Goal: Transaction & Acquisition: Download file/media

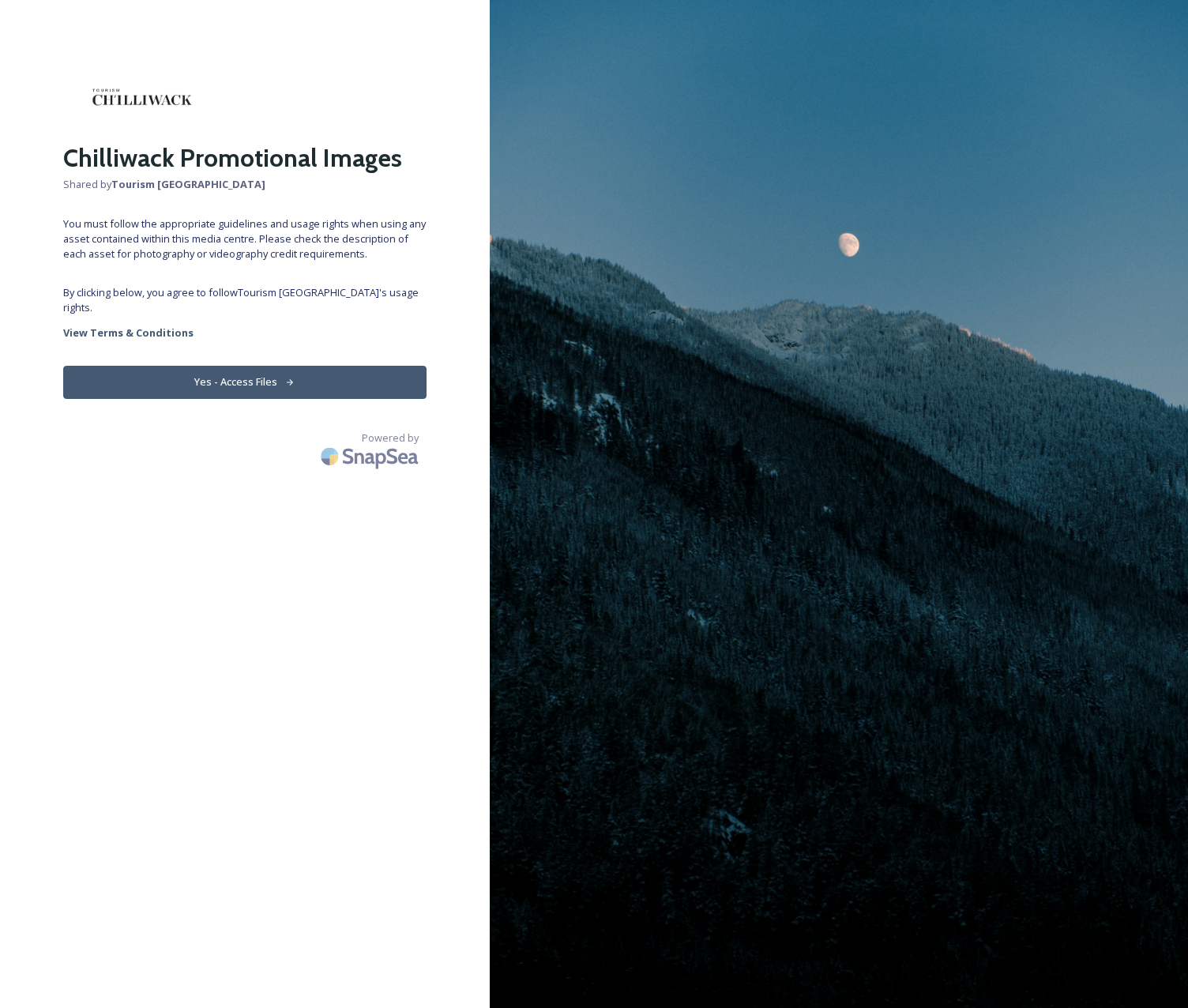
click at [257, 366] on button "Yes - Access Files" at bounding box center [244, 382] width 363 height 33
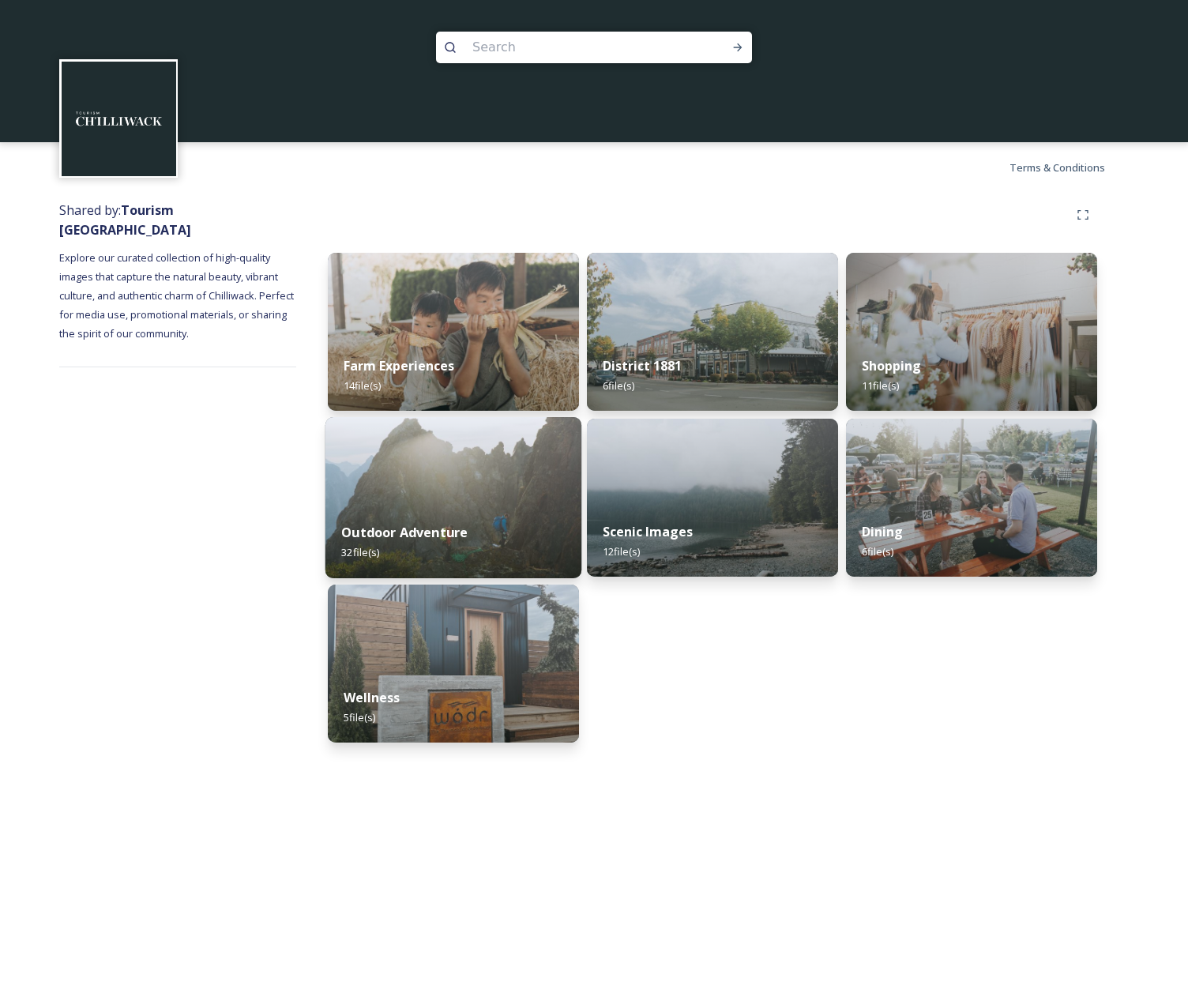
click at [519, 463] on img at bounding box center [453, 497] width 256 height 161
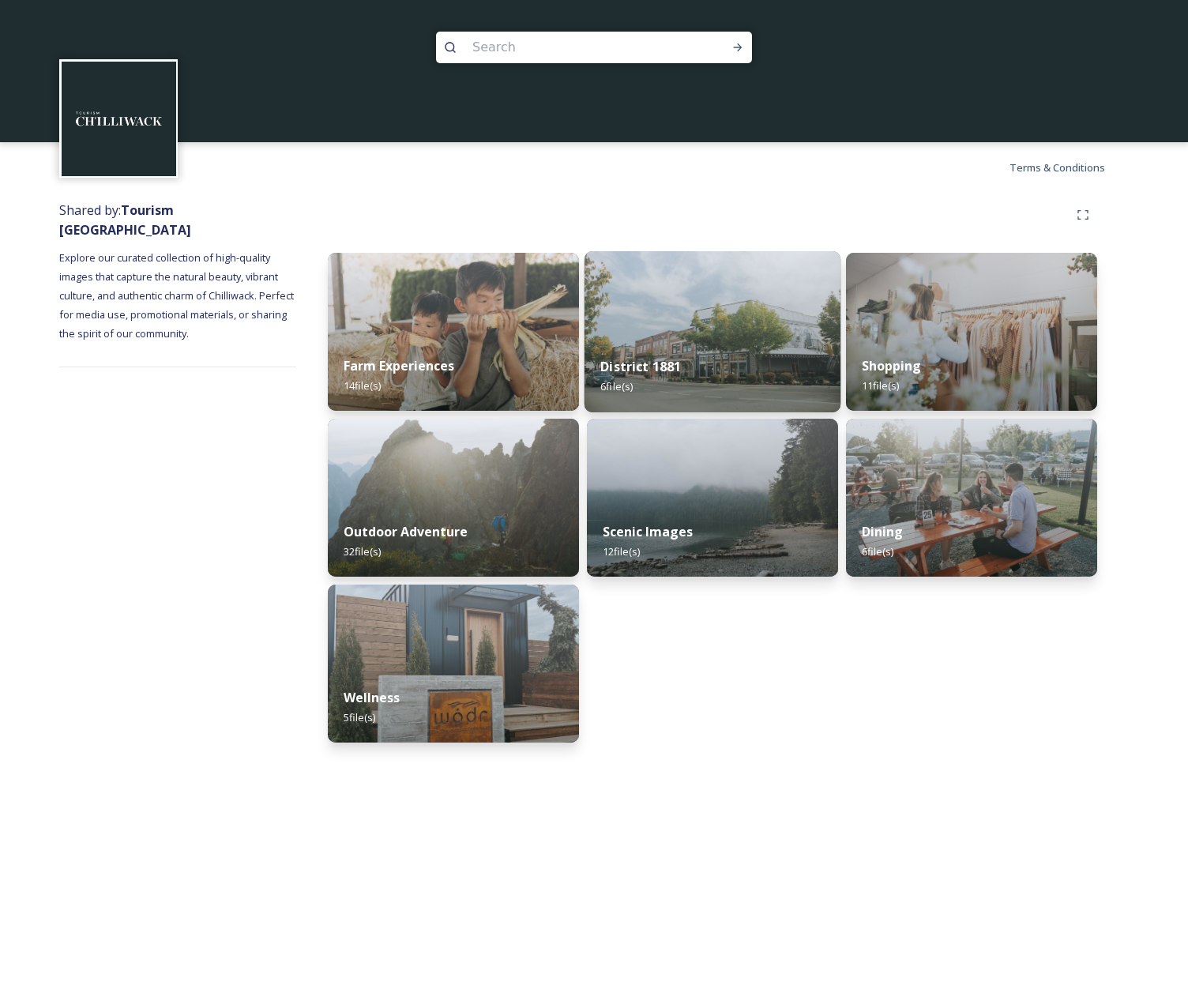
click at [722, 337] on img at bounding box center [711, 331] width 256 height 161
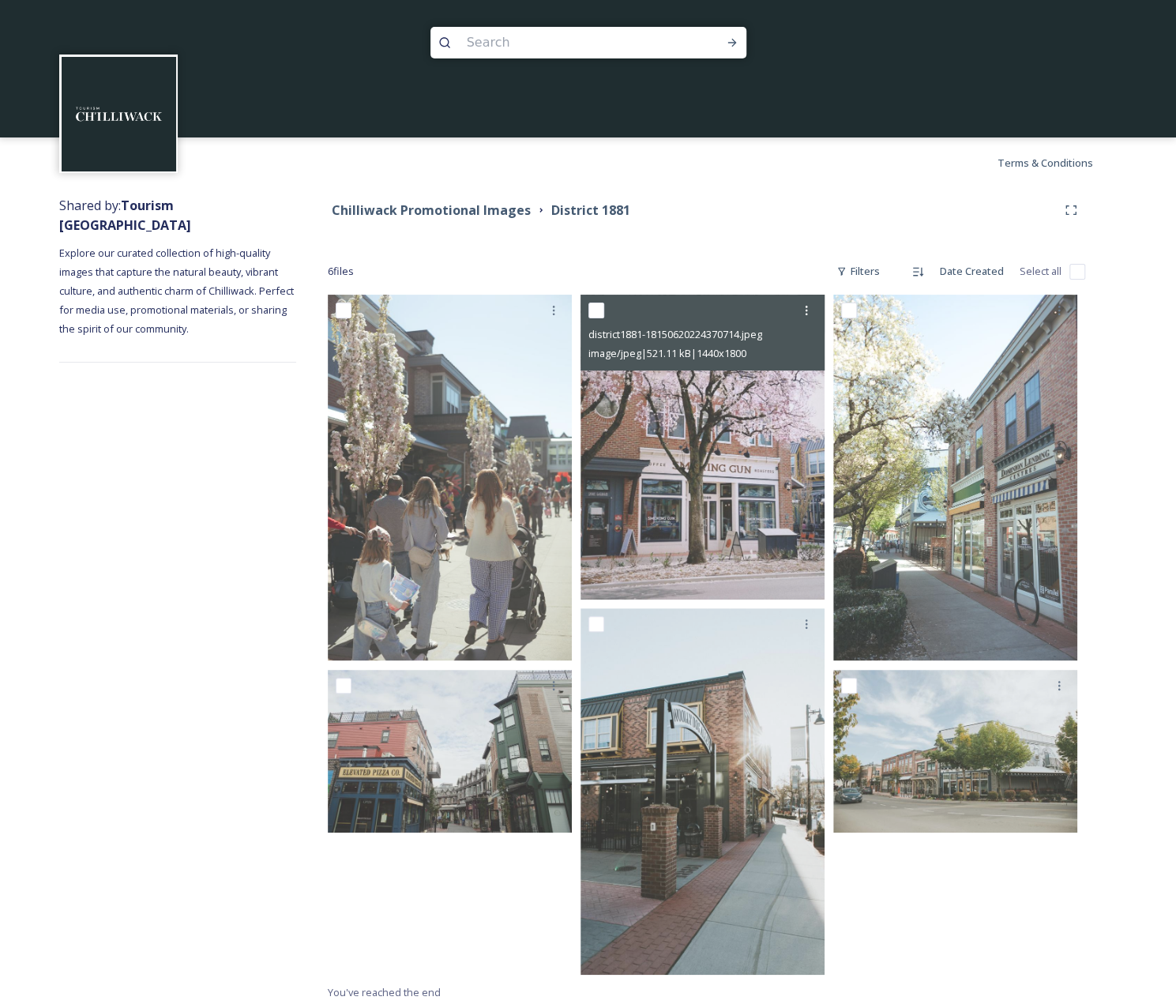
scroll to position [6, 0]
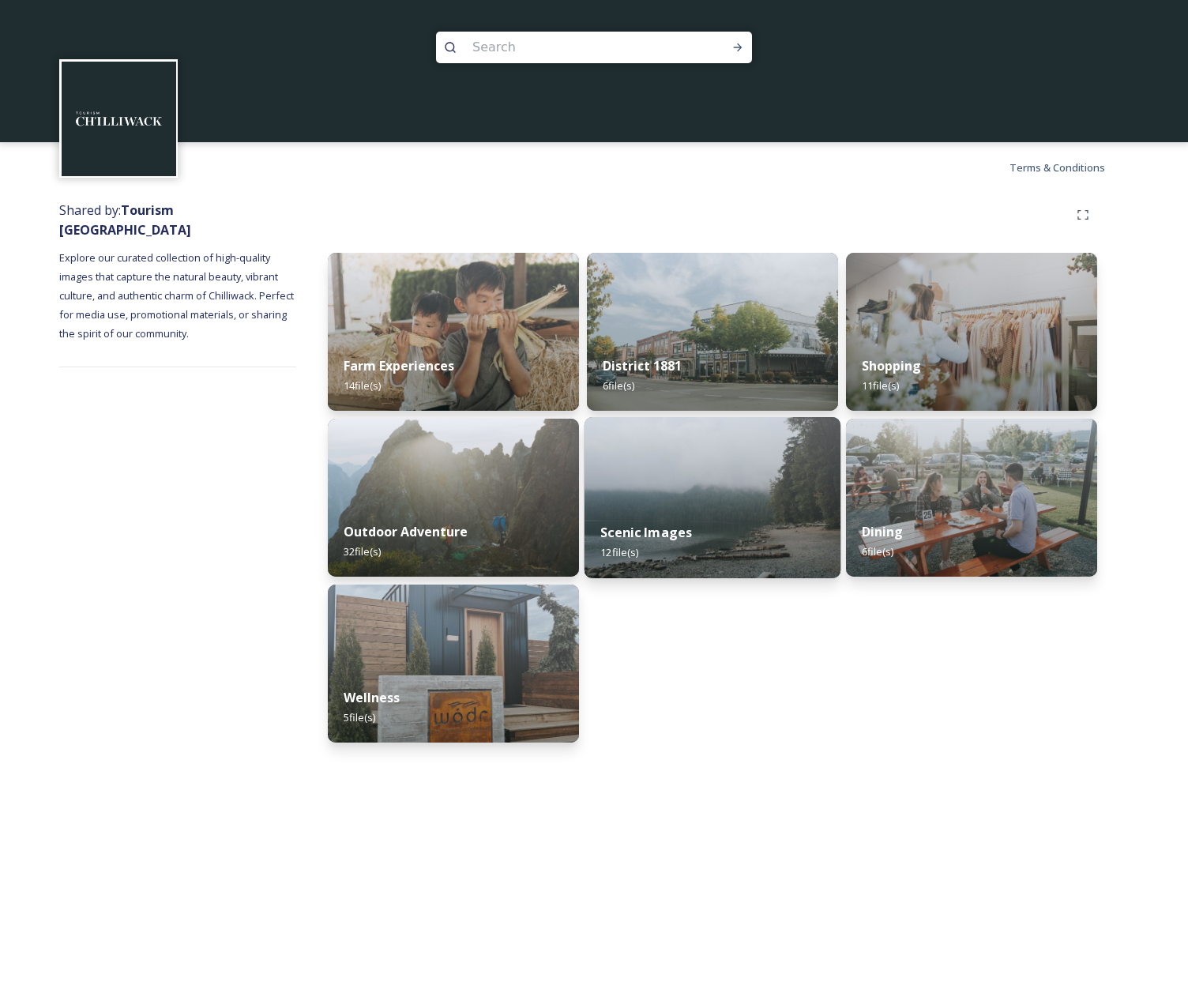
click at [710, 447] on img at bounding box center [711, 497] width 256 height 161
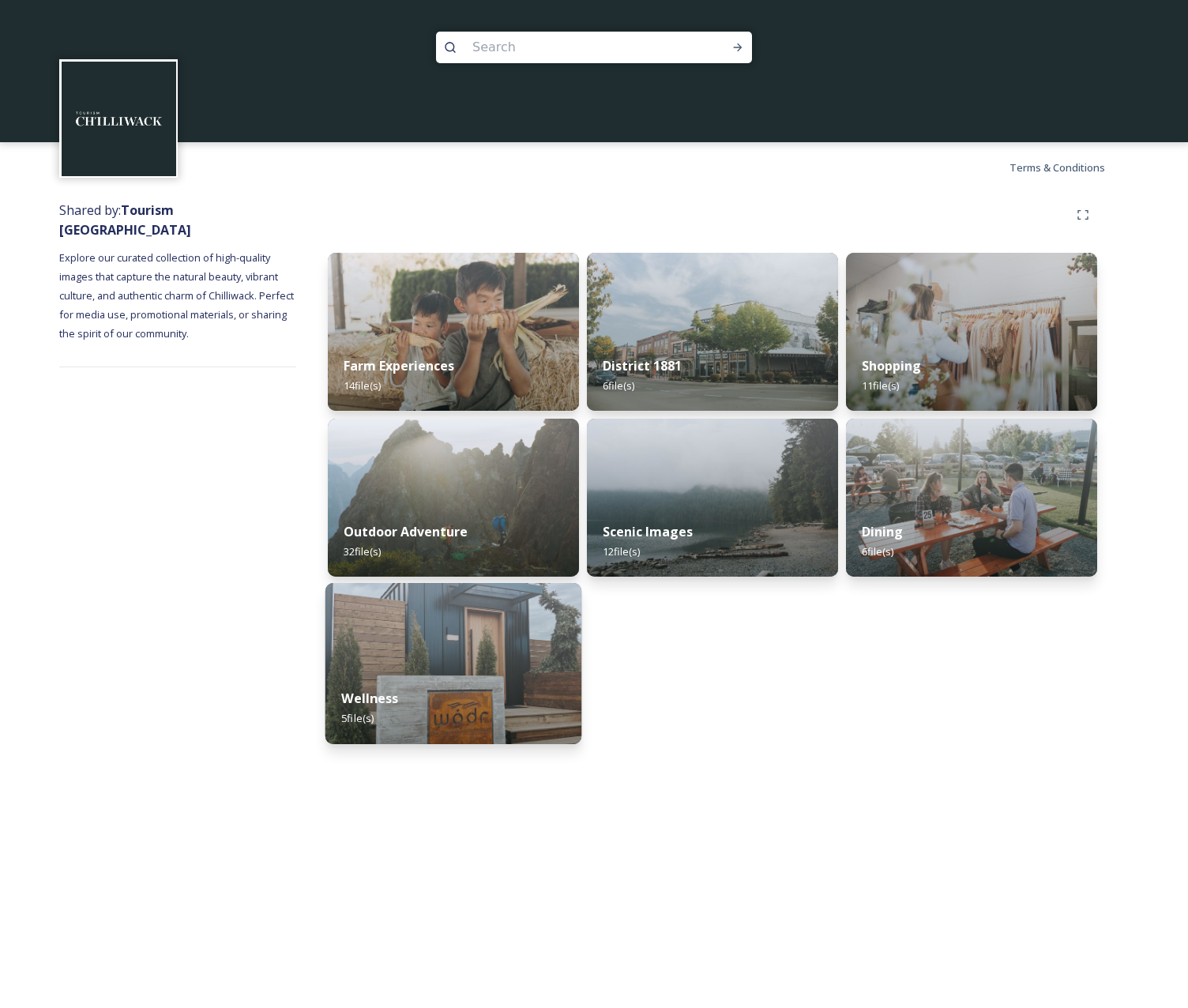
click at [428, 671] on img at bounding box center [453, 663] width 256 height 161
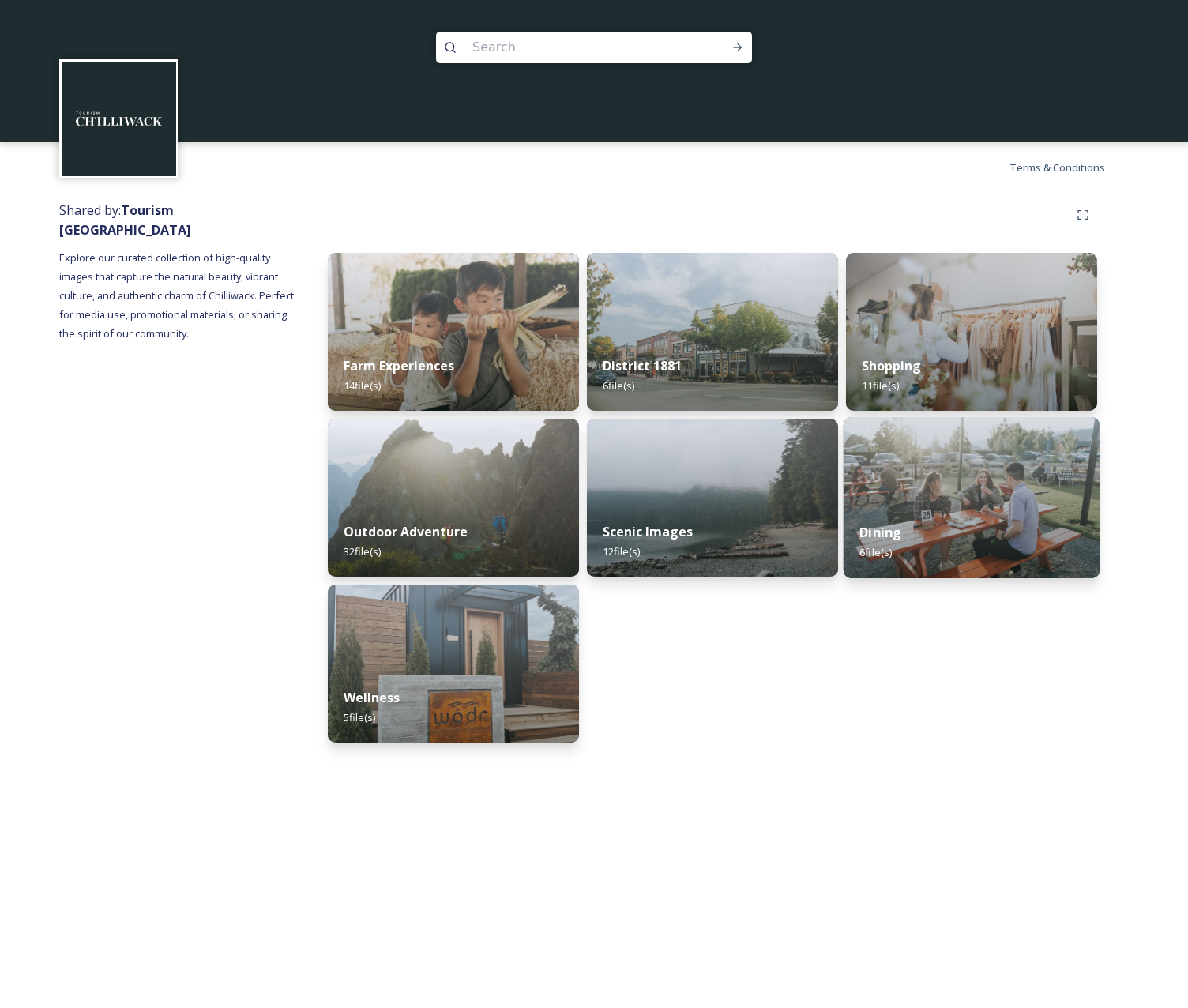
click at [946, 547] on div "Dining 6 file(s)" at bounding box center [971, 541] width 256 height 72
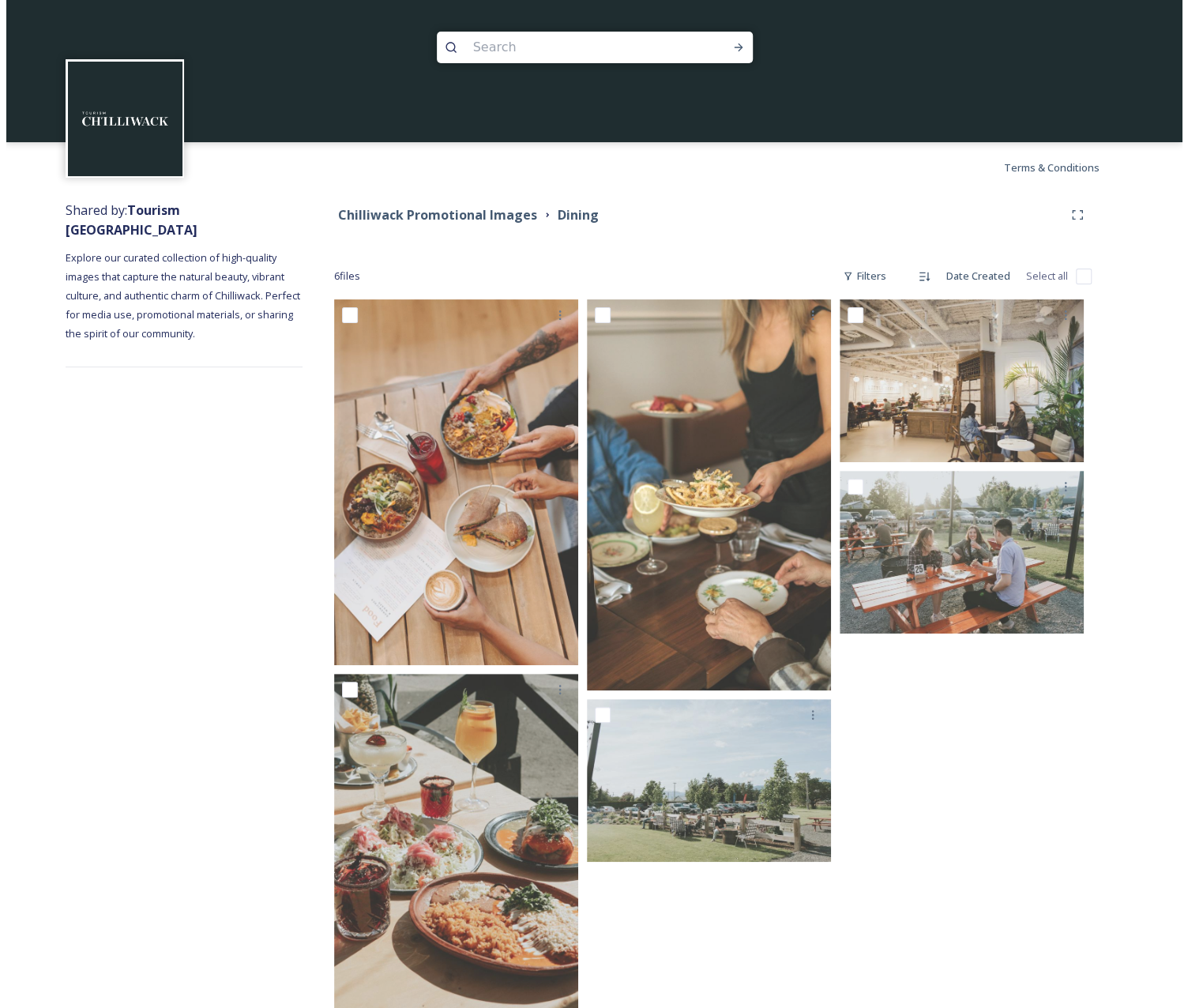
scroll to position [66, 0]
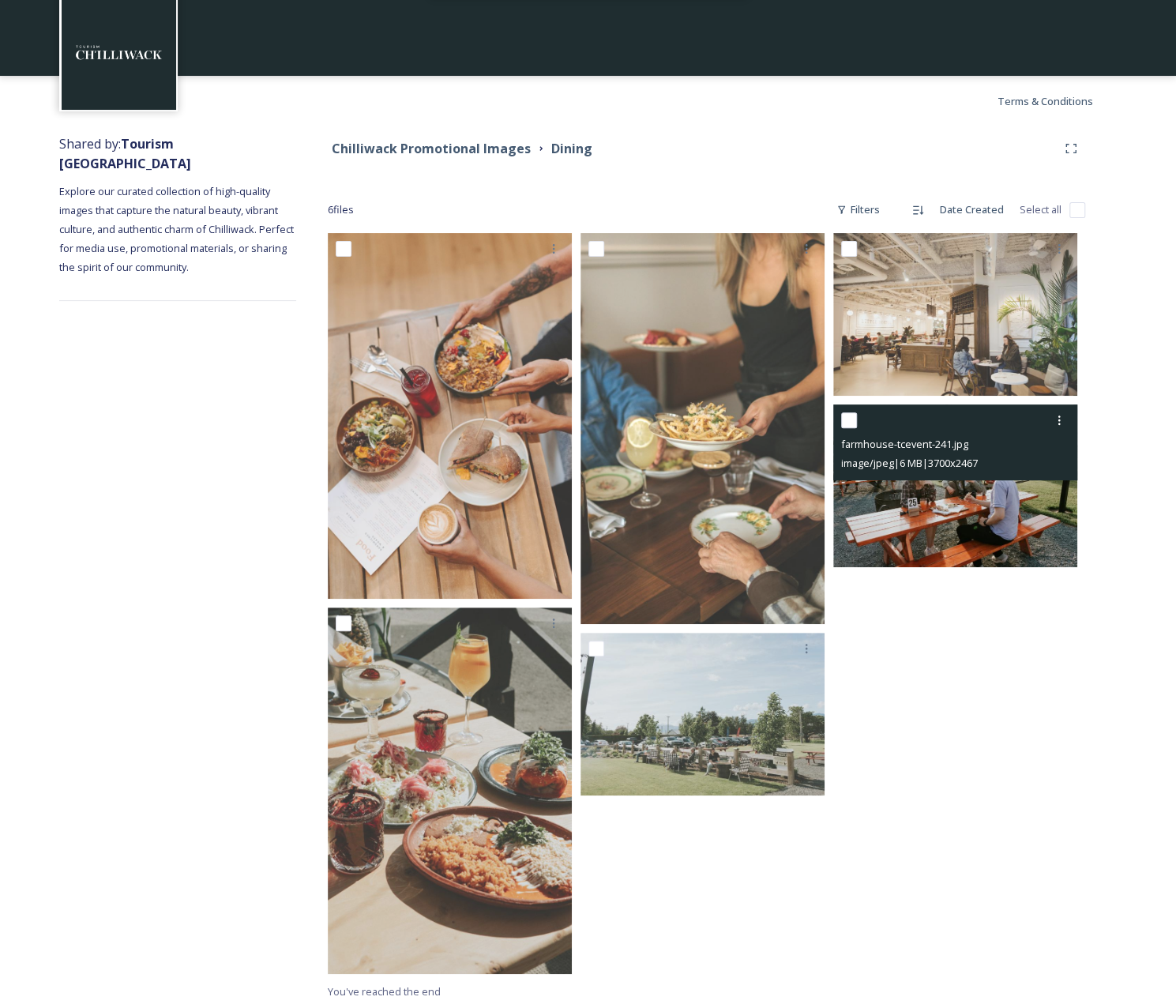
click at [990, 517] on img at bounding box center [955, 485] width 244 height 163
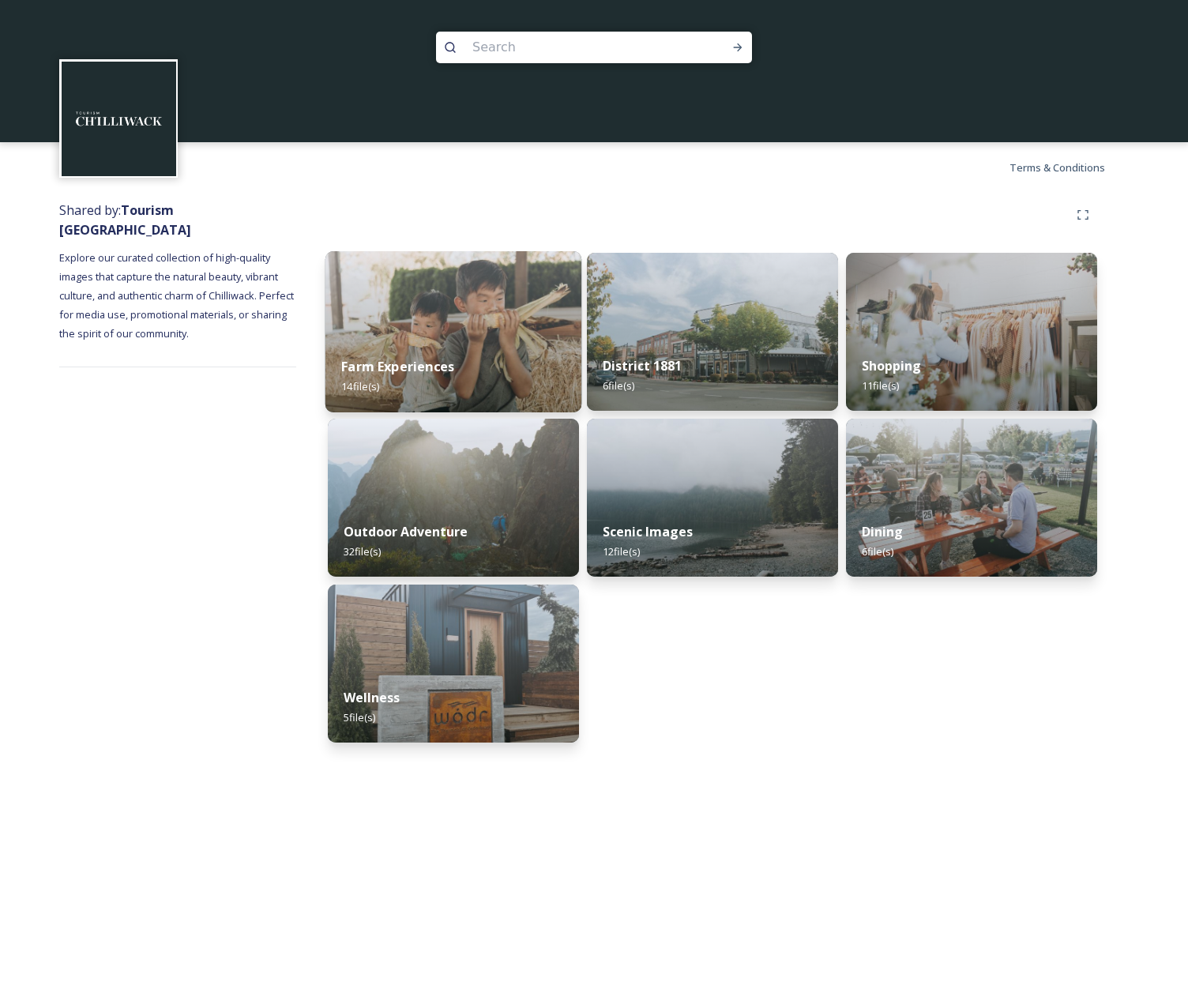
click at [347, 270] on img at bounding box center [453, 331] width 256 height 161
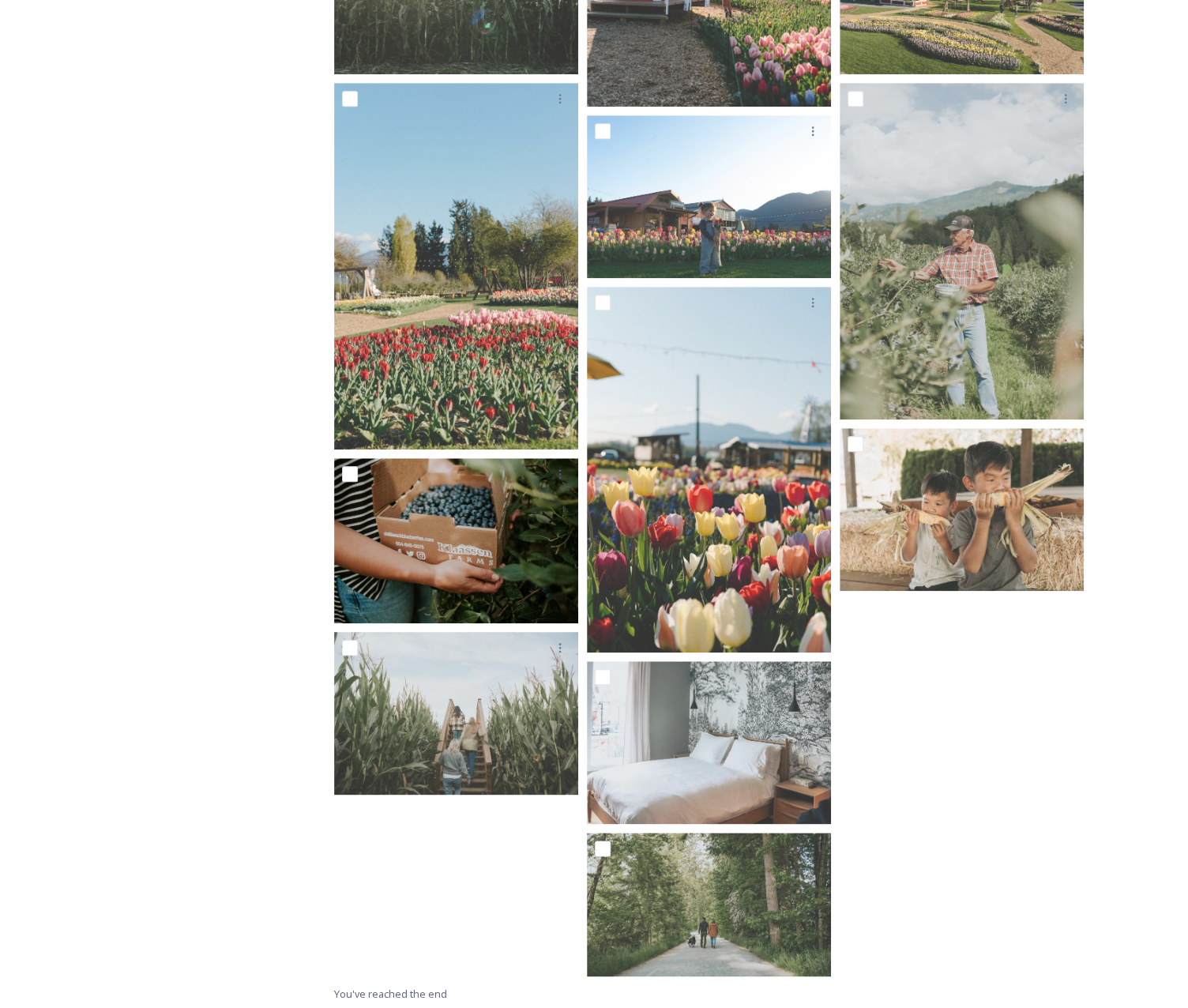
scroll to position [562, 0]
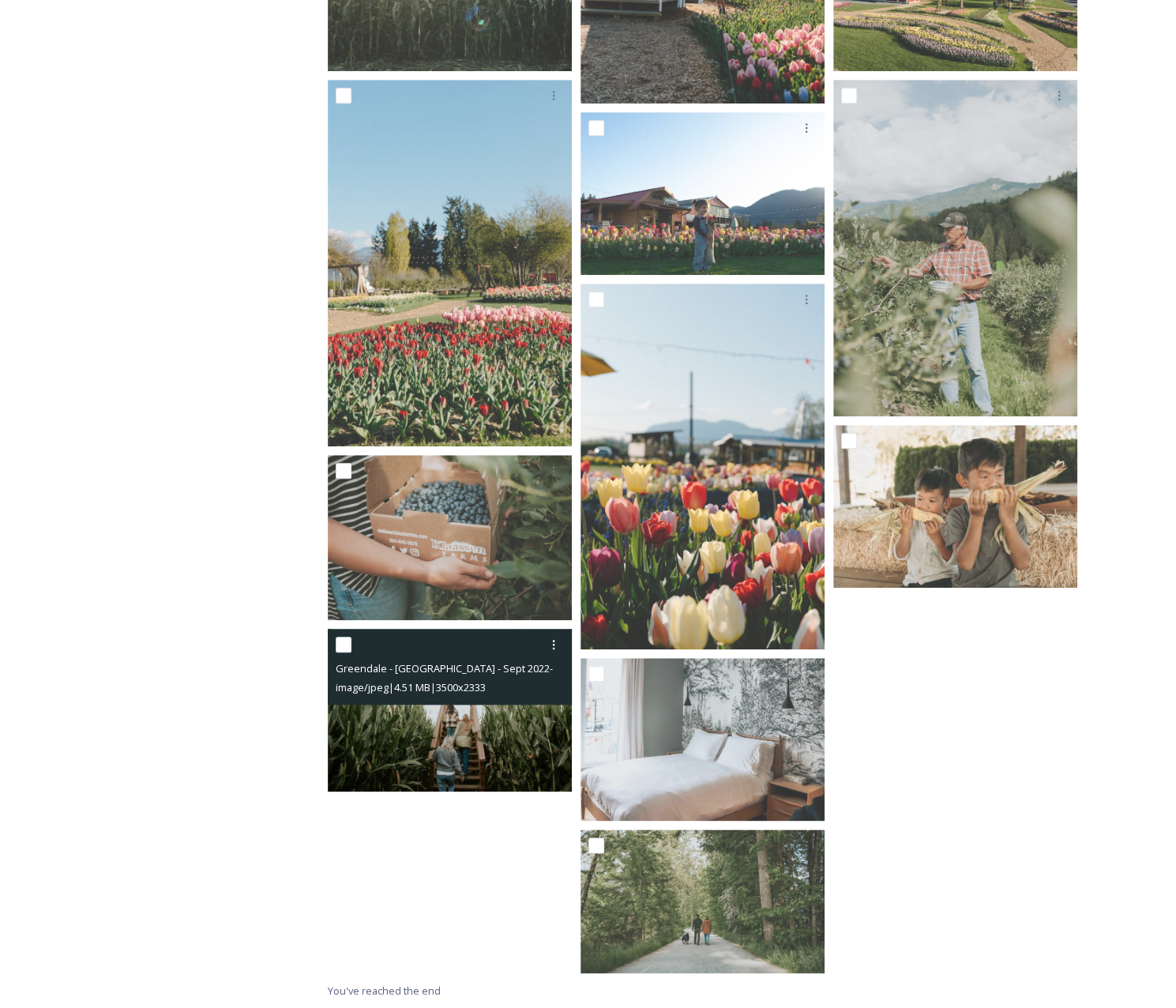
click at [470, 722] on img at bounding box center [449, 709] width 244 height 163
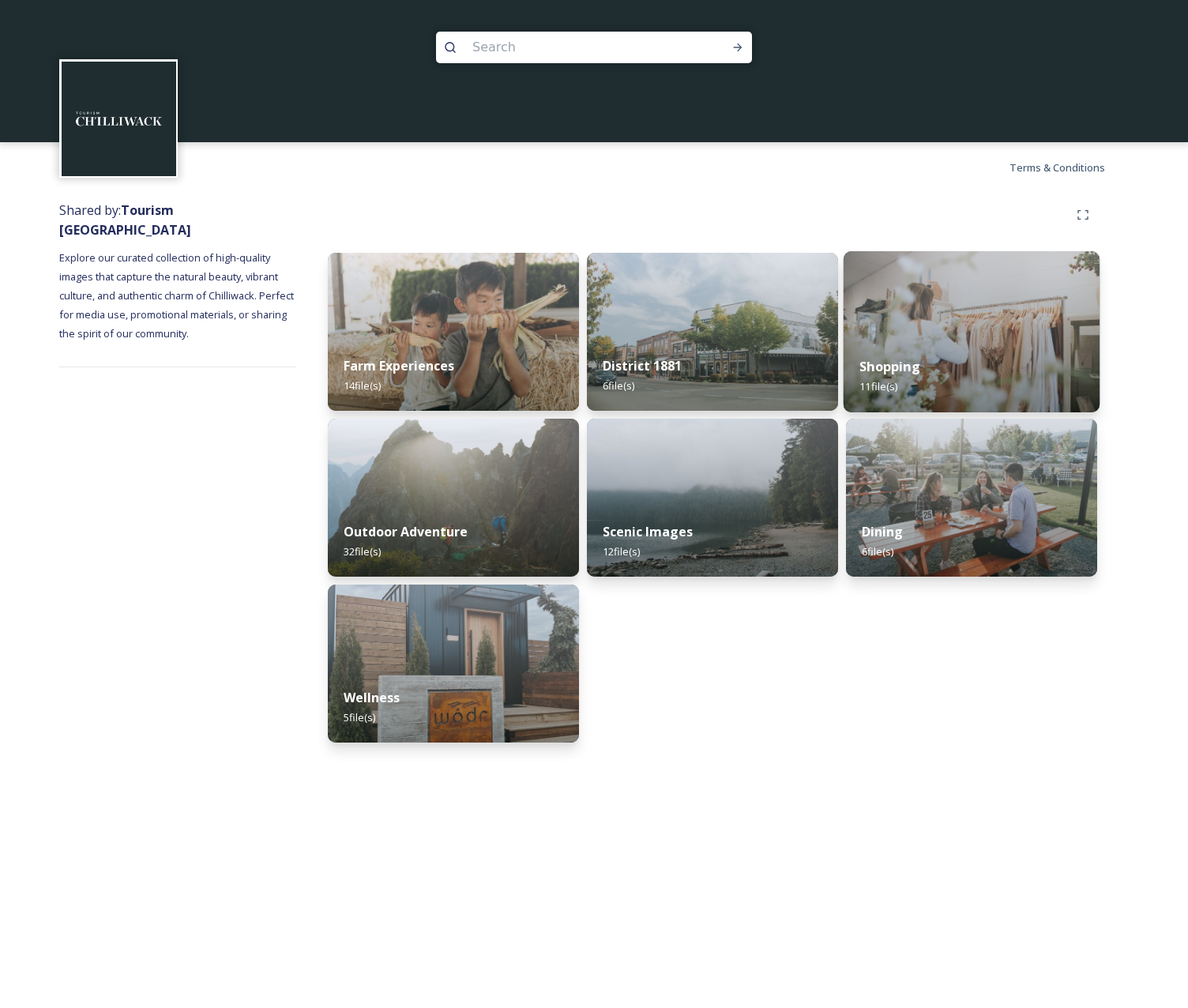
click at [937, 328] on img at bounding box center [971, 331] width 256 height 161
click at [671, 310] on img at bounding box center [711, 331] width 256 height 161
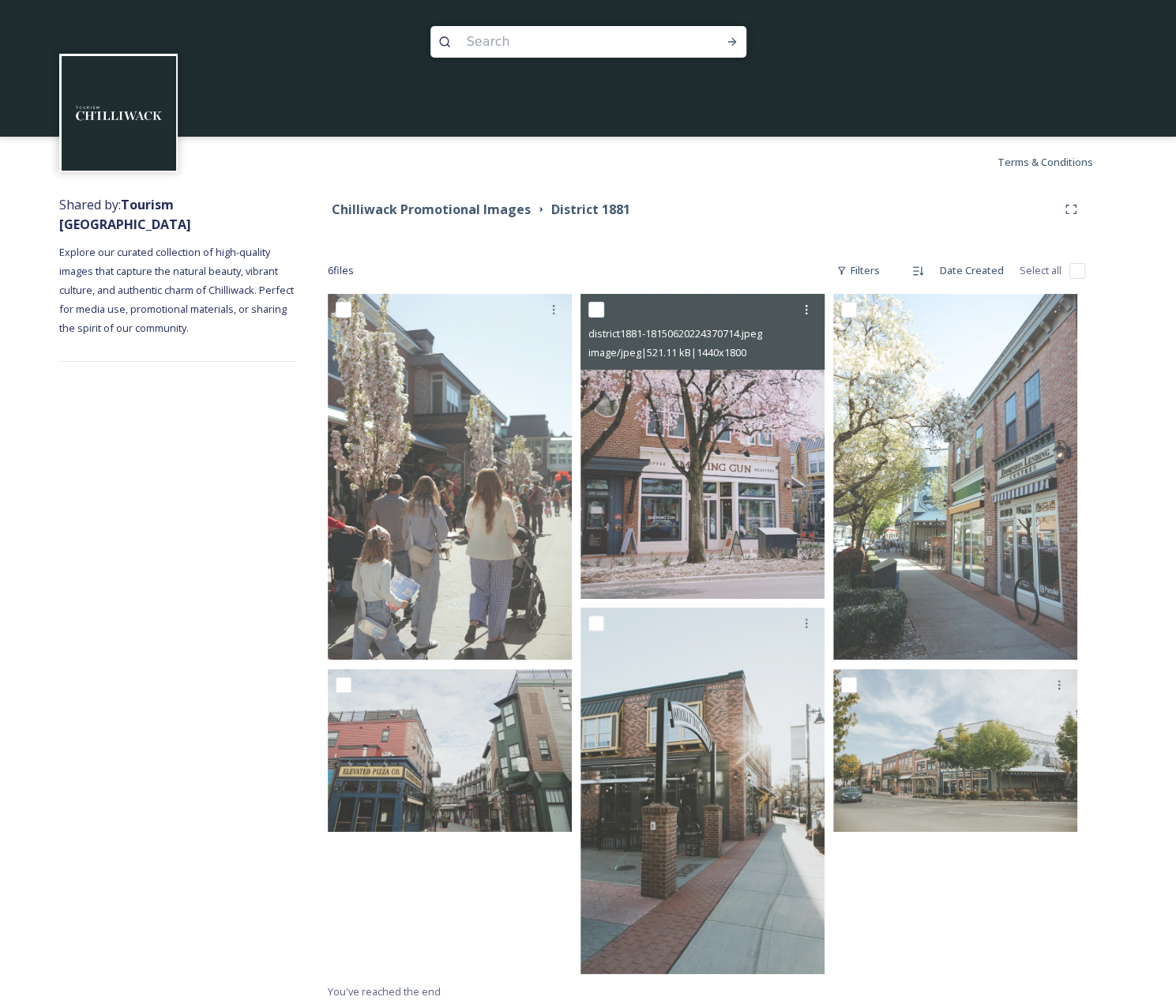
scroll to position [6, 0]
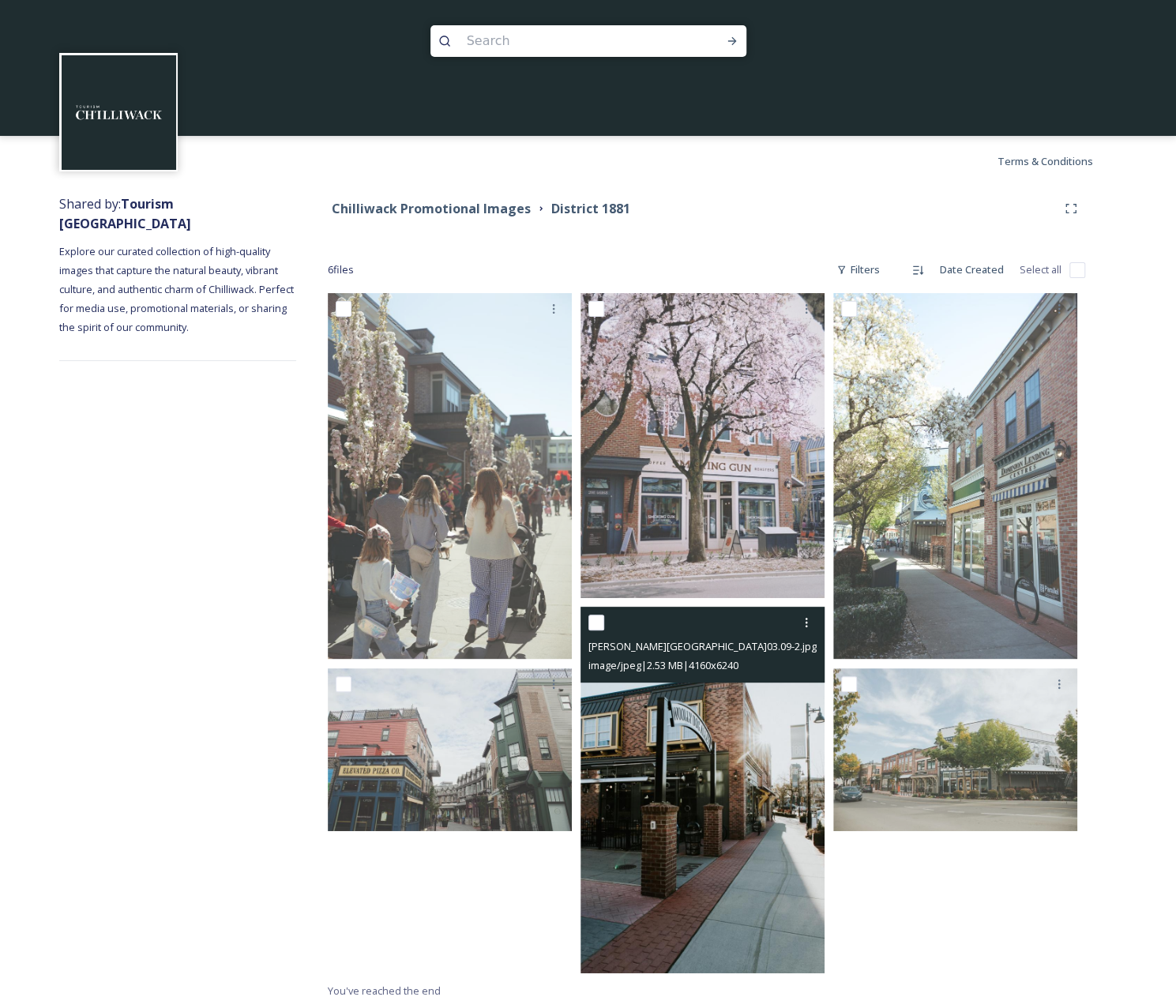
click at [744, 862] on img at bounding box center [702, 790] width 244 height 367
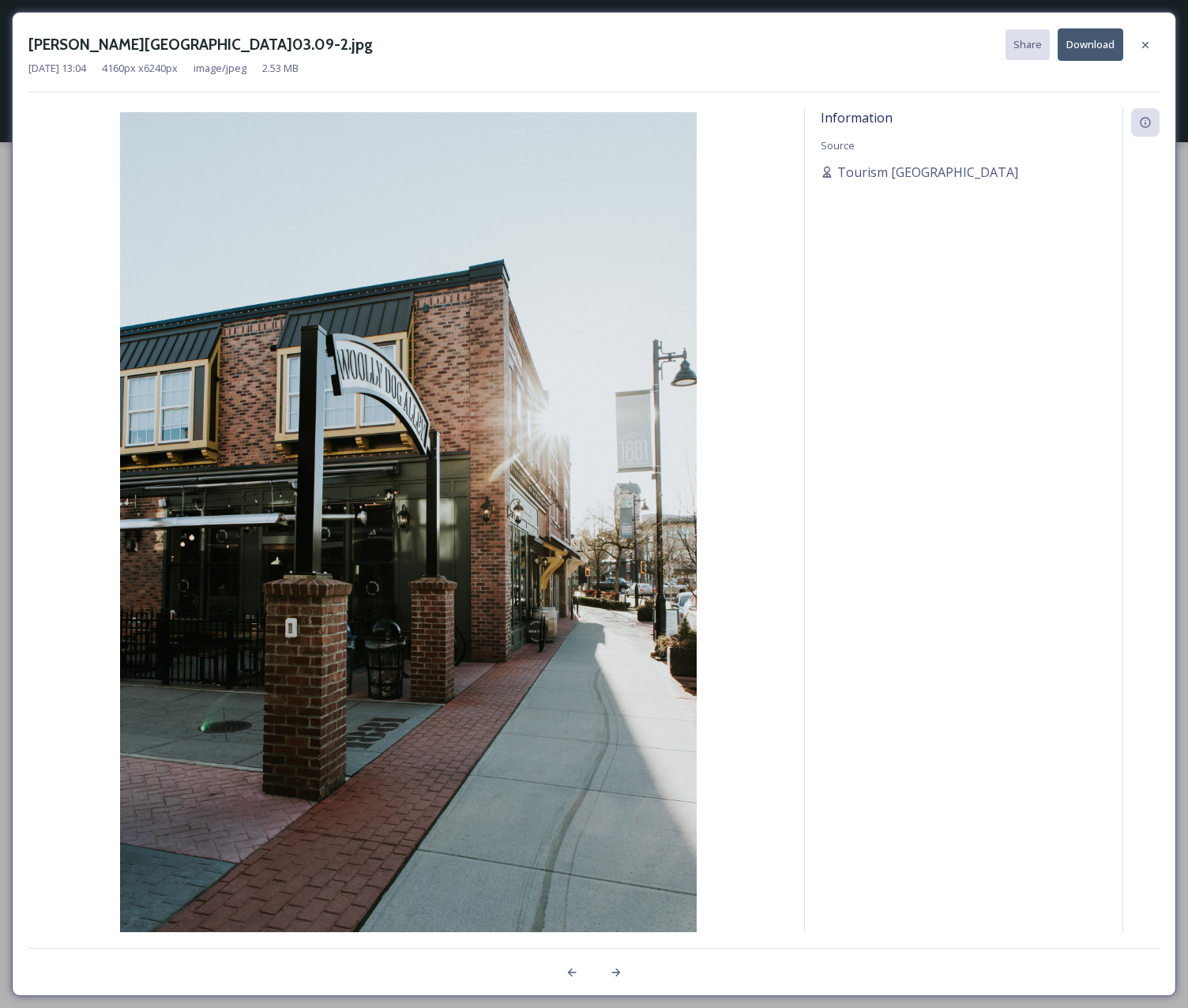
drag, startPoint x: 1142, startPoint y: 45, endPoint x: 1142, endPoint y: 57, distance: 12.0
click at [1142, 54] on div at bounding box center [1144, 45] width 28 height 28
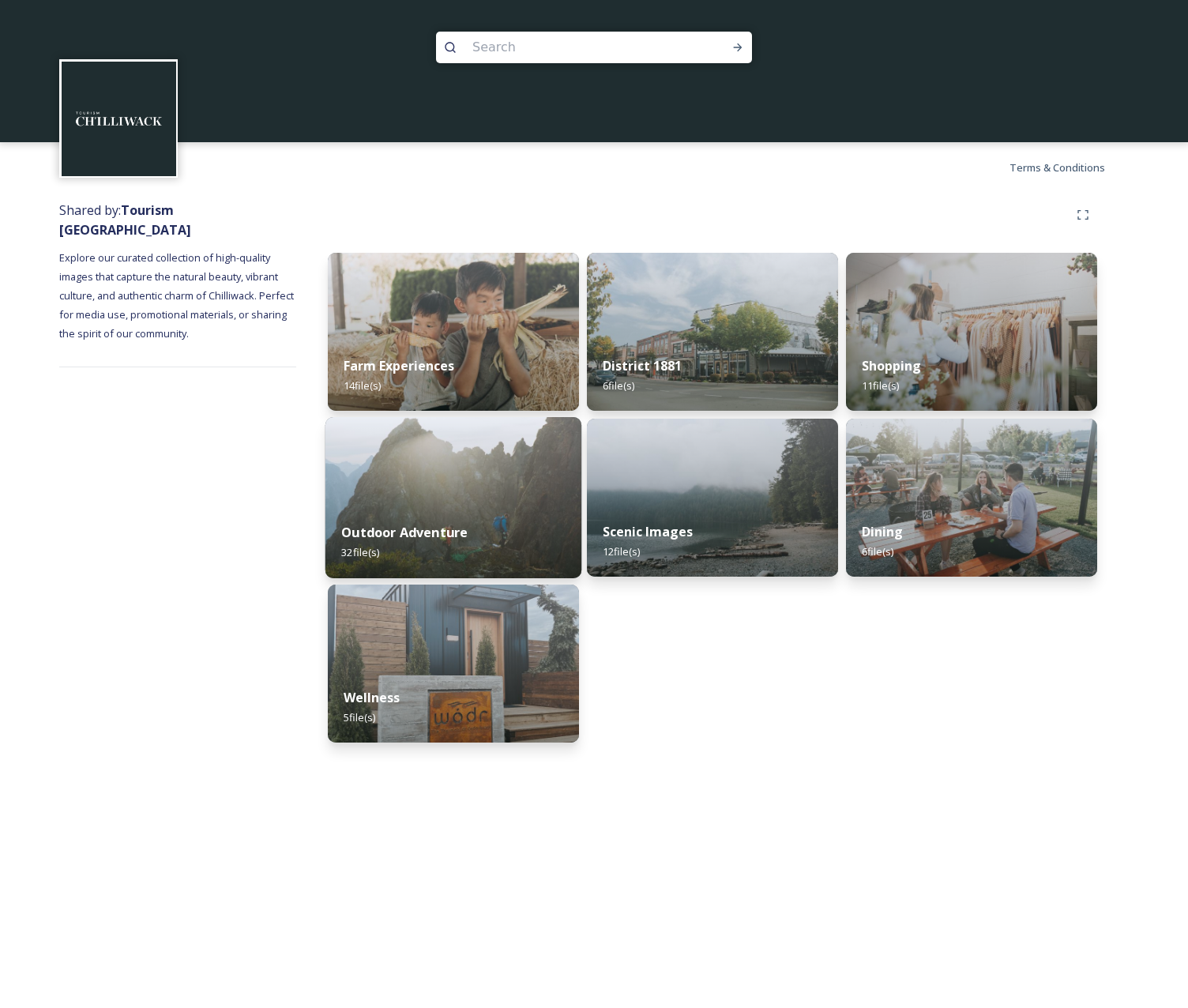
click at [476, 502] on img at bounding box center [453, 497] width 256 height 161
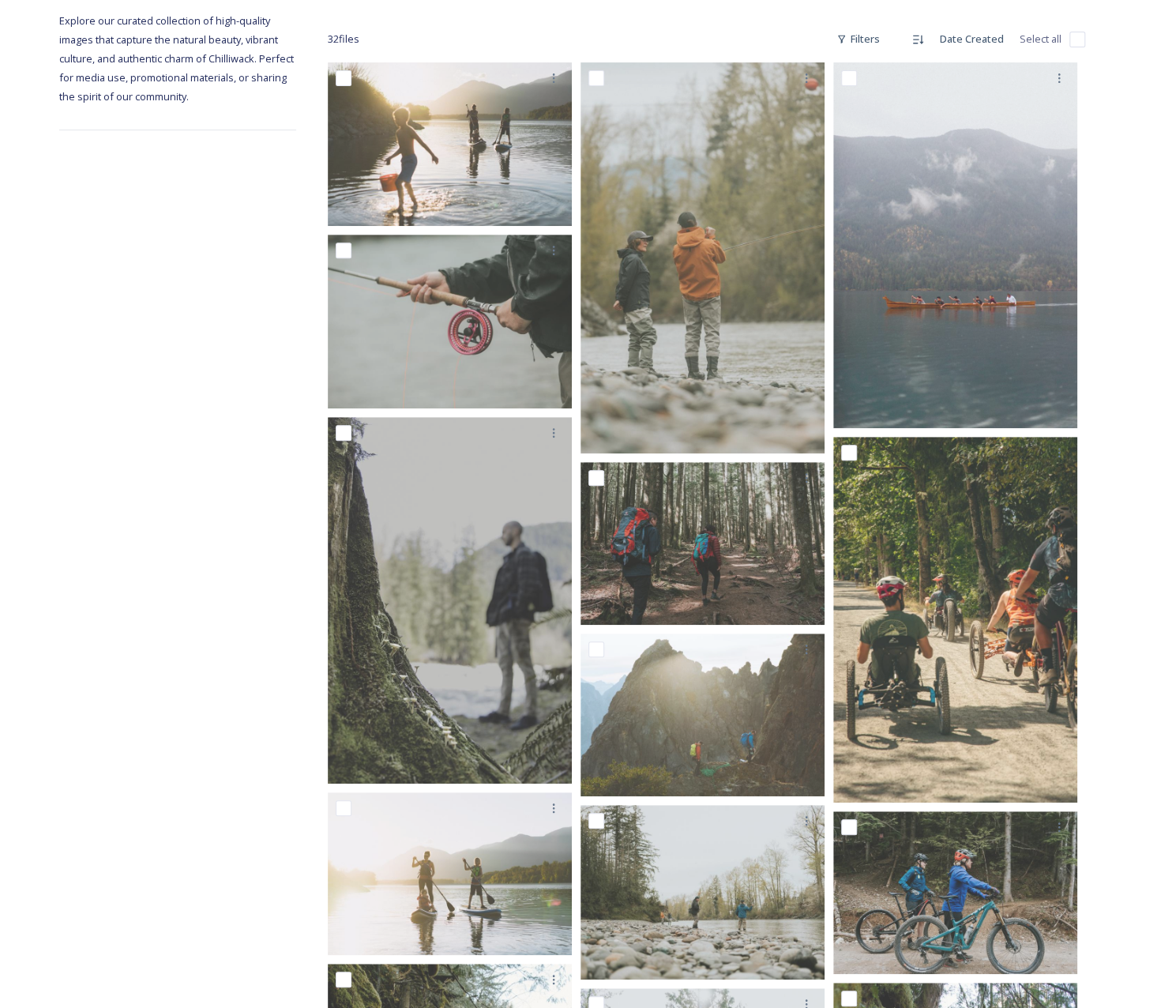
scroll to position [316, 0]
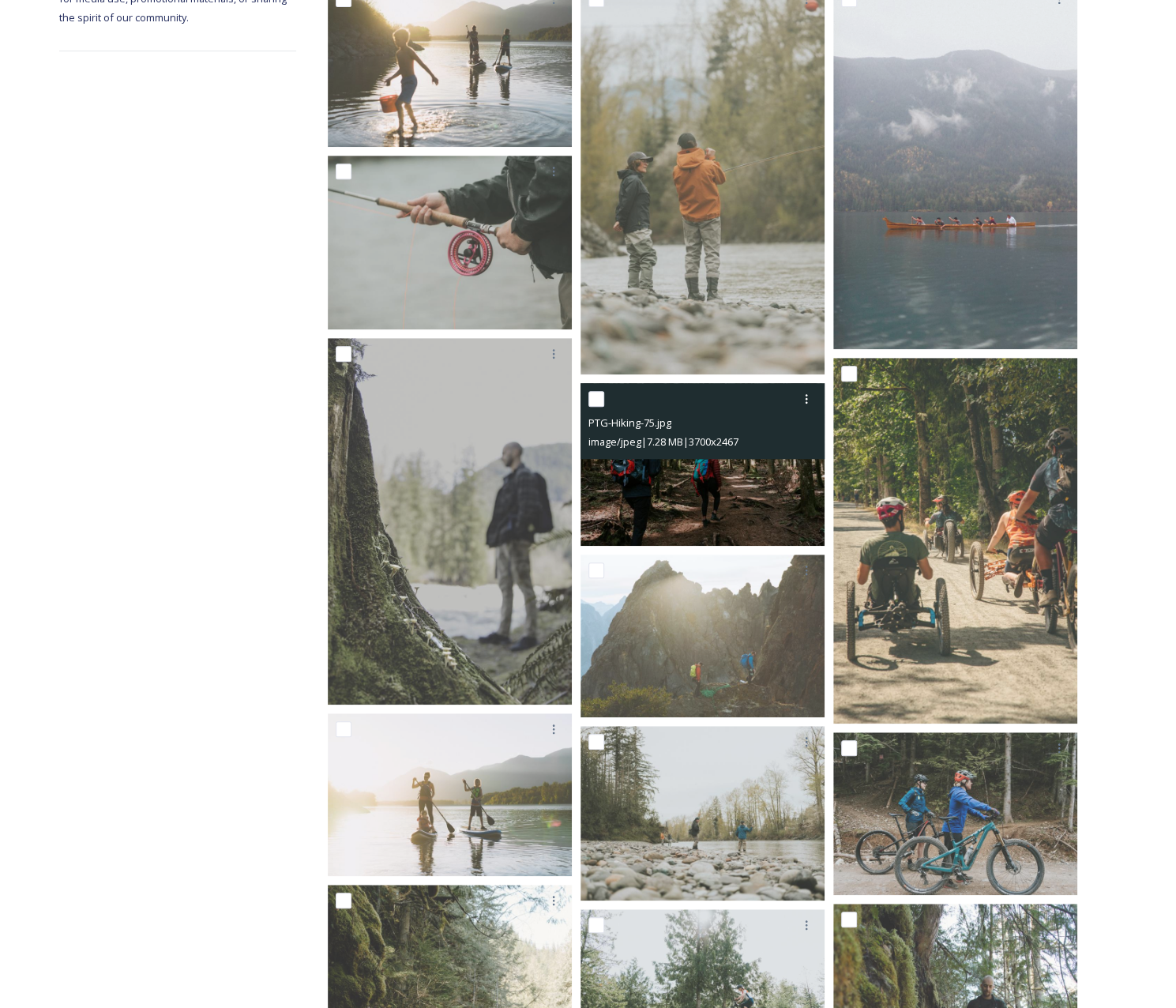
click at [690, 488] on img at bounding box center [702, 464] width 244 height 163
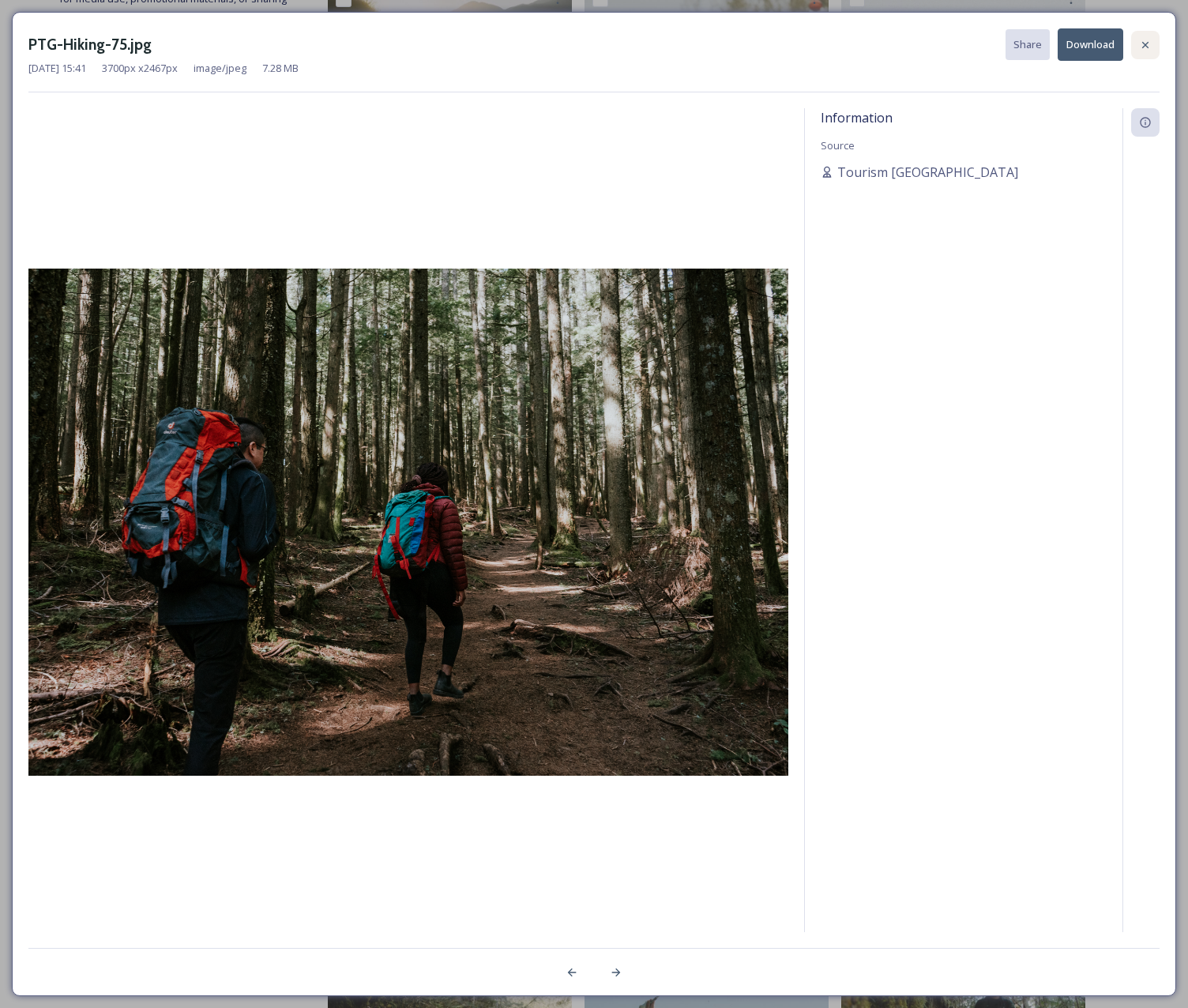
click at [1148, 47] on icon at bounding box center [1145, 45] width 13 height 13
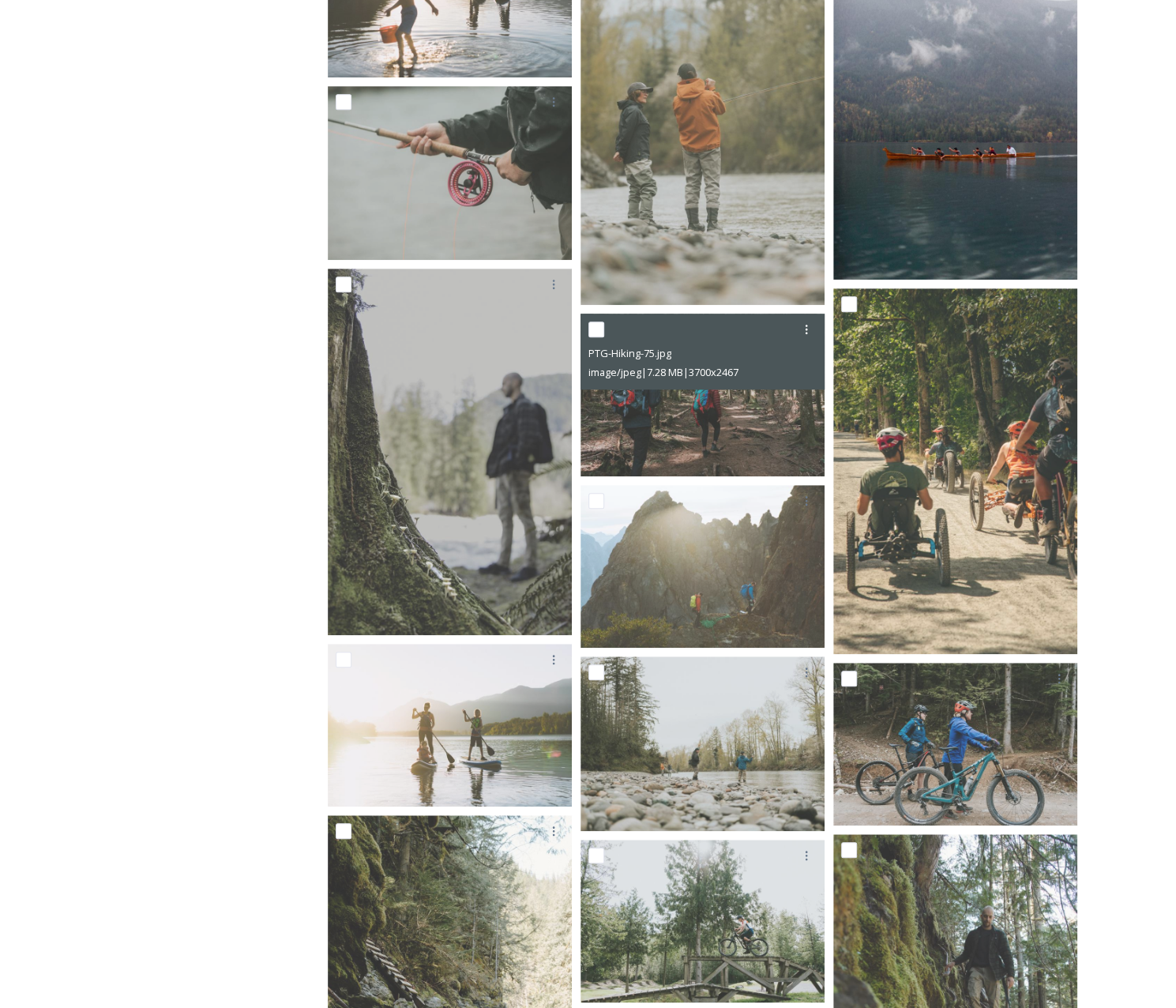
scroll to position [553, 0]
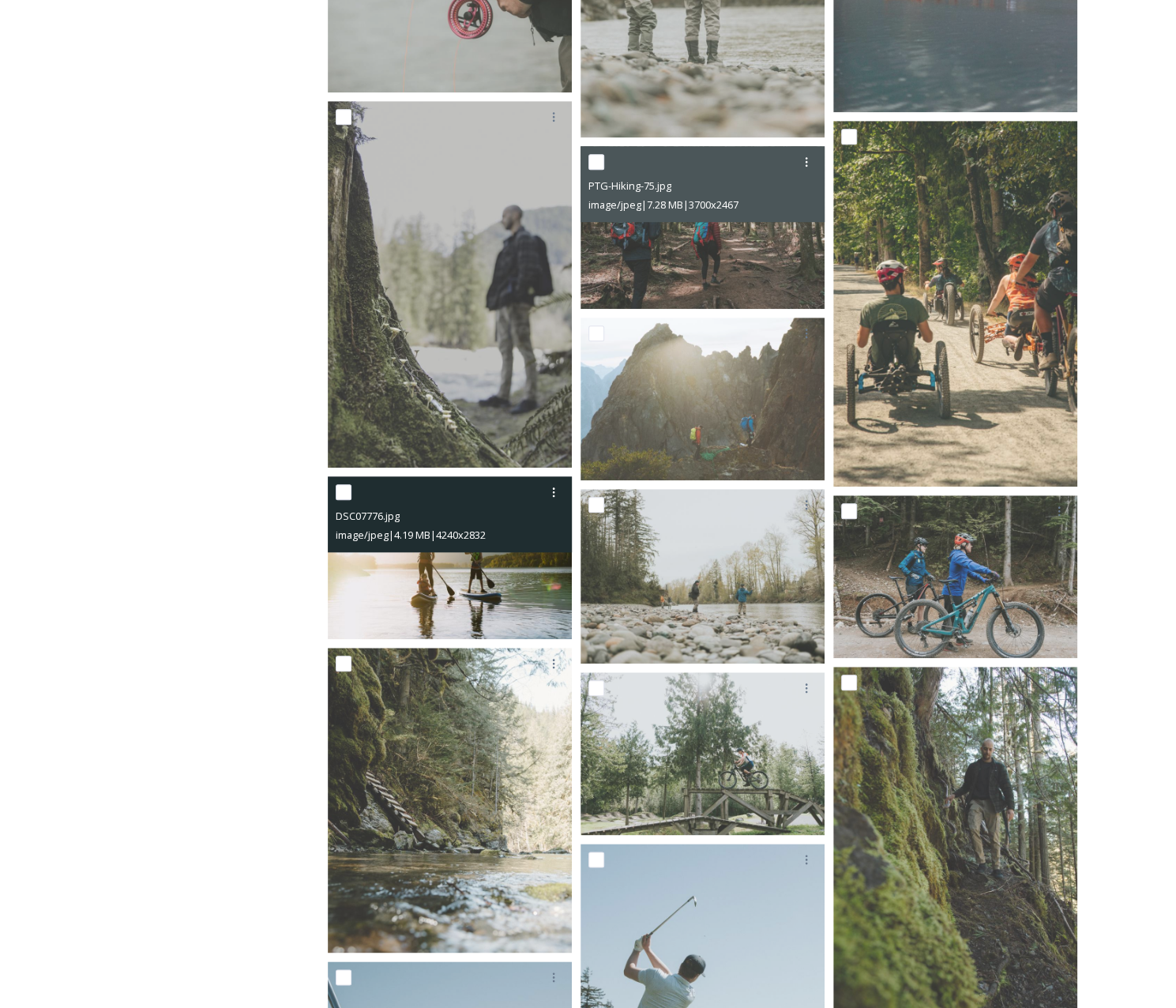
click at [506, 604] on img at bounding box center [449, 558] width 244 height 164
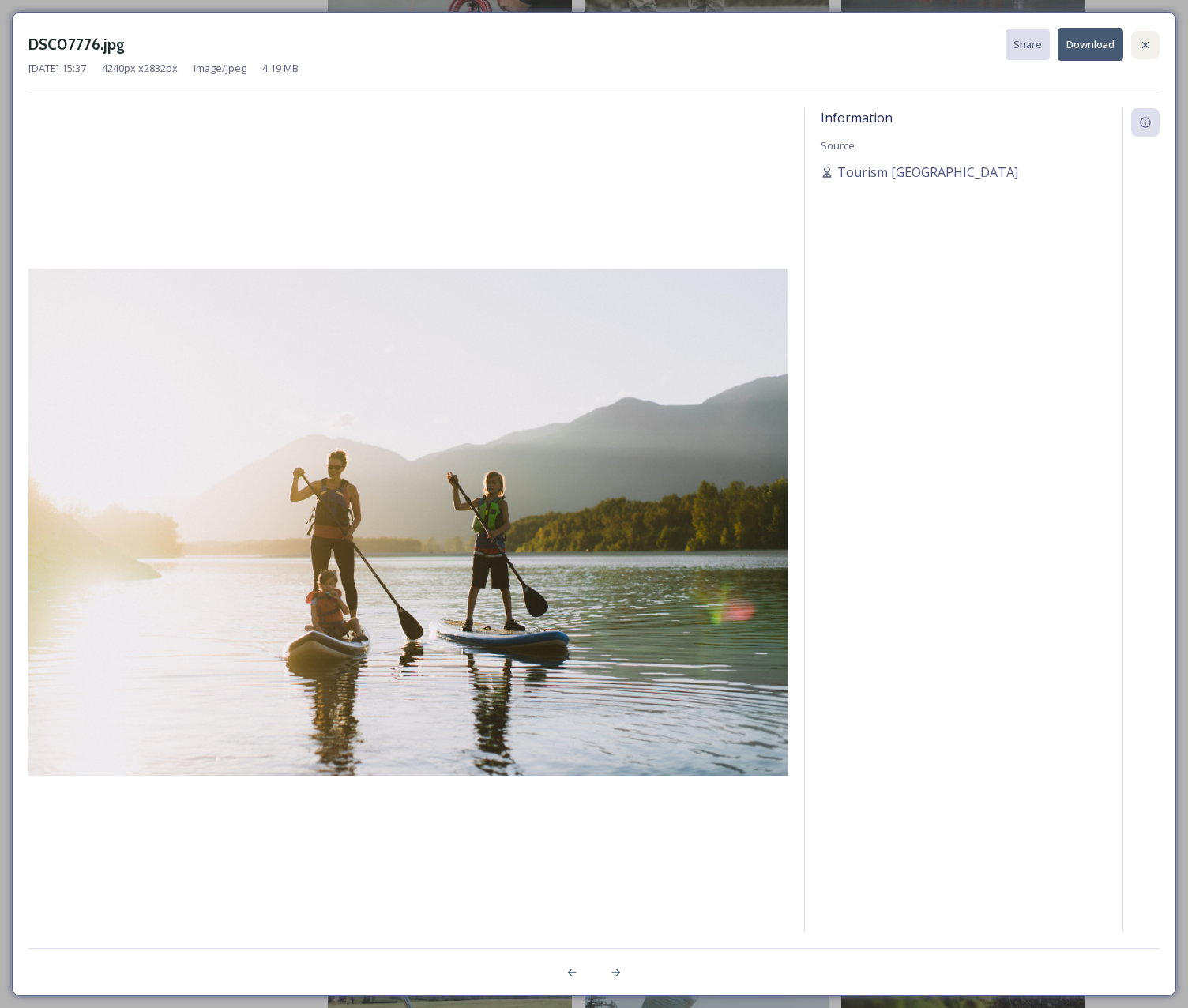
click at [1146, 40] on icon at bounding box center [1145, 45] width 13 height 13
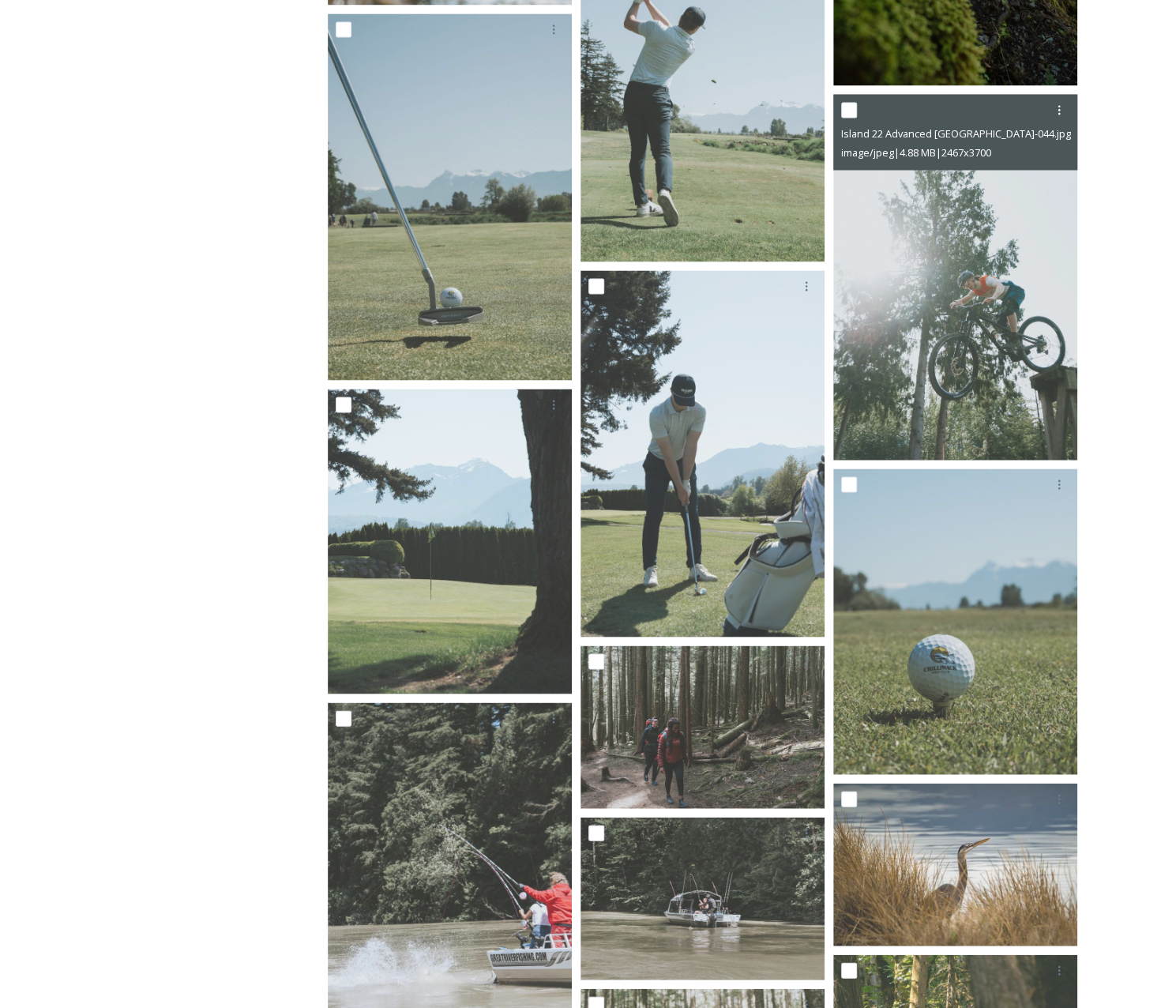
scroll to position [1738, 0]
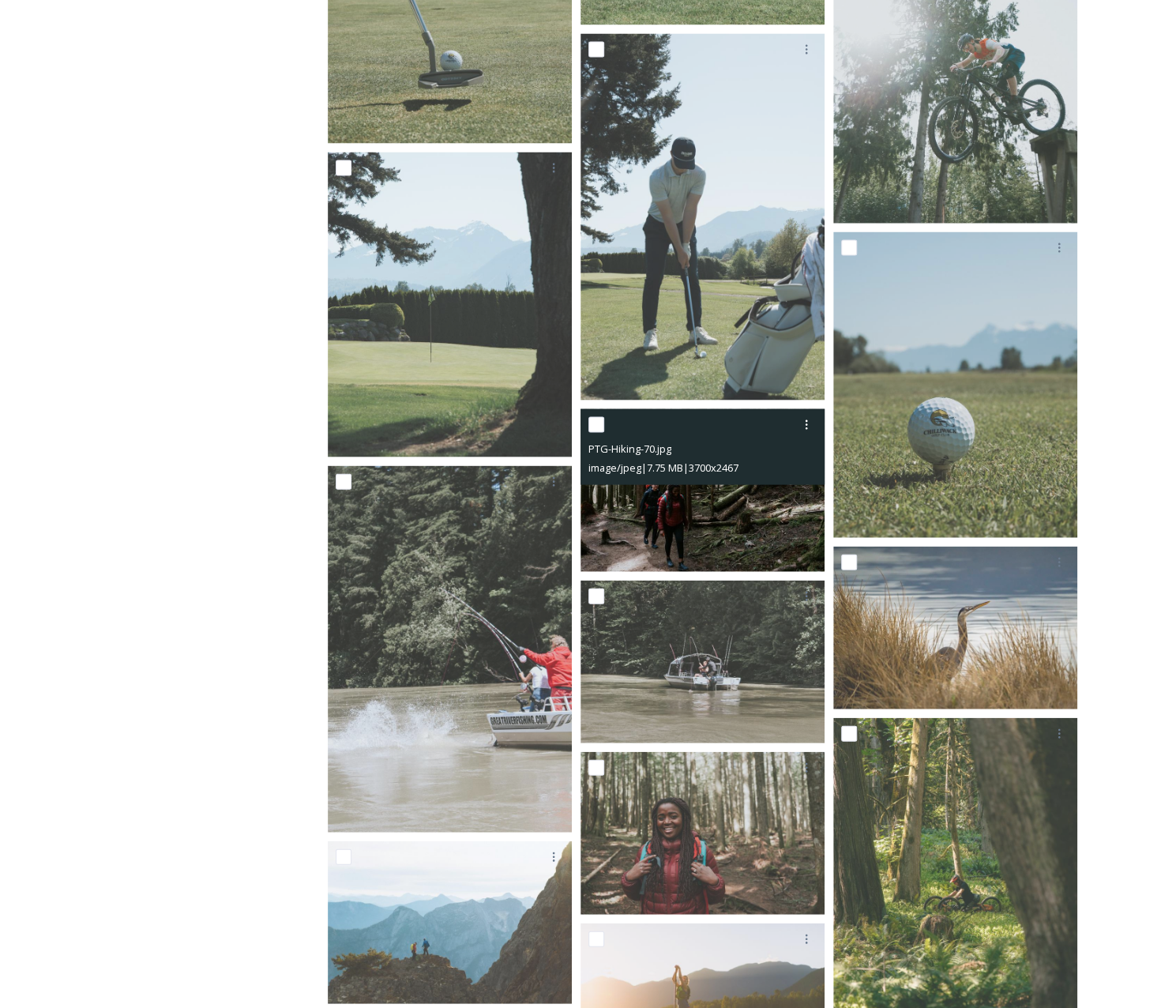
click at [743, 514] on img at bounding box center [702, 489] width 244 height 163
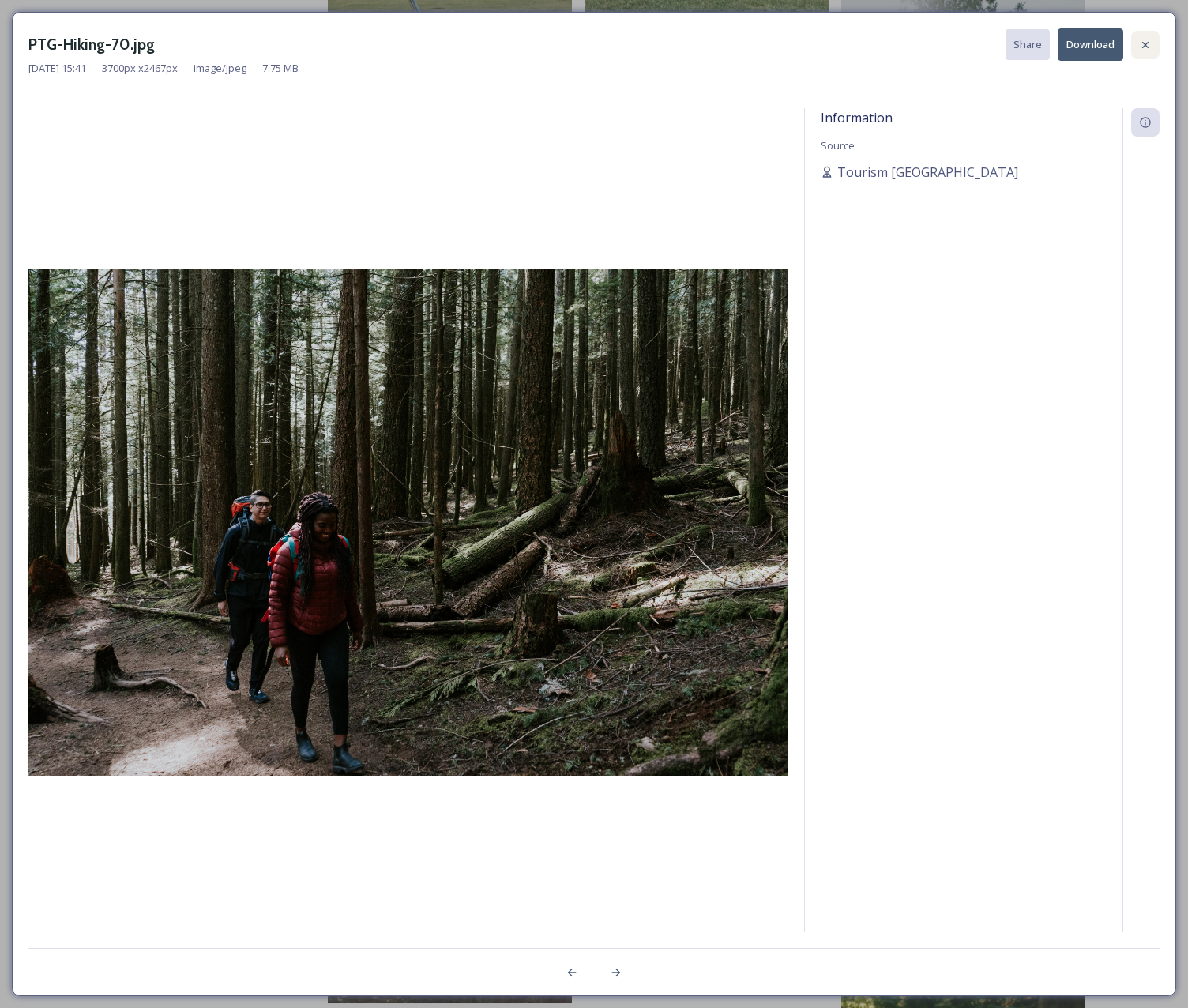
click at [1153, 47] on div at bounding box center [1144, 45] width 28 height 28
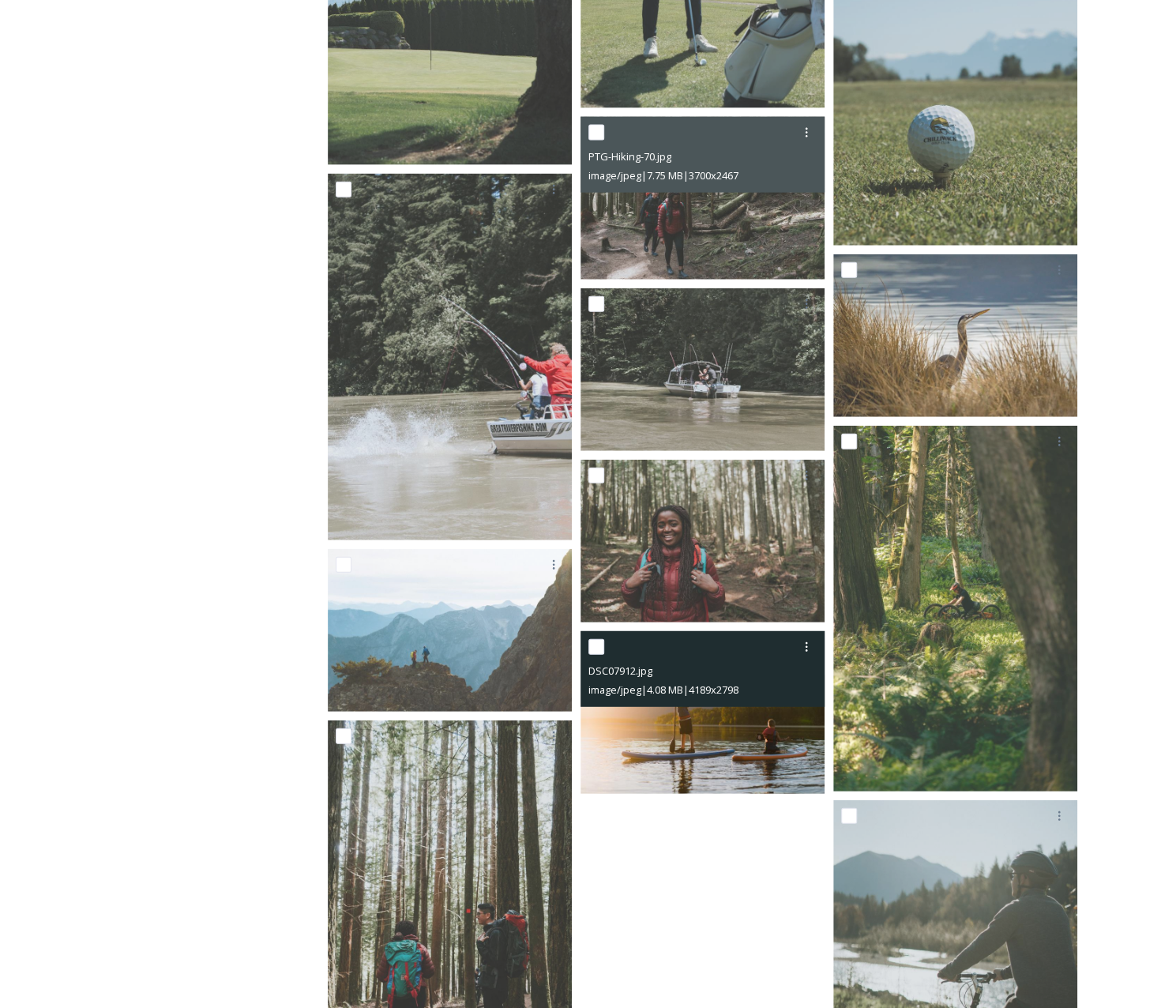
scroll to position [1805, 0]
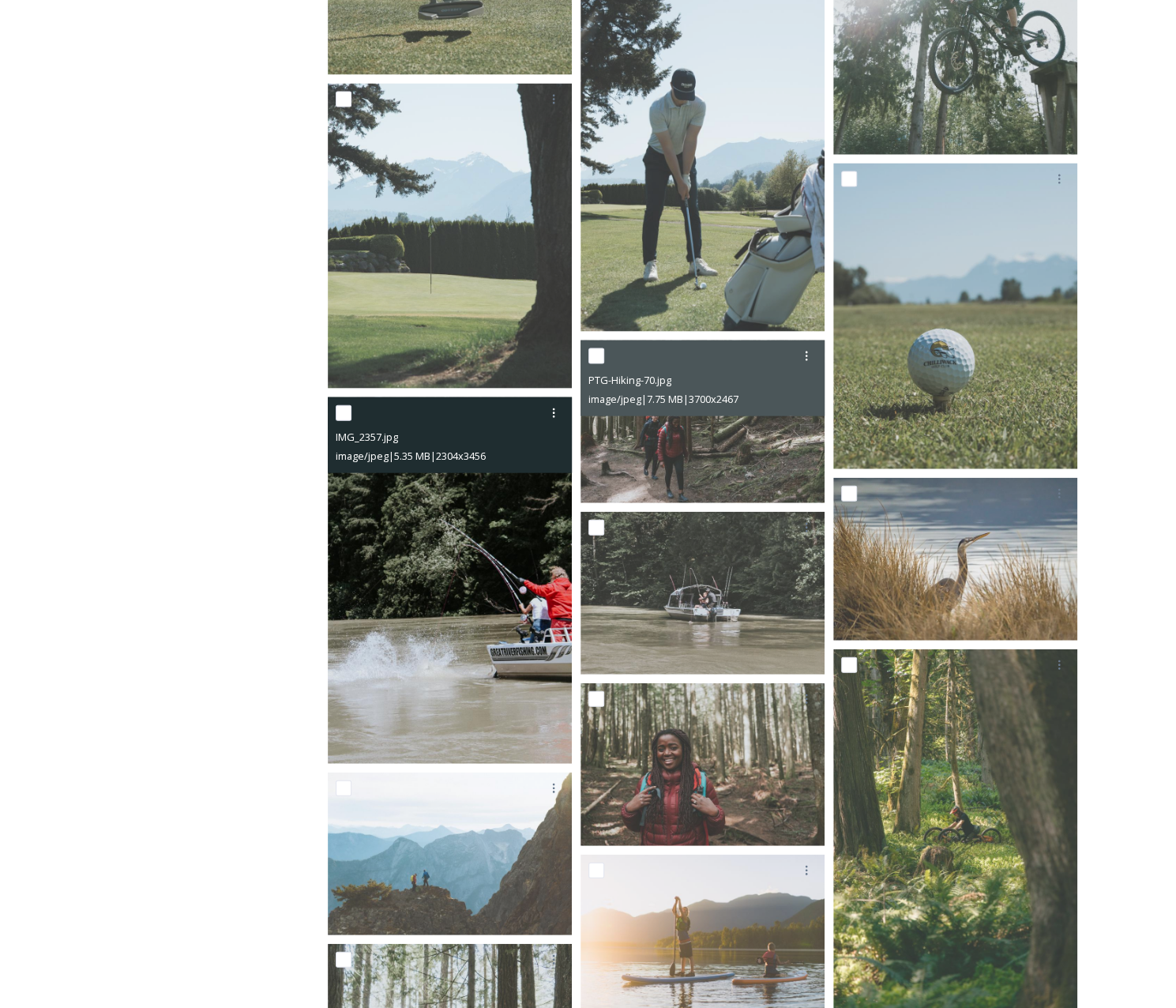
click at [442, 531] on img at bounding box center [449, 580] width 244 height 367
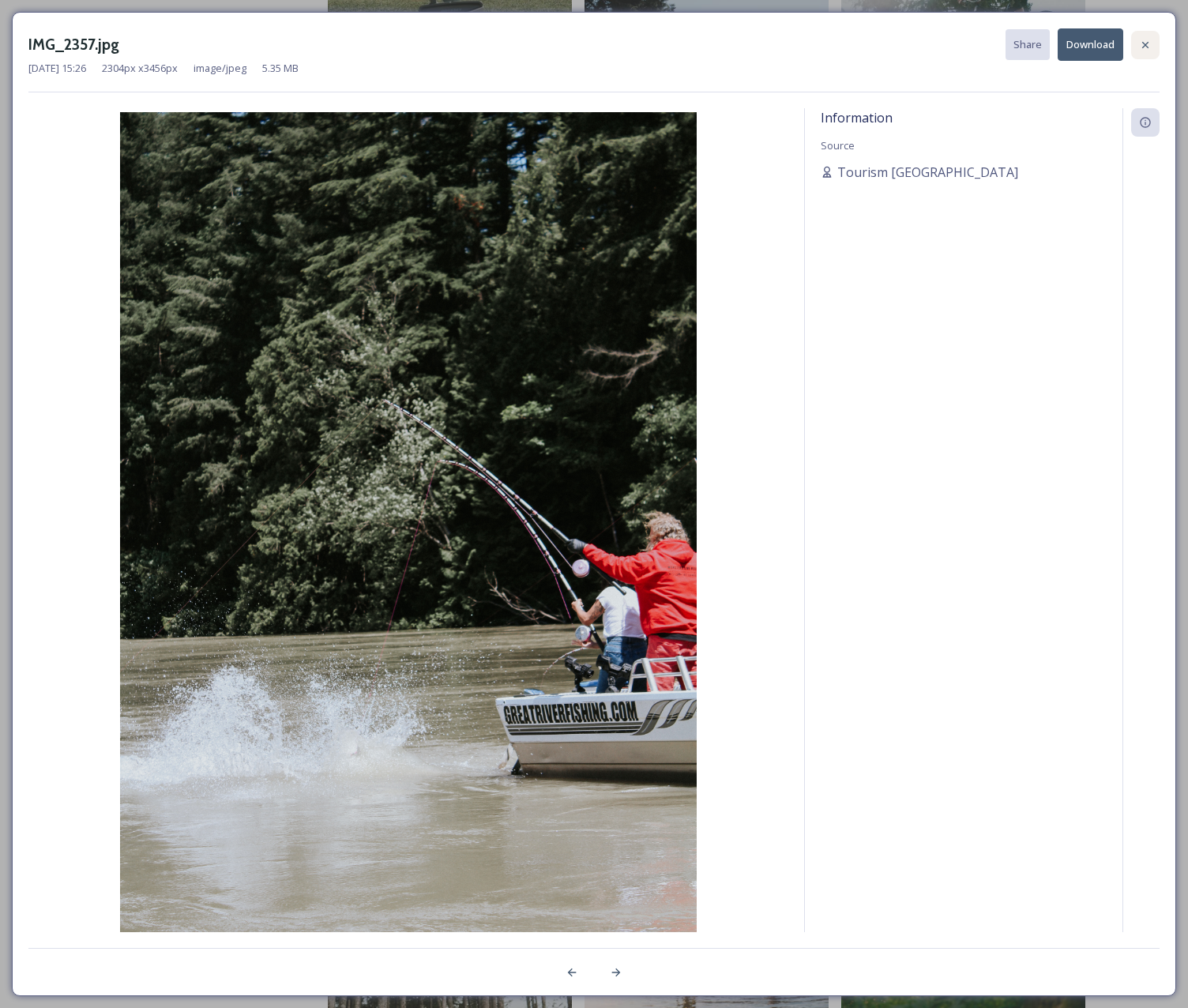
click at [1151, 49] on icon at bounding box center [1145, 45] width 13 height 13
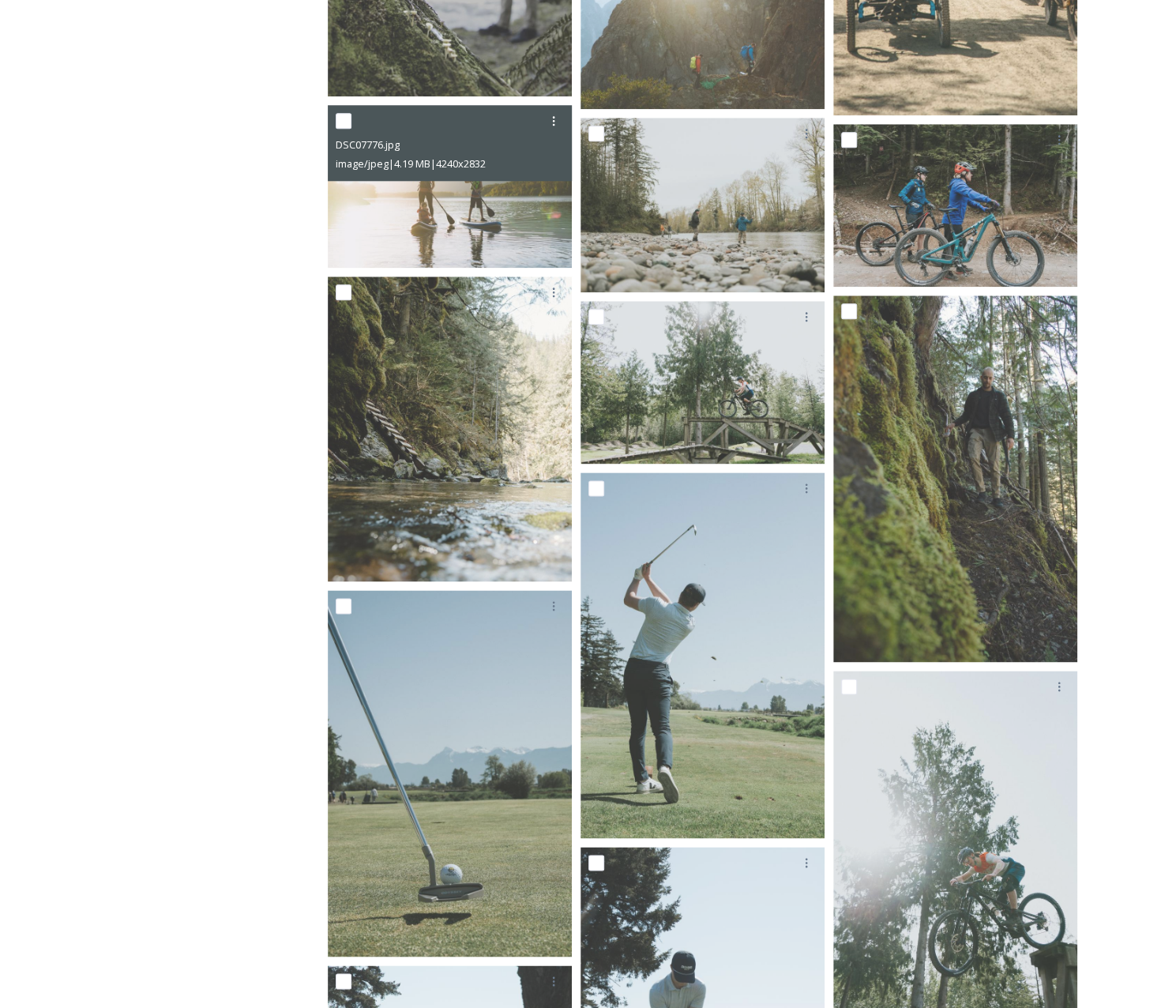
scroll to position [858, 0]
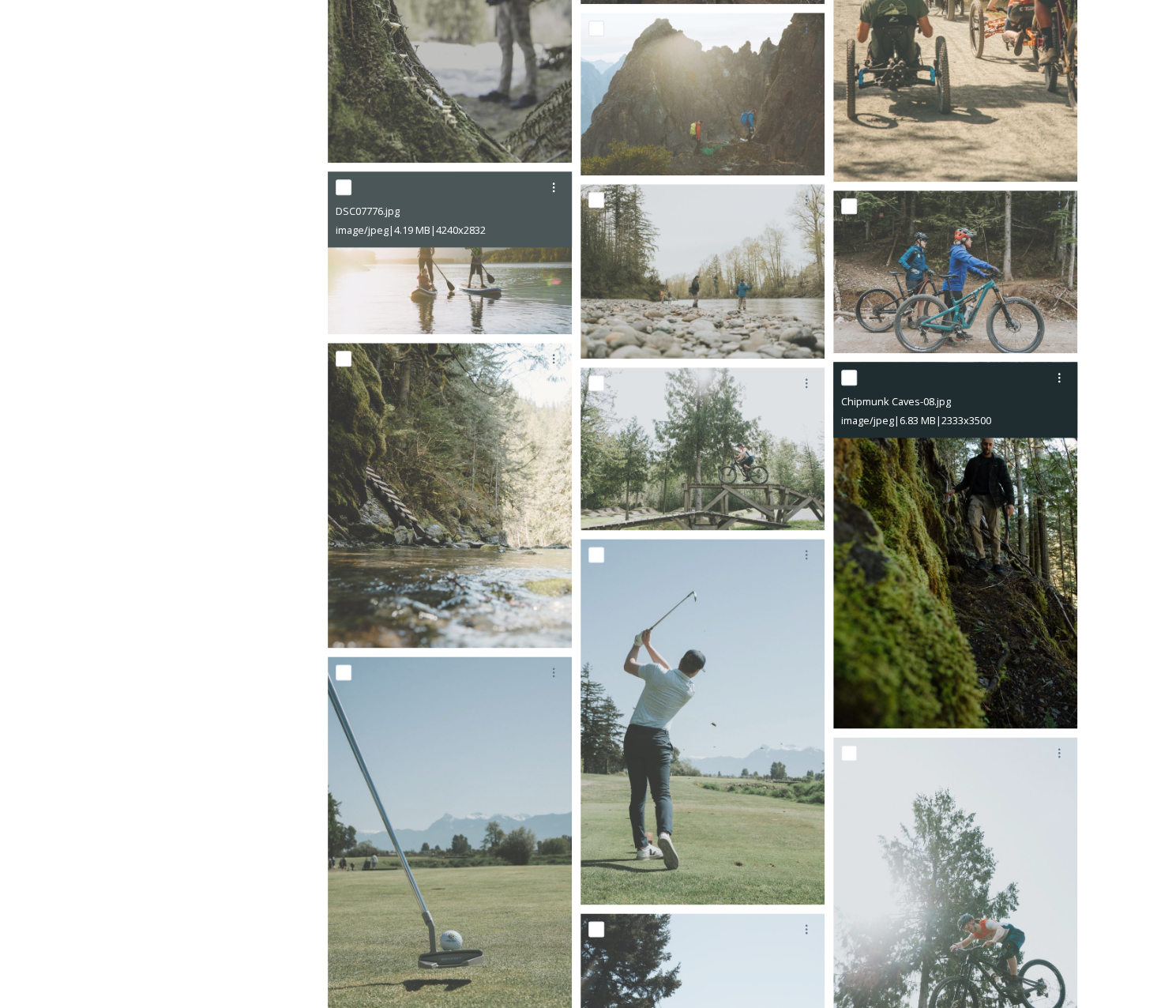
click at [952, 573] on img at bounding box center [955, 545] width 244 height 367
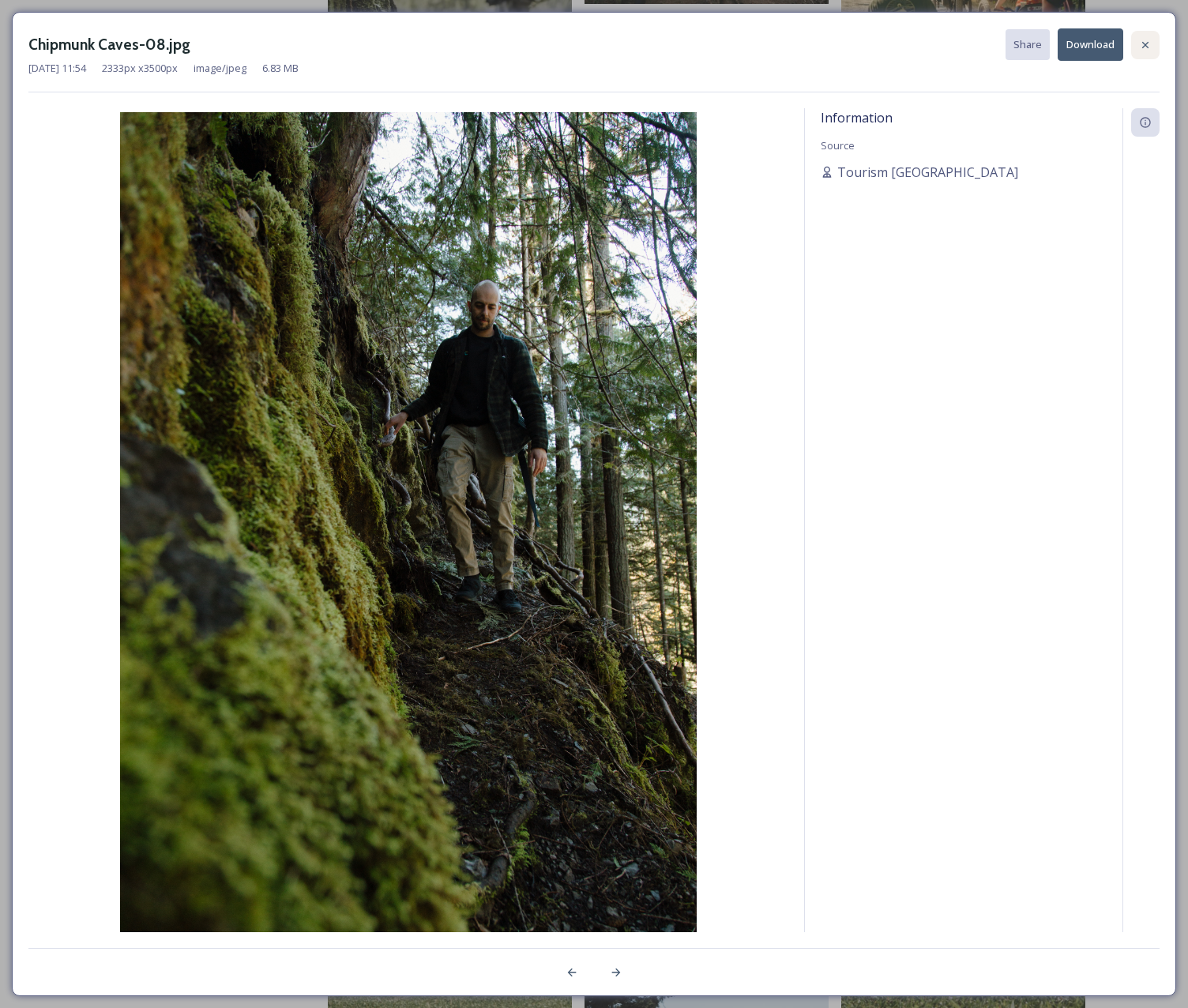
click at [1153, 45] on div at bounding box center [1144, 45] width 28 height 28
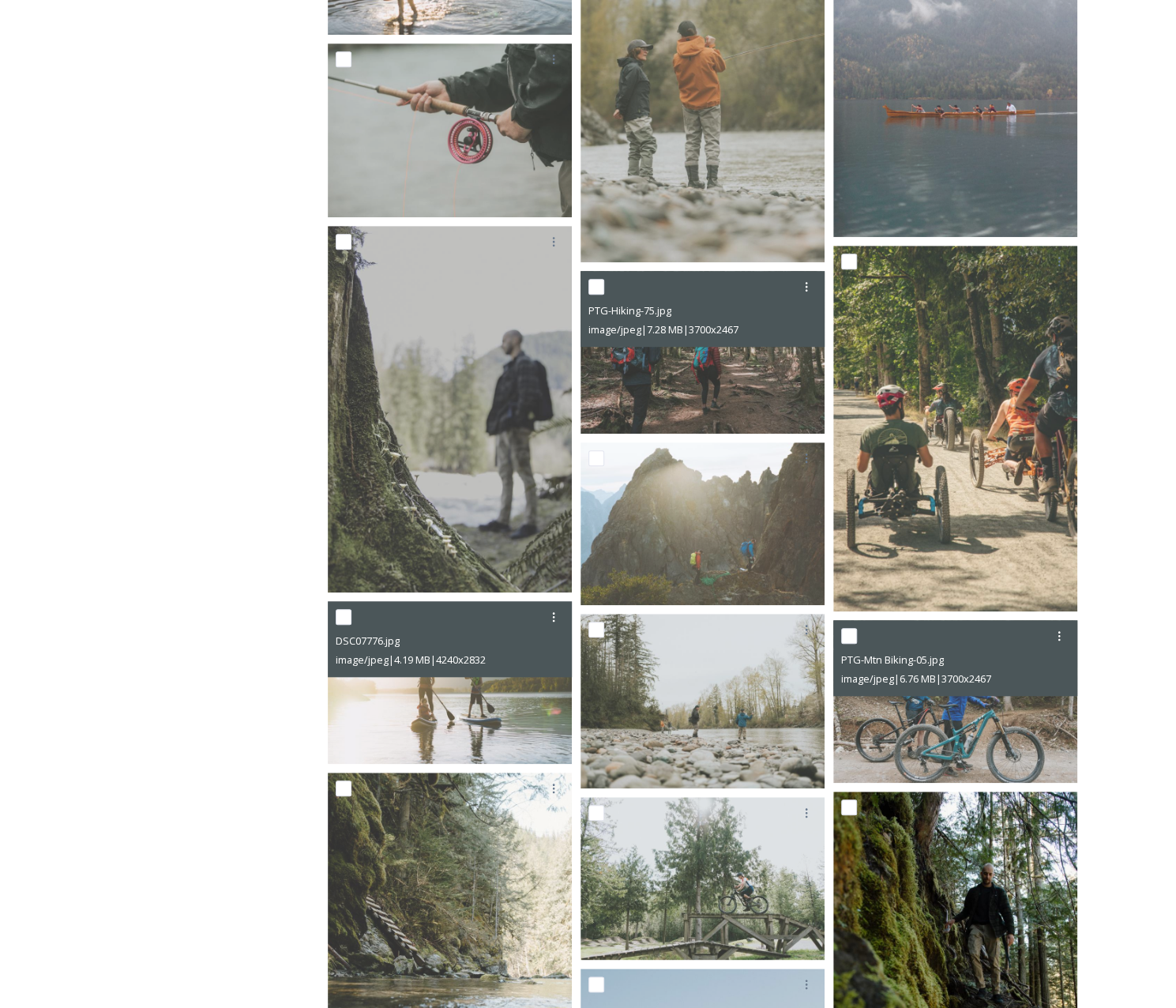
scroll to position [384, 0]
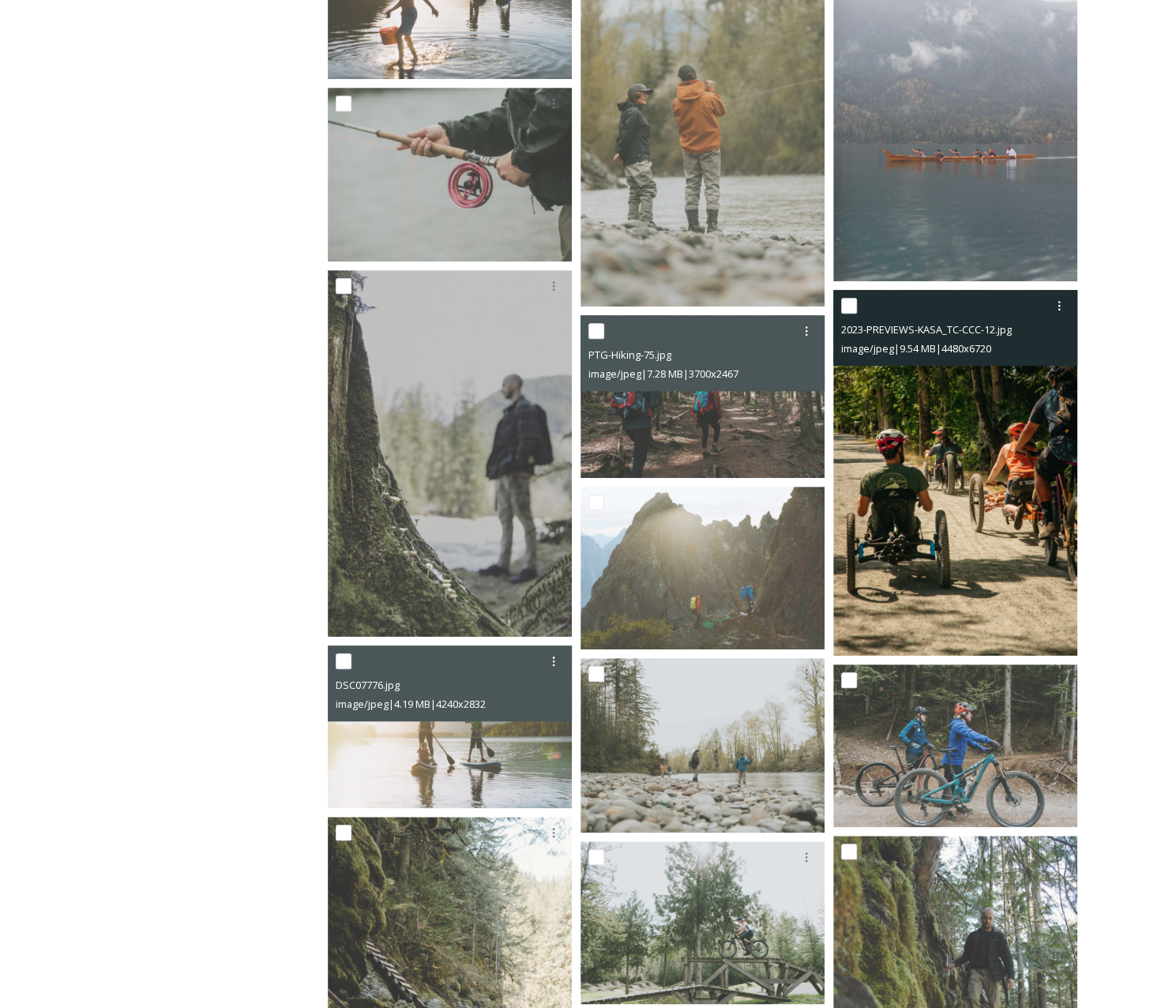
click at [973, 435] on img at bounding box center [955, 473] width 244 height 367
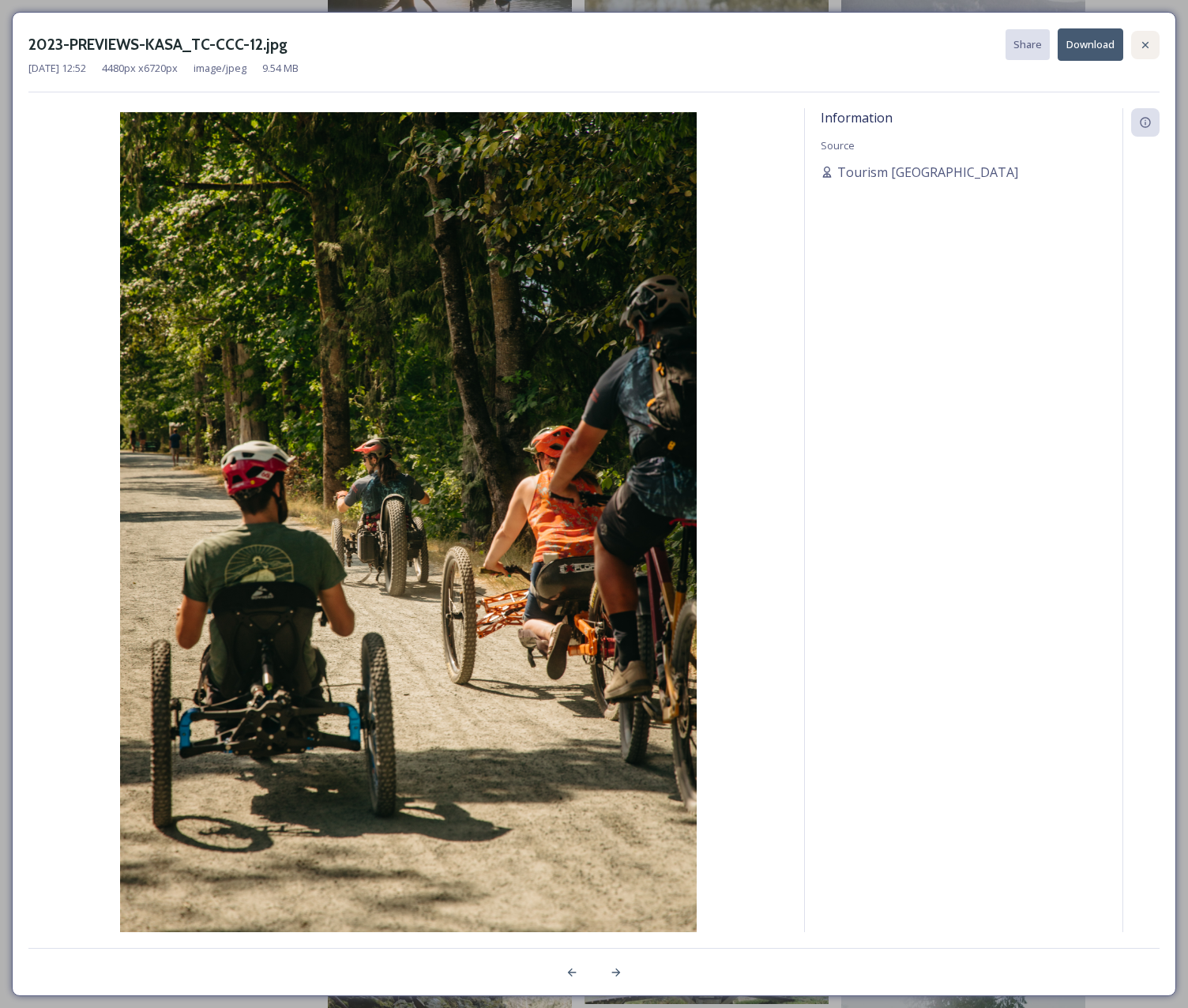
click at [1134, 40] on div at bounding box center [1144, 45] width 28 height 28
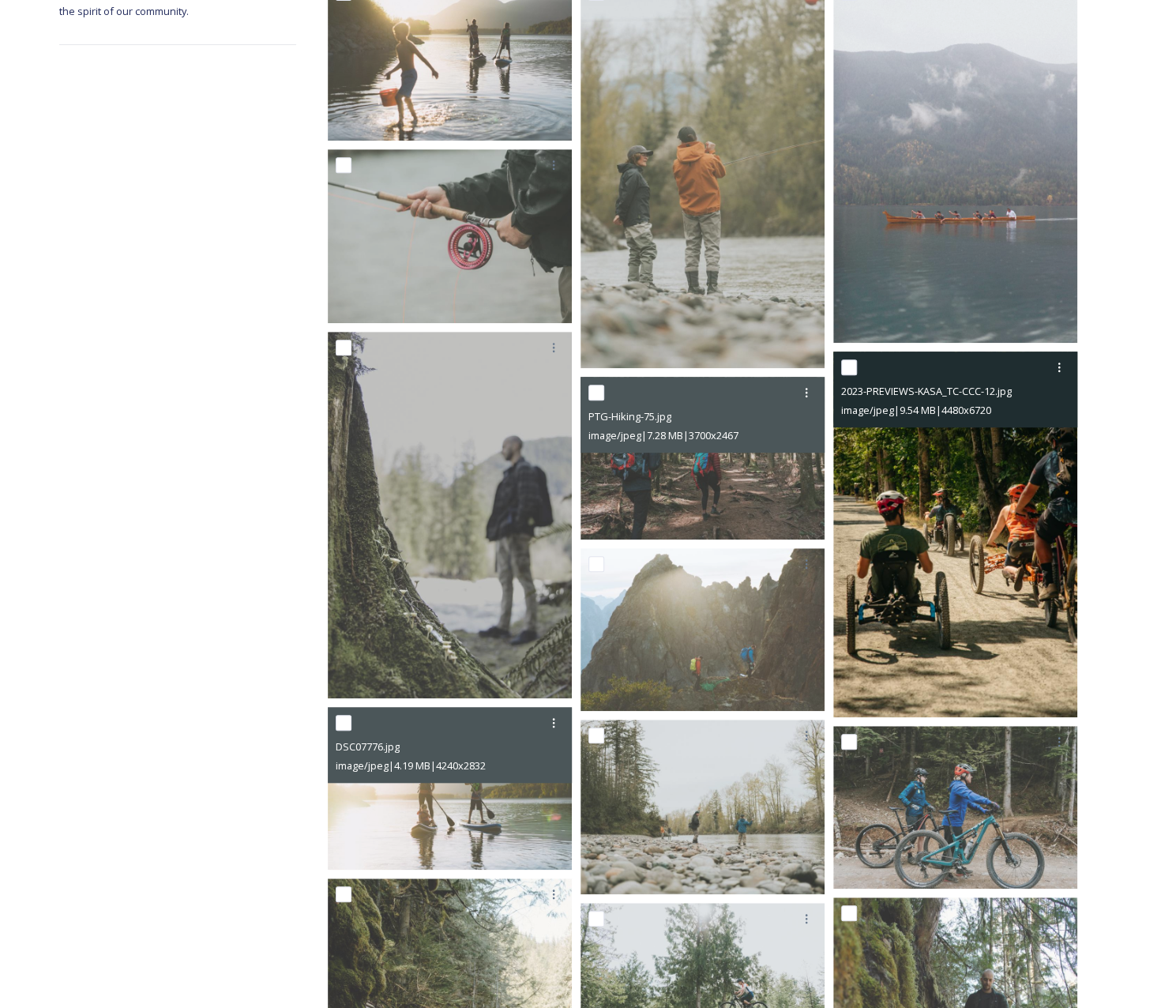
scroll to position [226, 0]
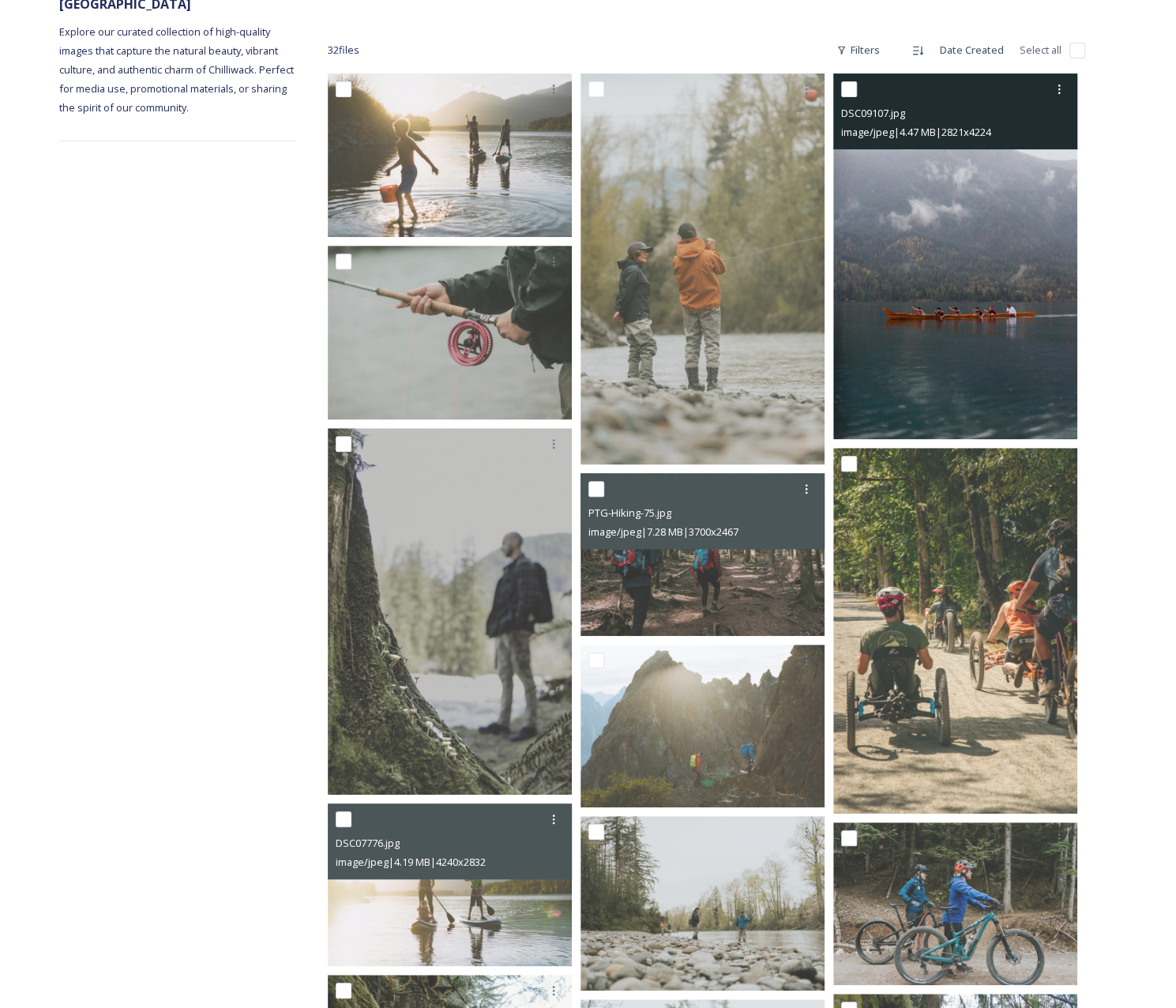
click at [1000, 374] on img at bounding box center [955, 257] width 244 height 366
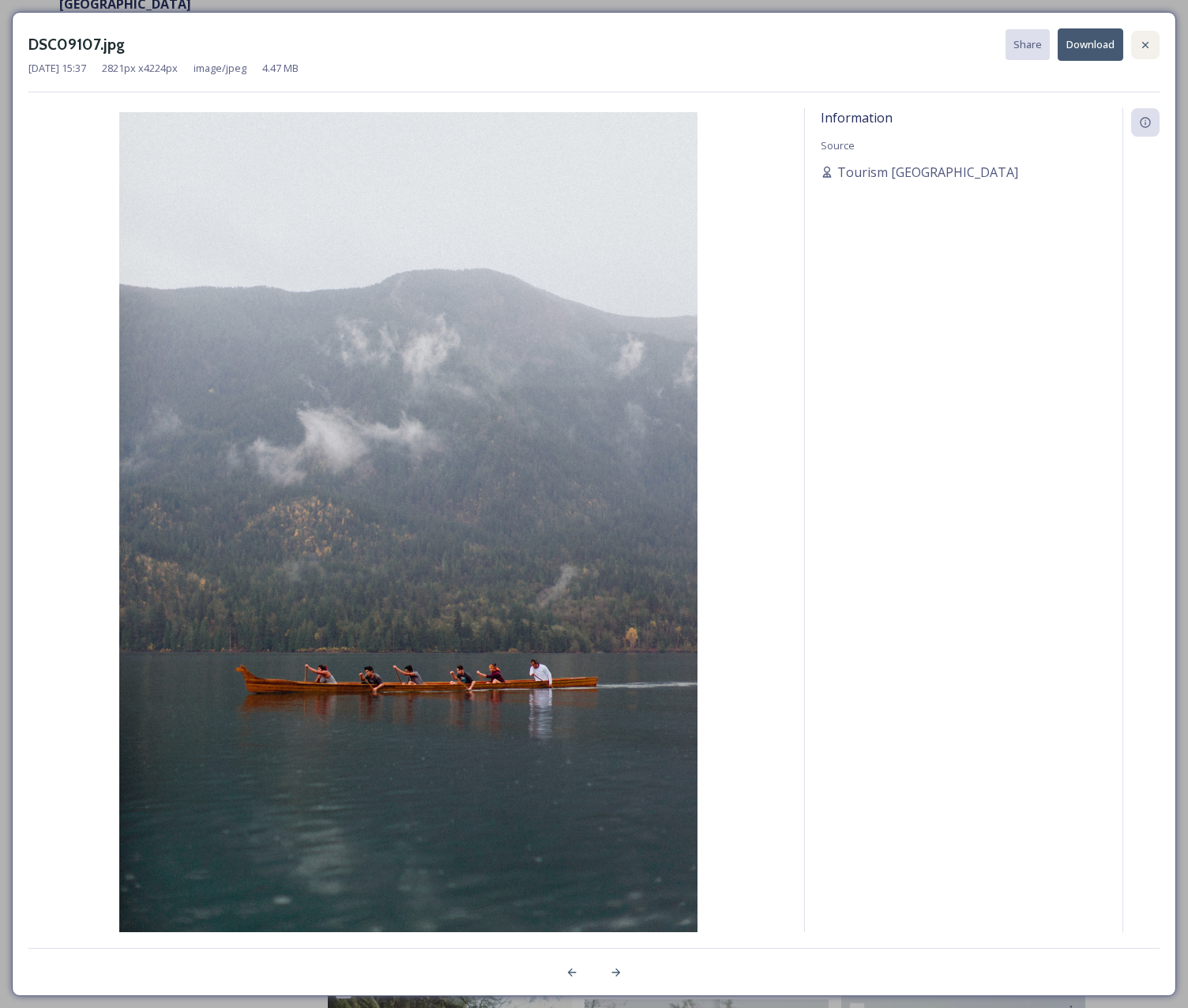
click at [1137, 35] on div at bounding box center [1144, 45] width 28 height 28
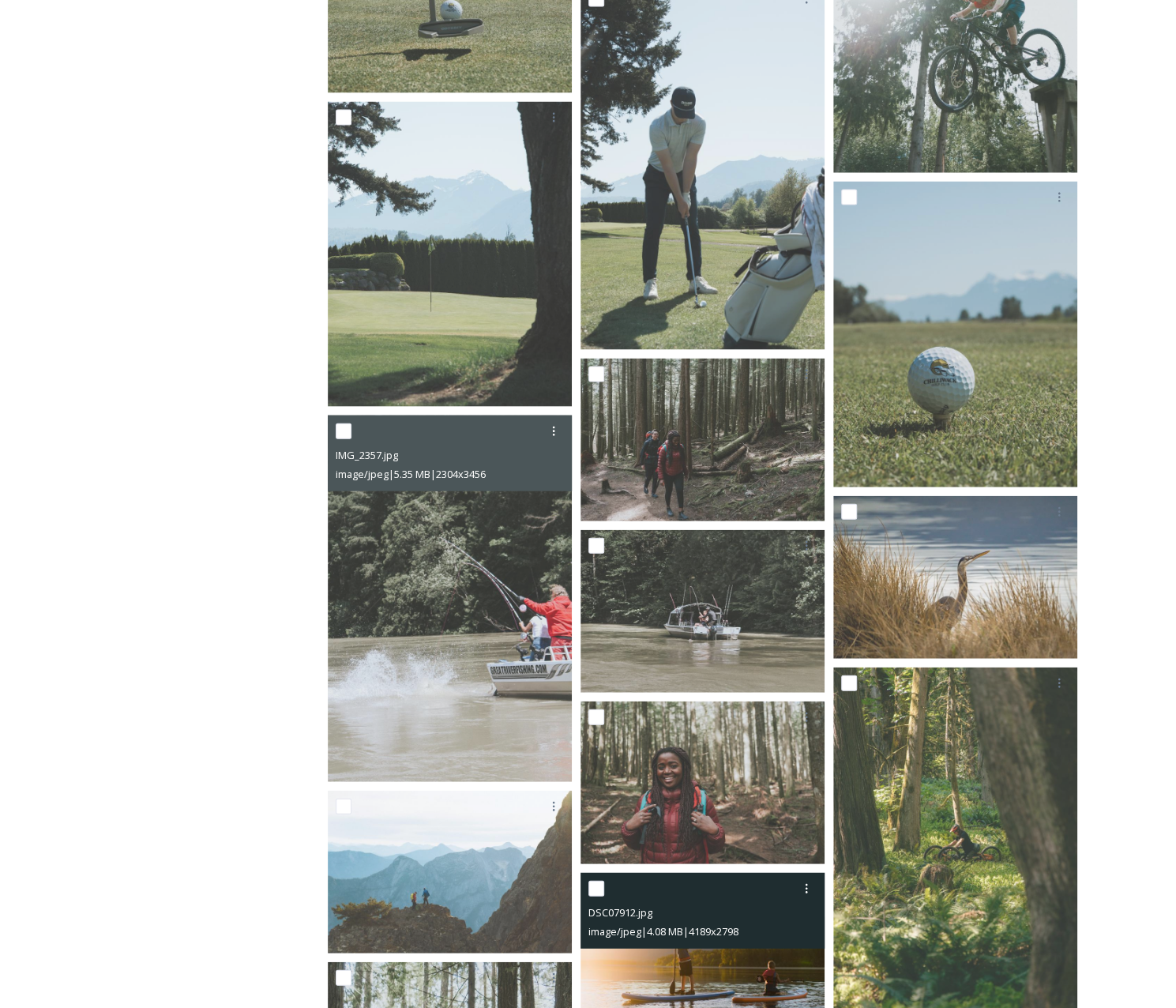
scroll to position [1974, 0]
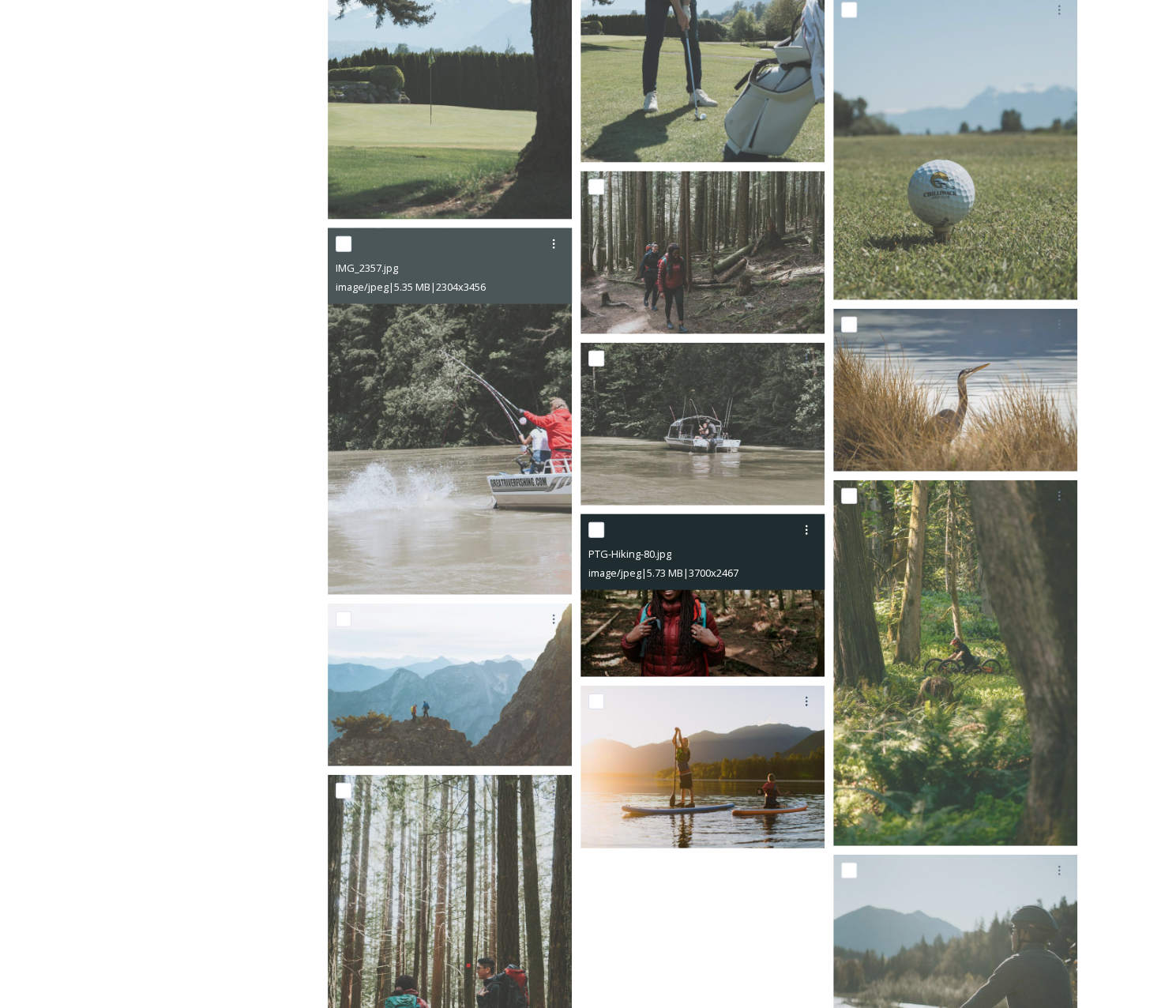
click at [741, 628] on img at bounding box center [702, 595] width 244 height 163
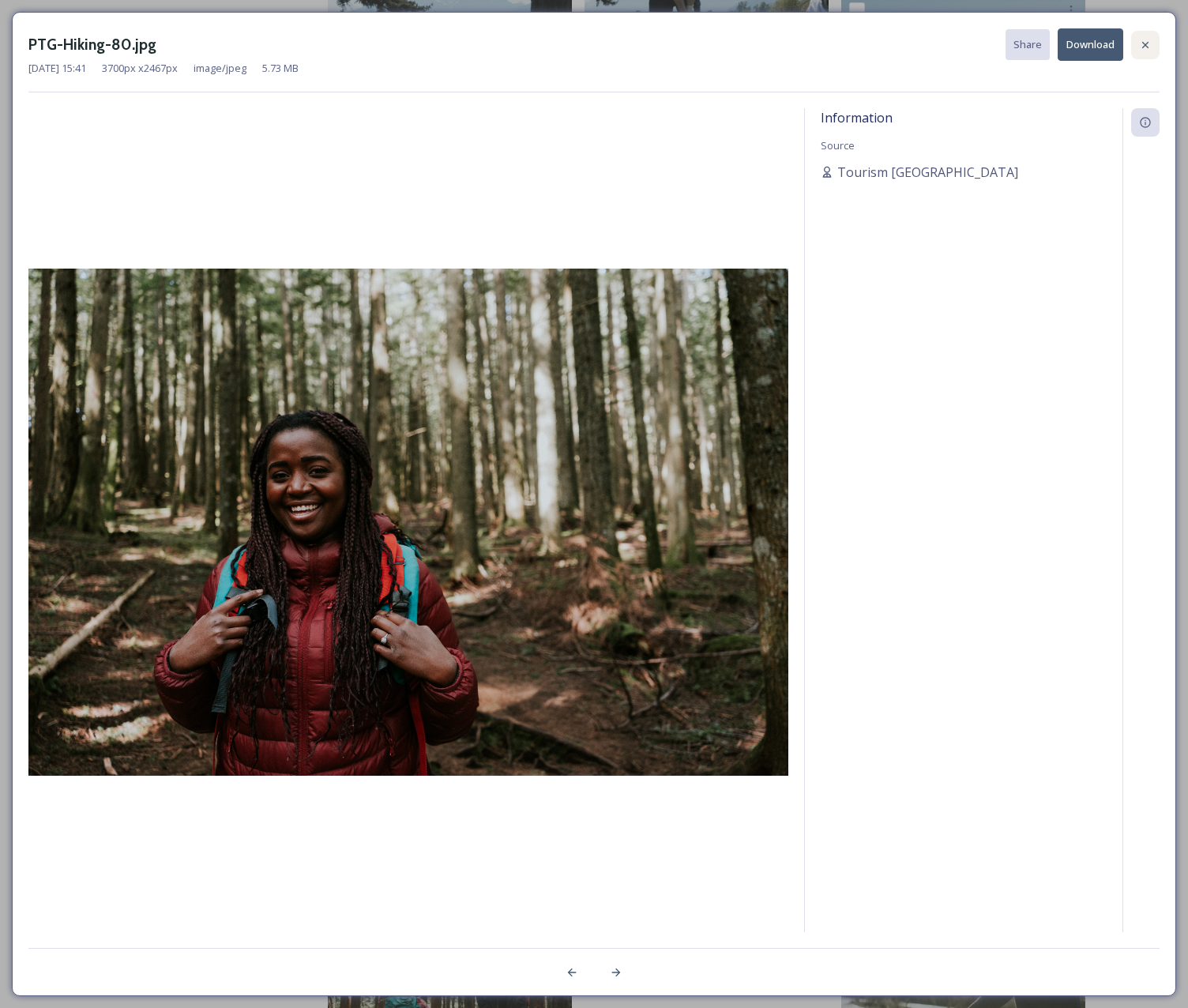
click at [1137, 42] on div at bounding box center [1144, 45] width 28 height 28
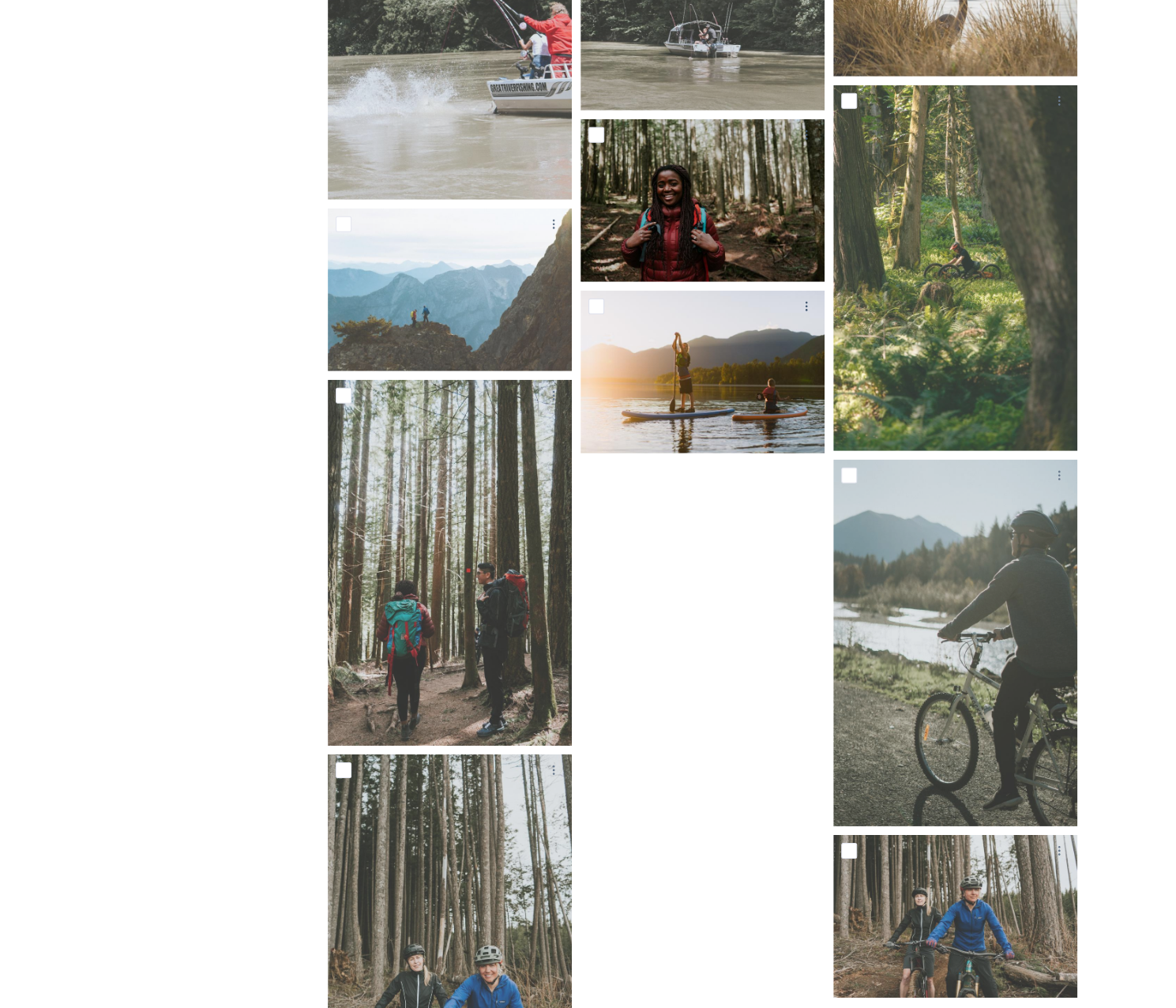
scroll to position [2516, 0]
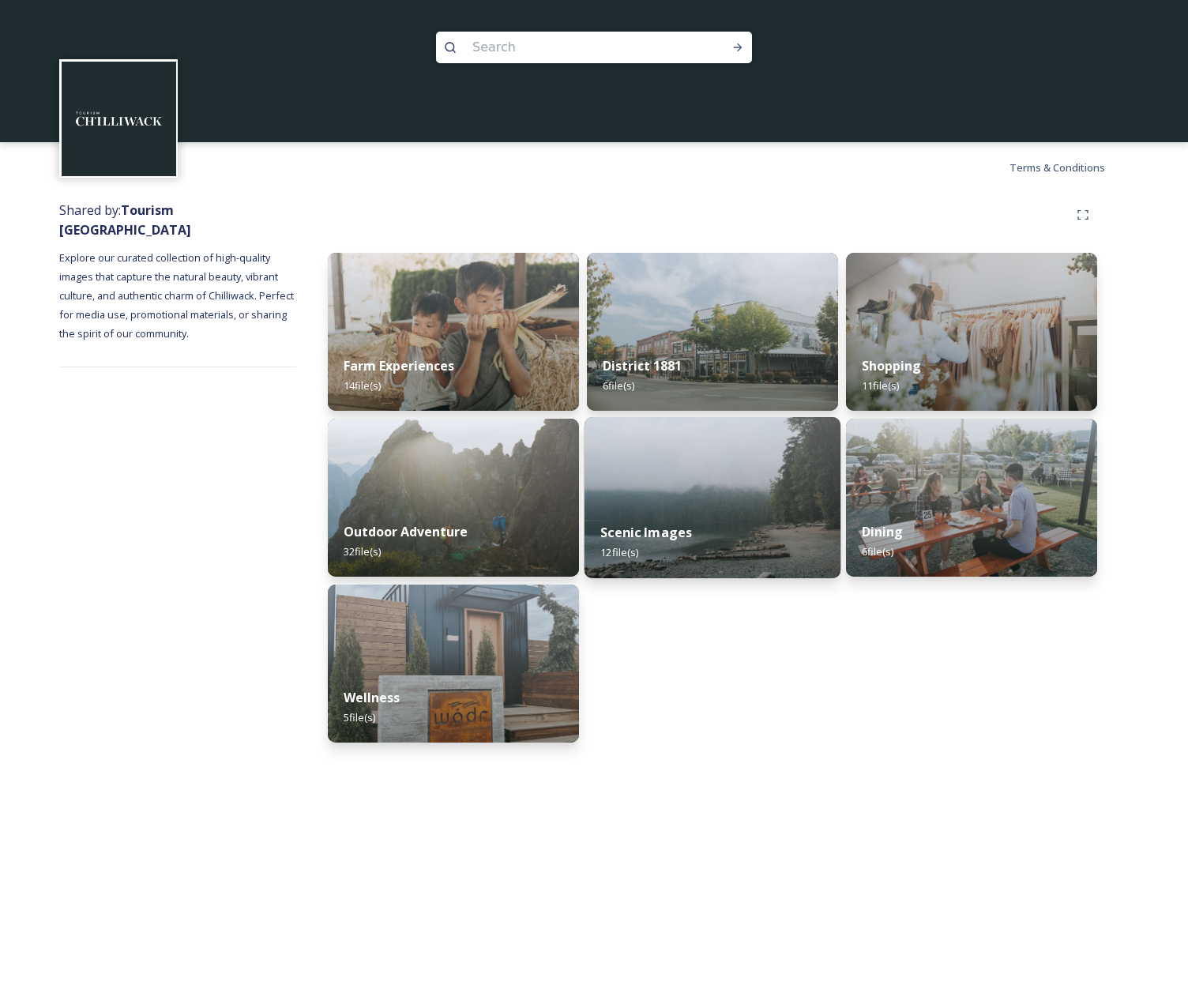
click at [689, 518] on div "Scenic Images 12 file(s)" at bounding box center [711, 541] width 256 height 72
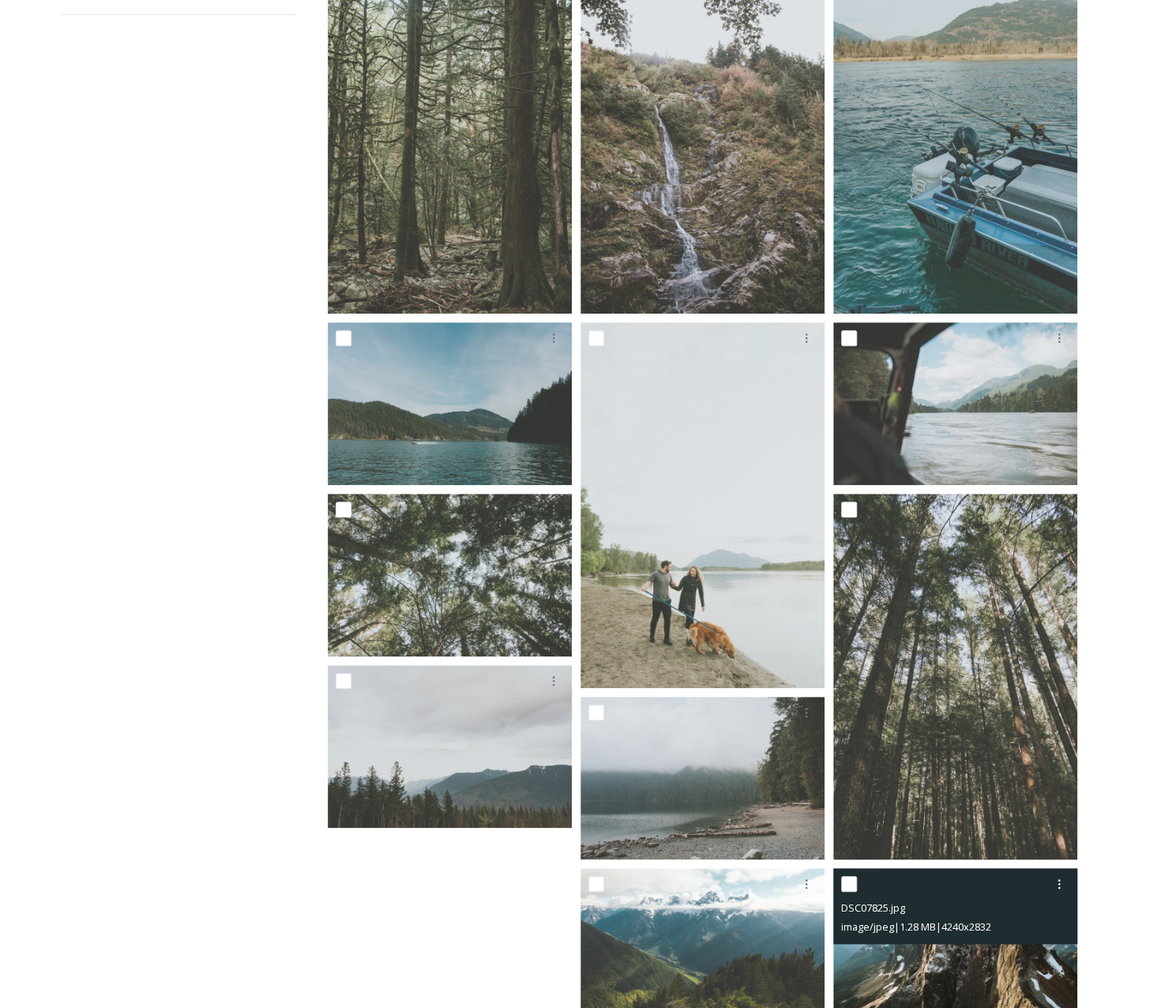
scroll to position [410, 0]
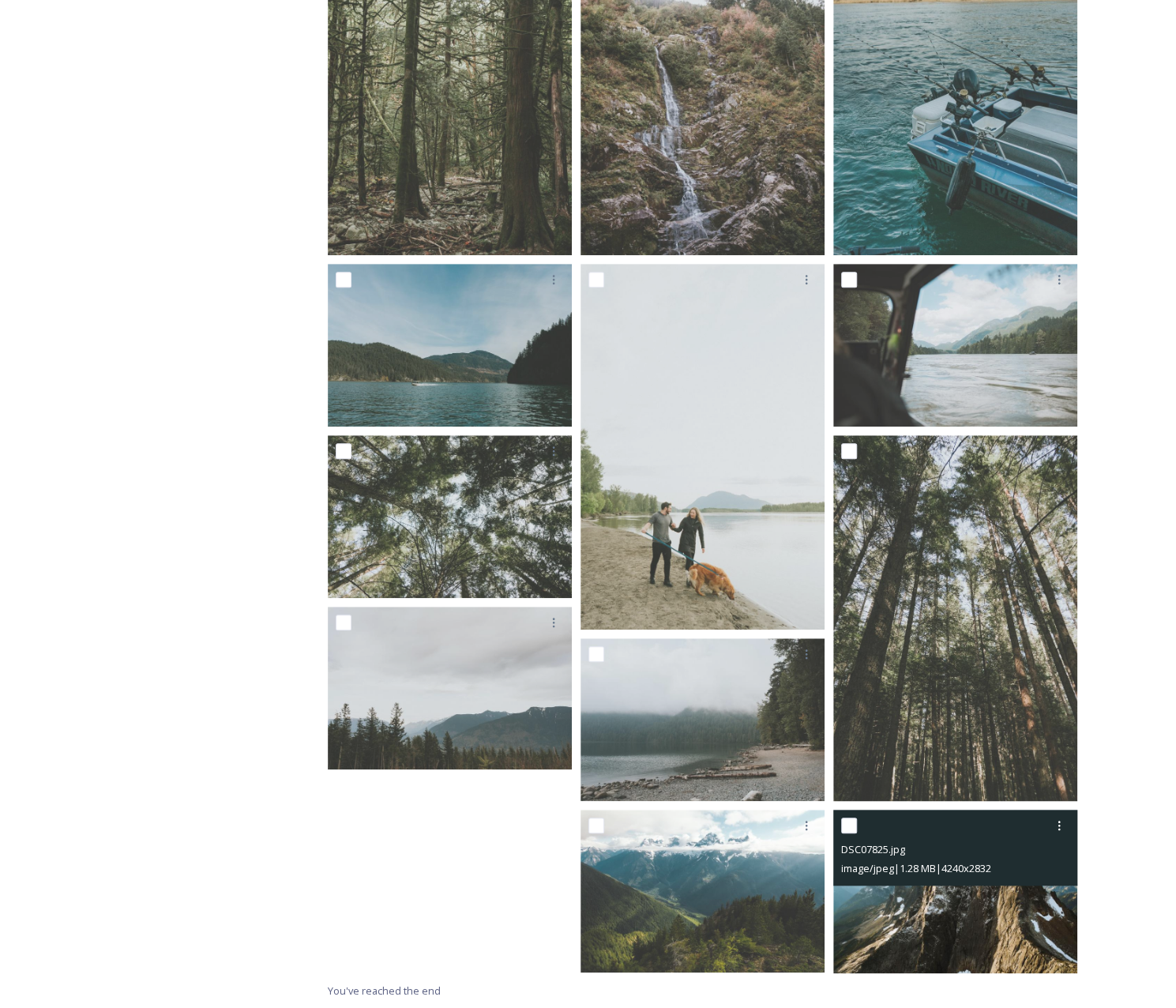
click at [907, 936] on img at bounding box center [955, 892] width 244 height 164
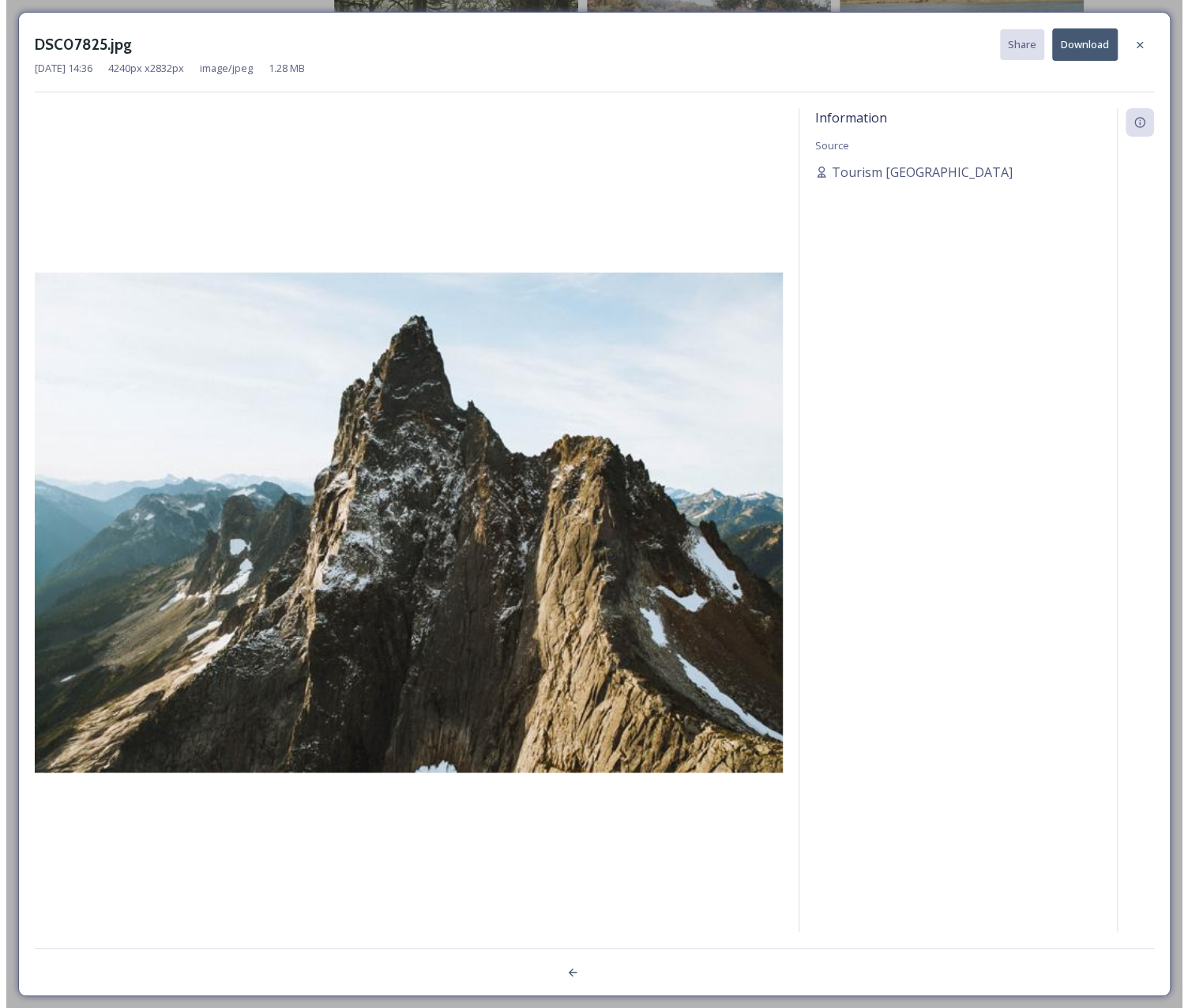
scroll to position [410, 0]
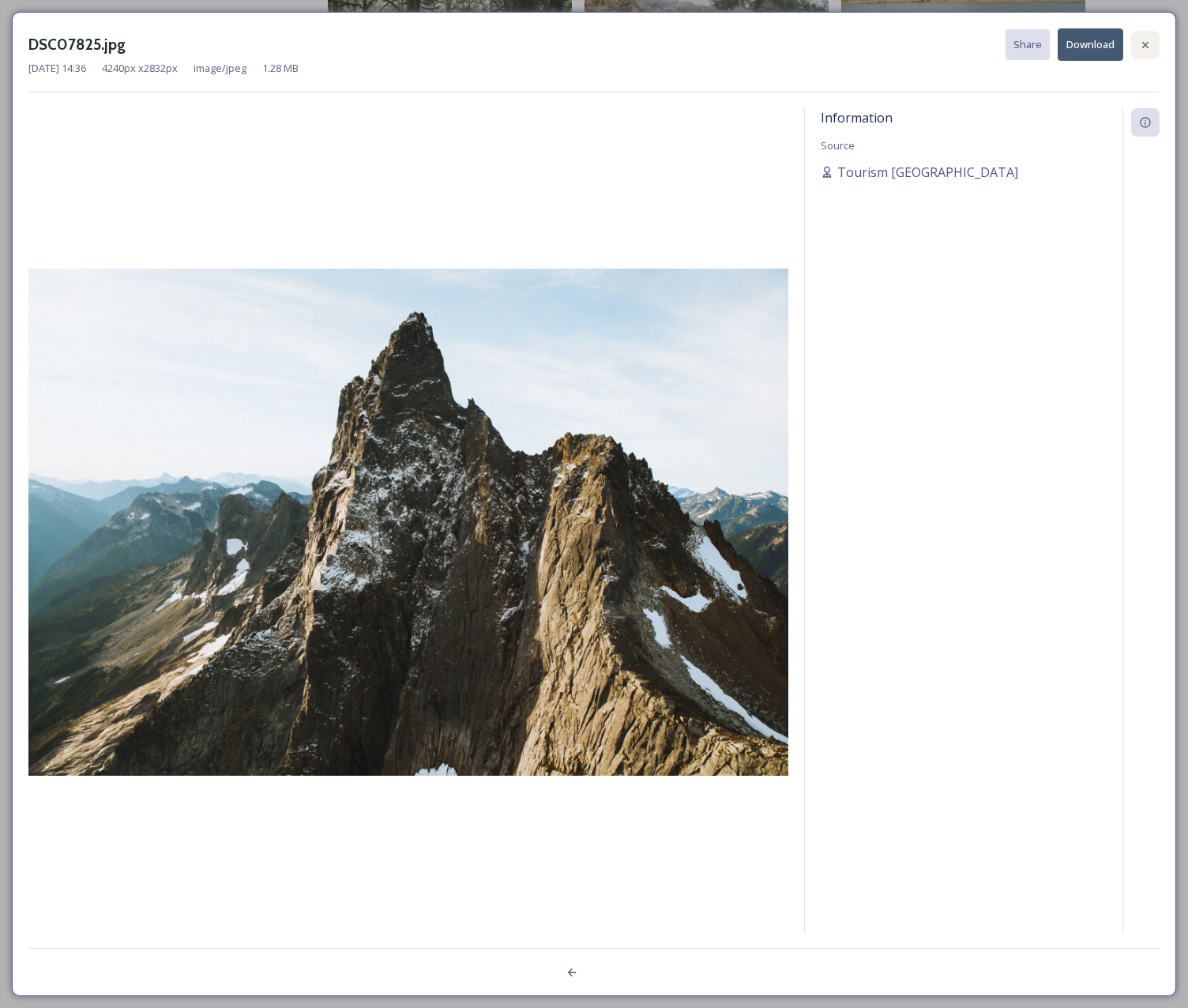
click at [1145, 43] on icon at bounding box center [1145, 45] width 13 height 13
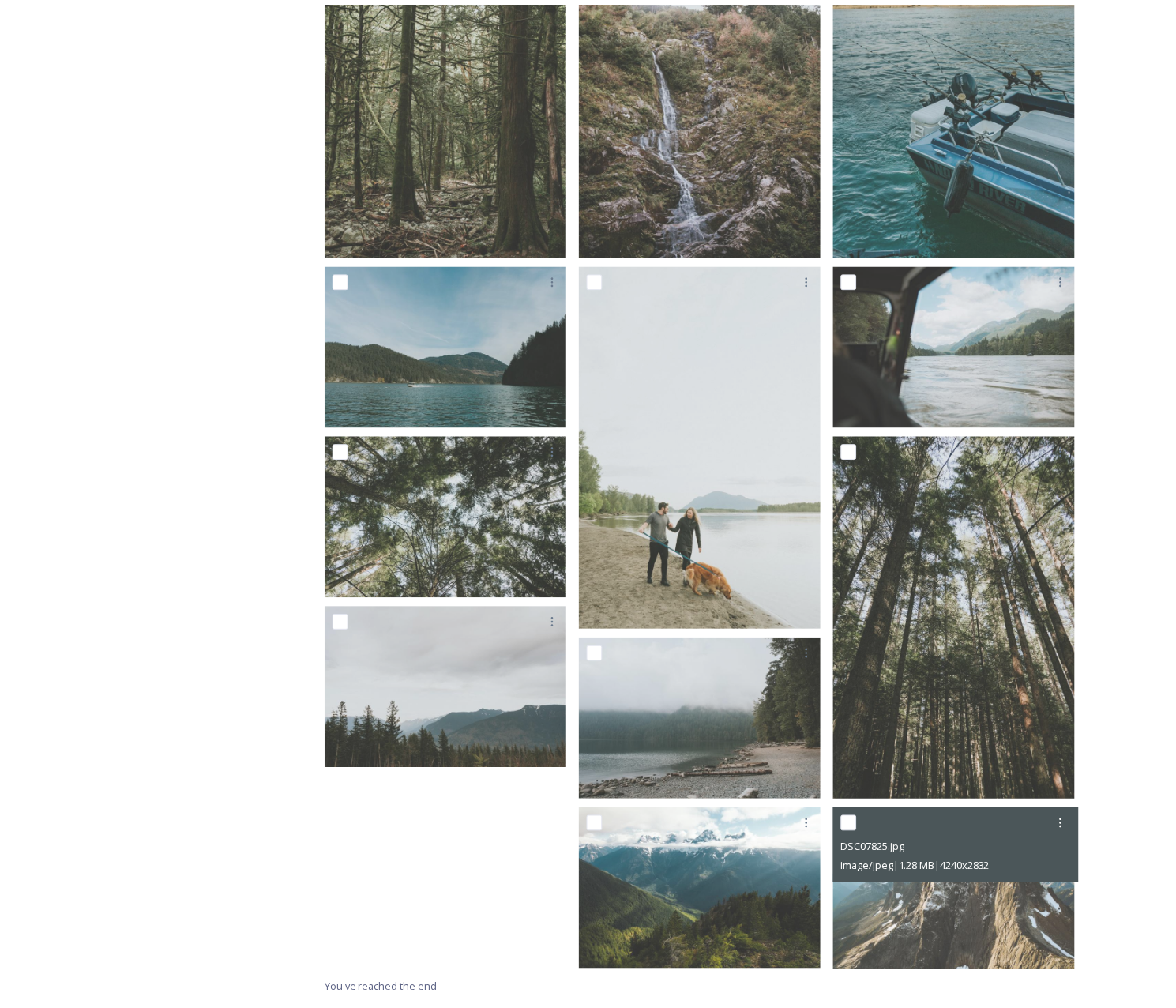
scroll to position [410, 0]
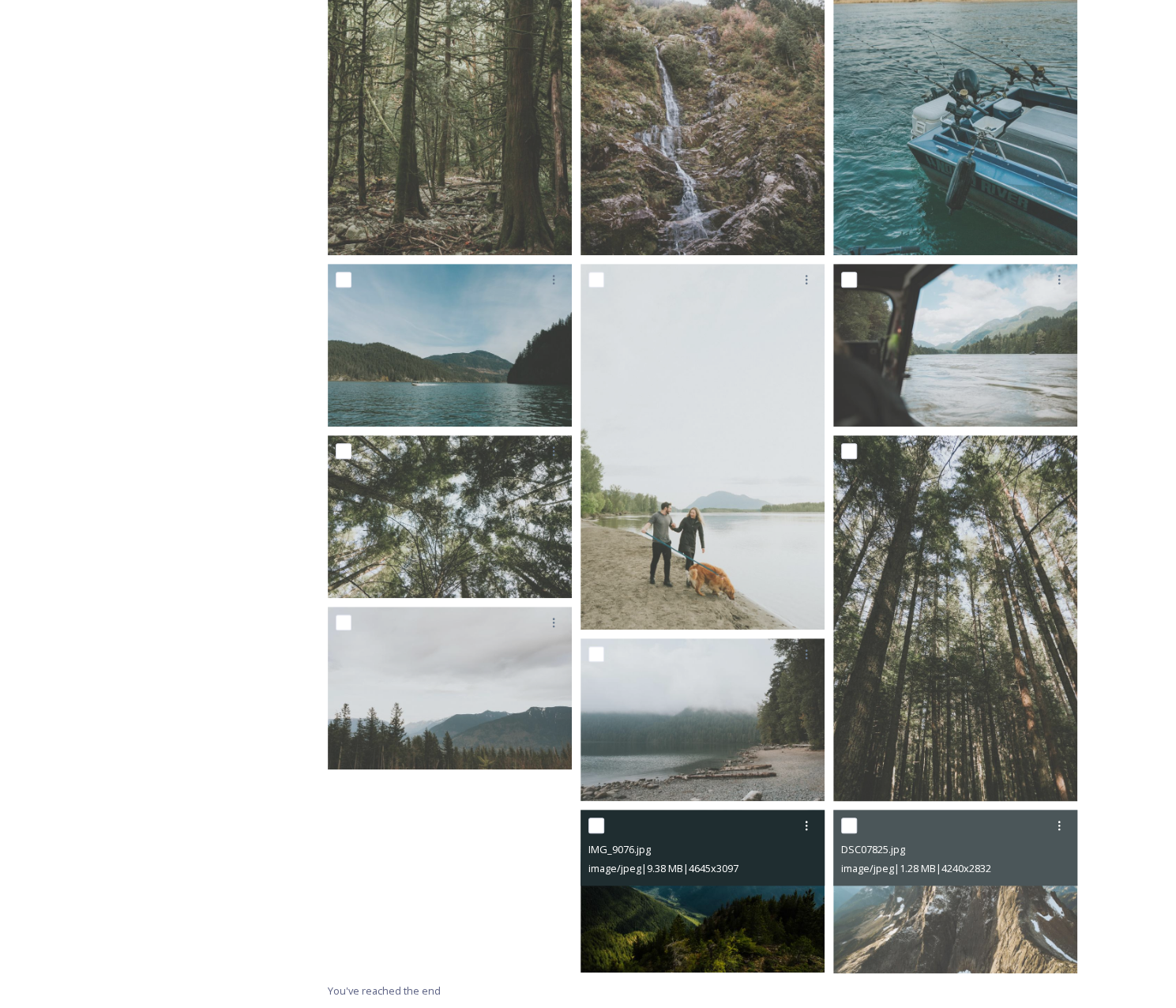
click at [722, 919] on img at bounding box center [702, 891] width 244 height 163
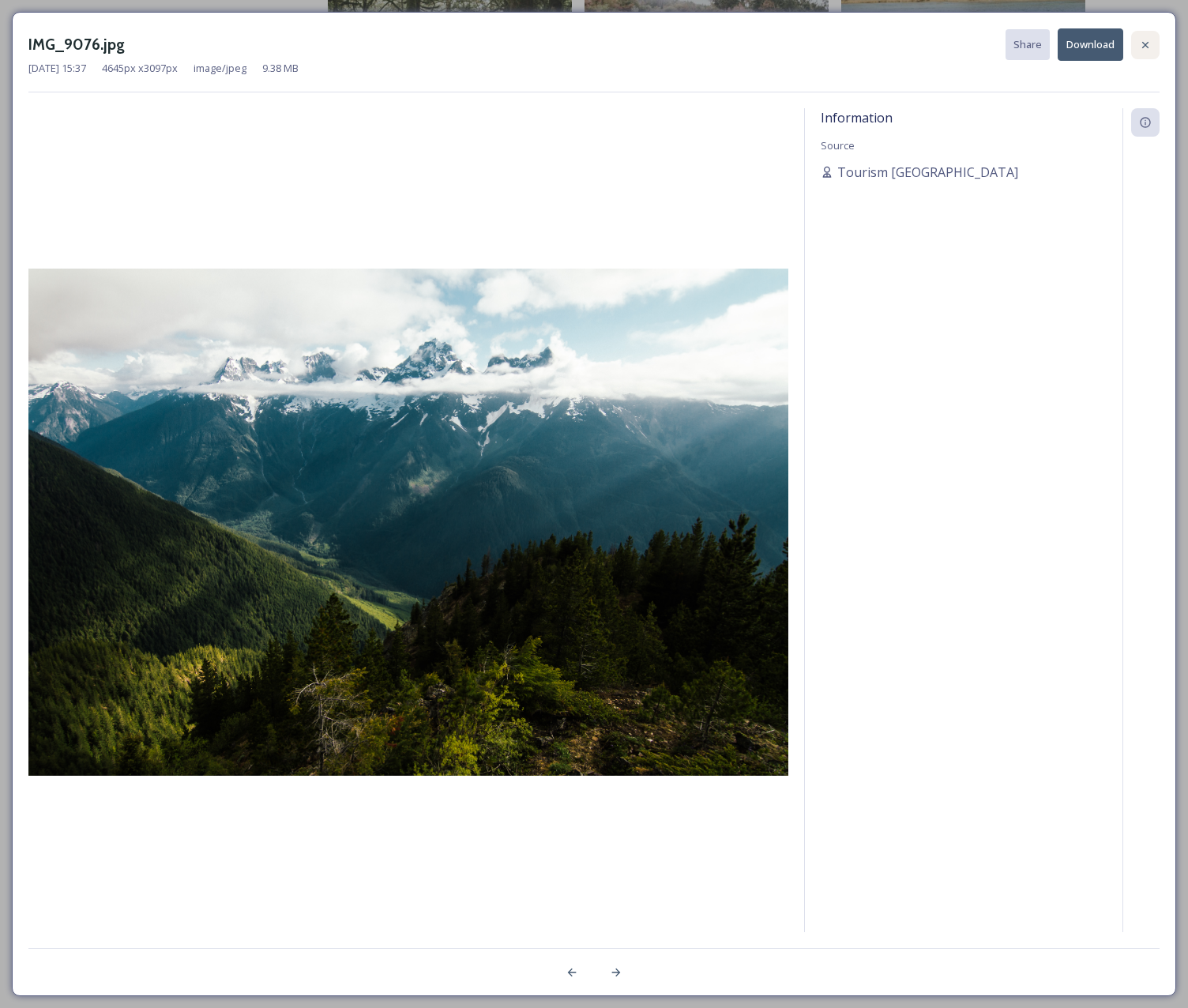
click at [1145, 35] on div at bounding box center [1144, 45] width 28 height 28
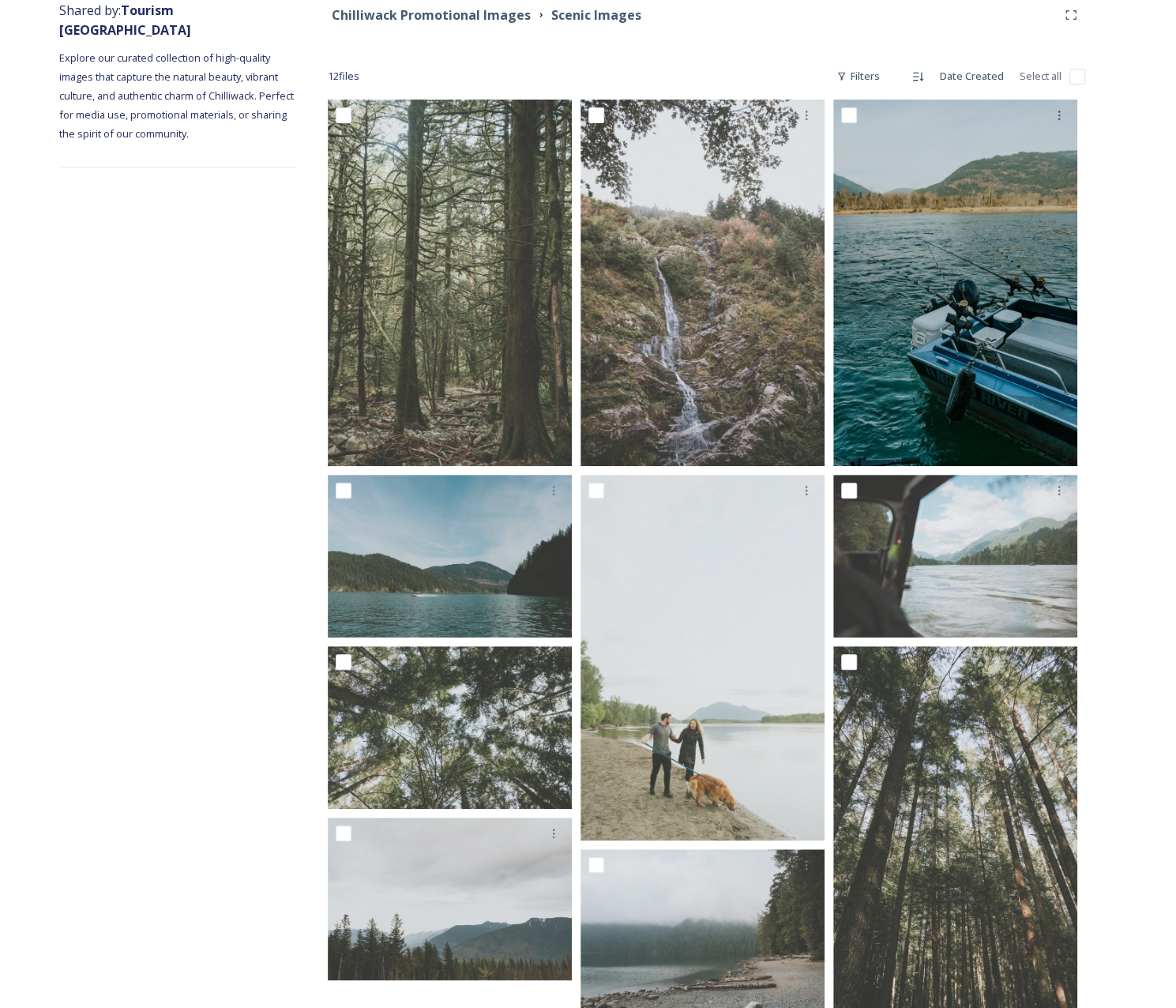
scroll to position [174, 0]
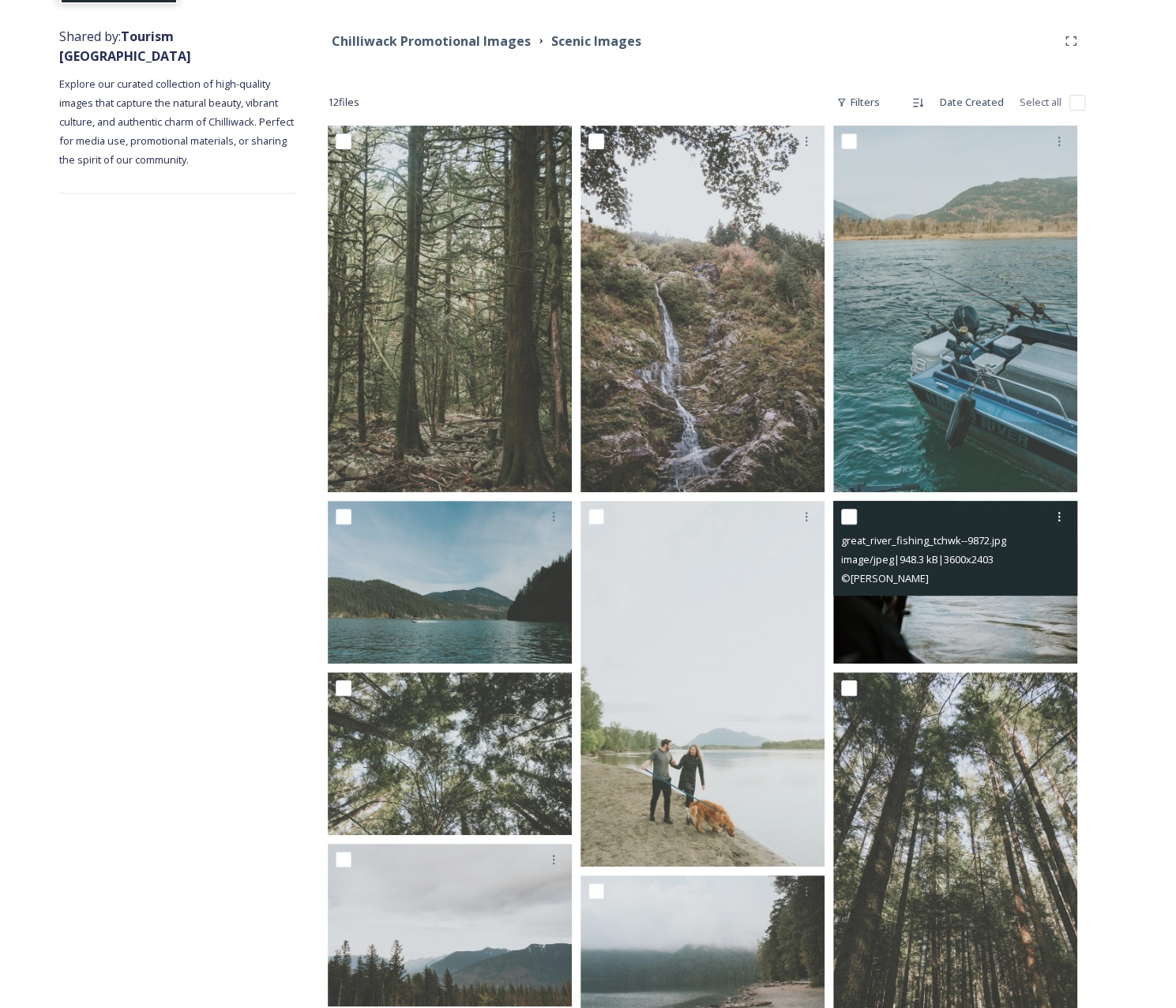
click at [980, 630] on img at bounding box center [955, 581] width 244 height 163
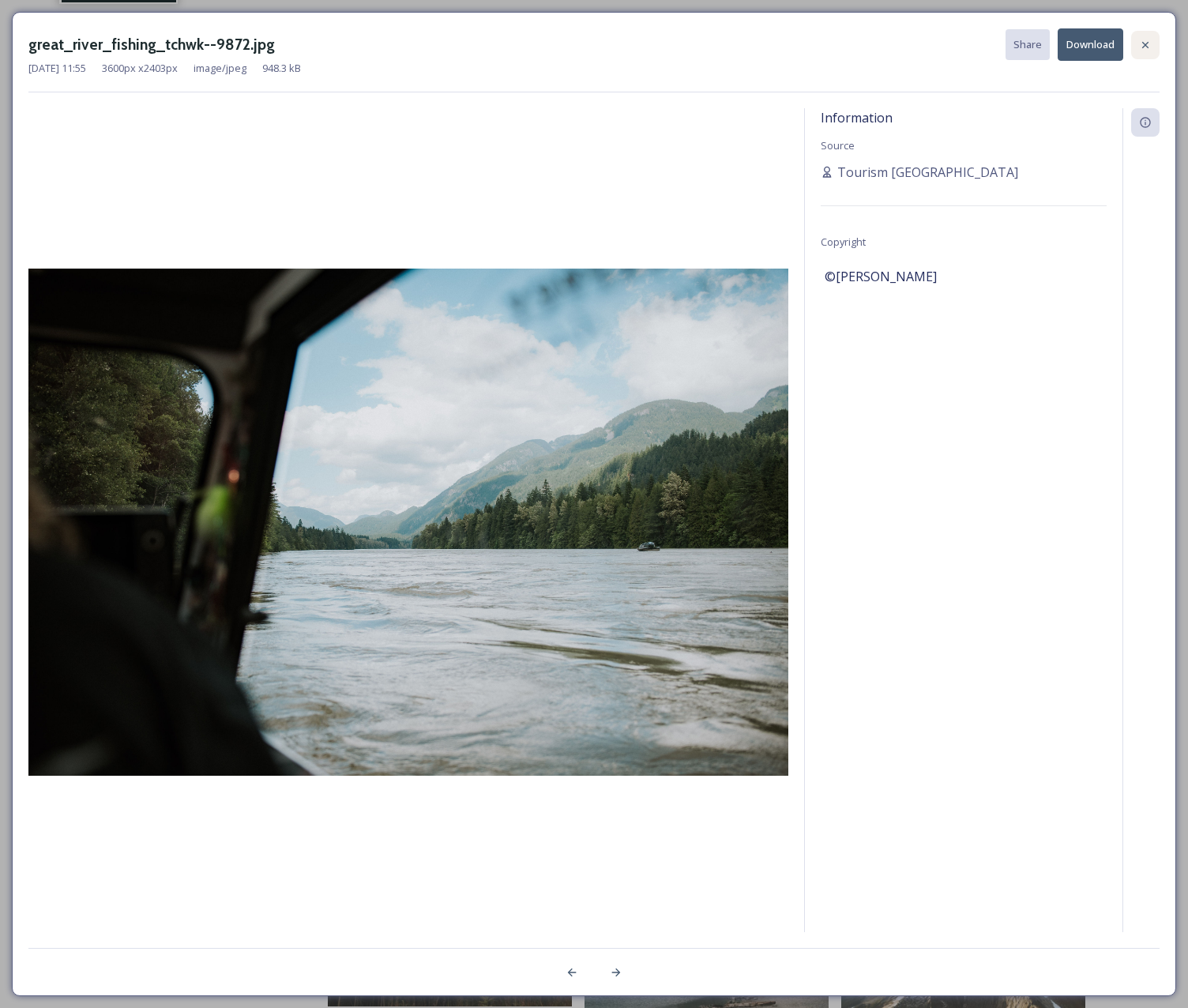
click at [1140, 44] on icon at bounding box center [1145, 45] width 13 height 13
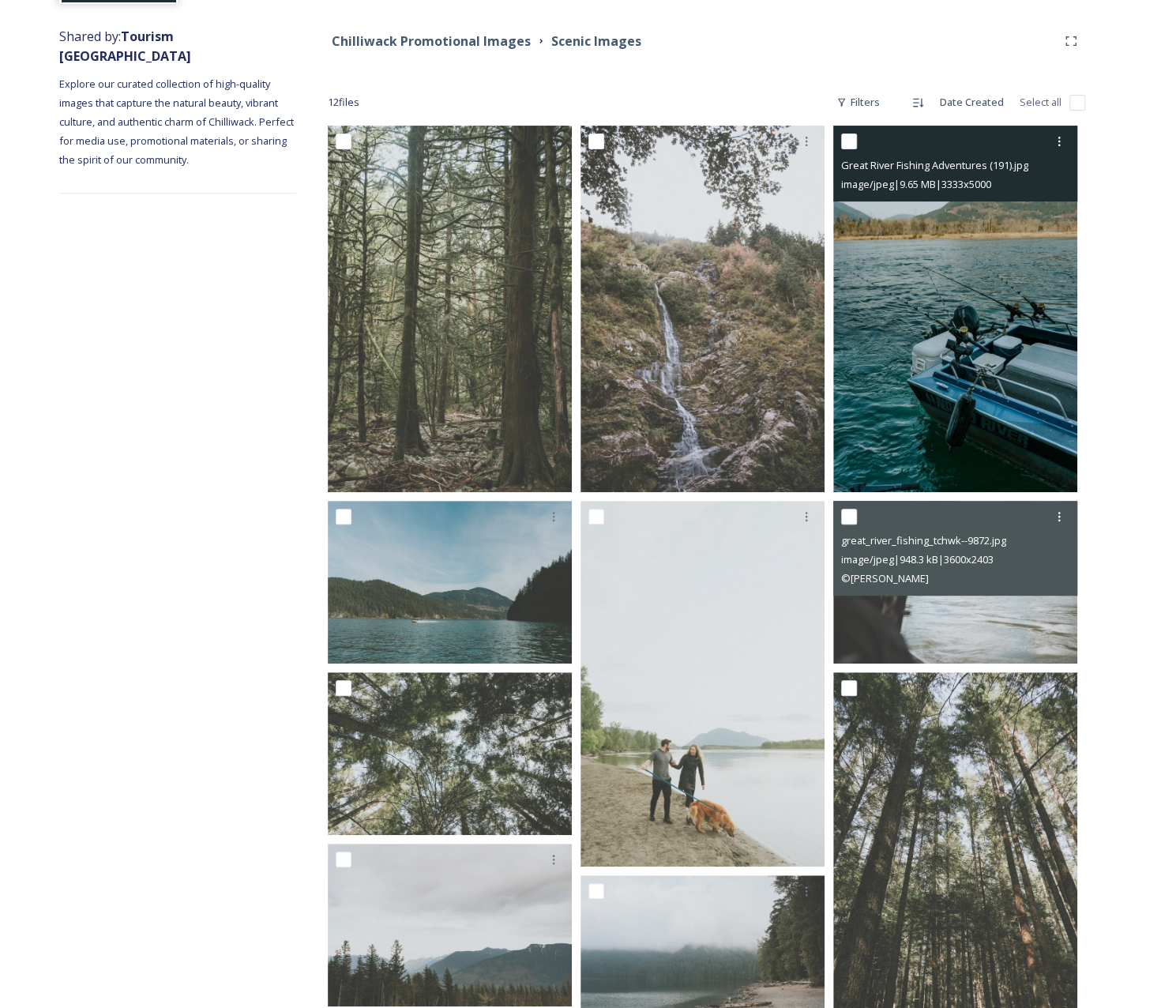
click at [991, 297] on img at bounding box center [955, 308] width 244 height 367
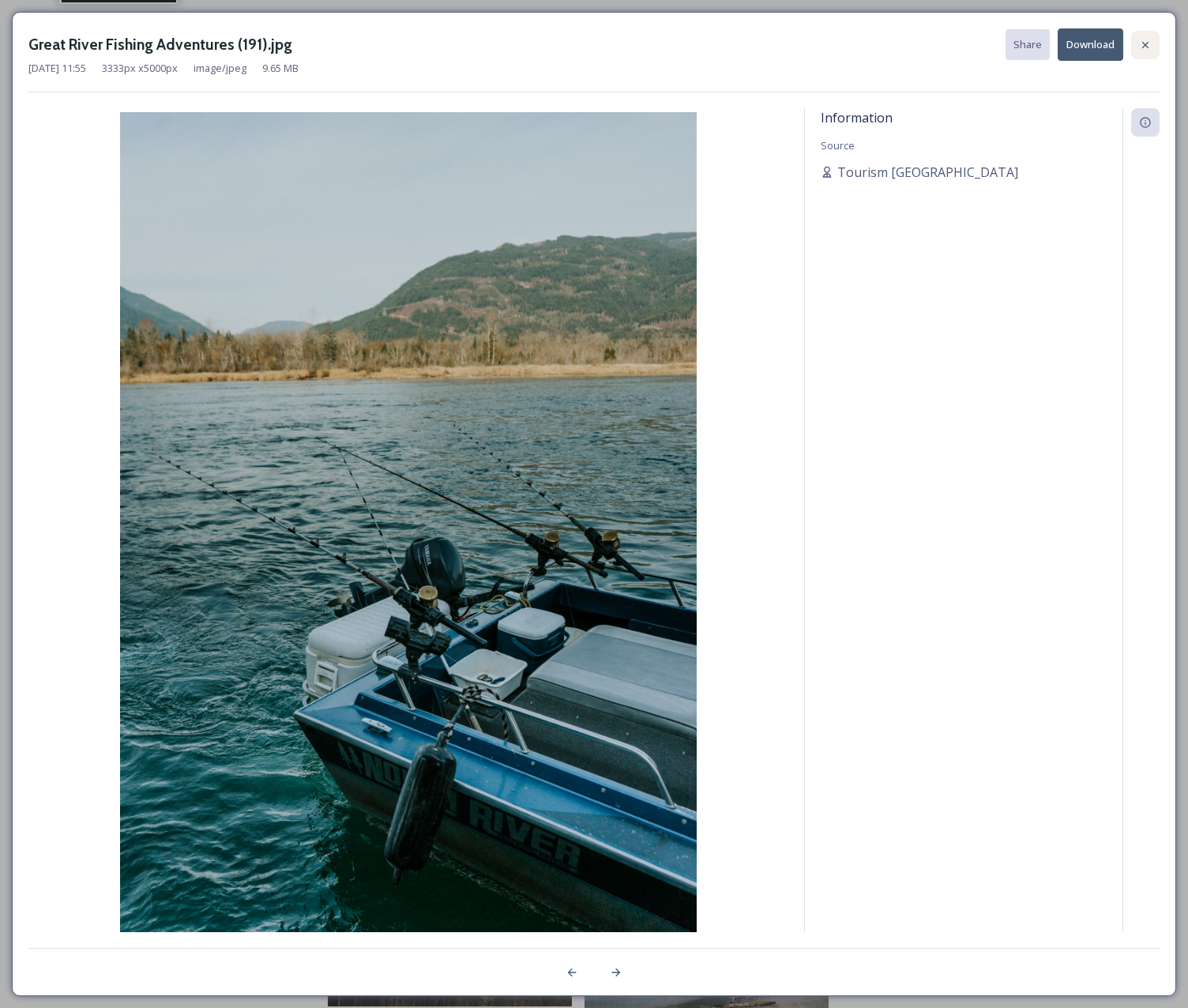
click at [1148, 45] on icon at bounding box center [1145, 45] width 13 height 13
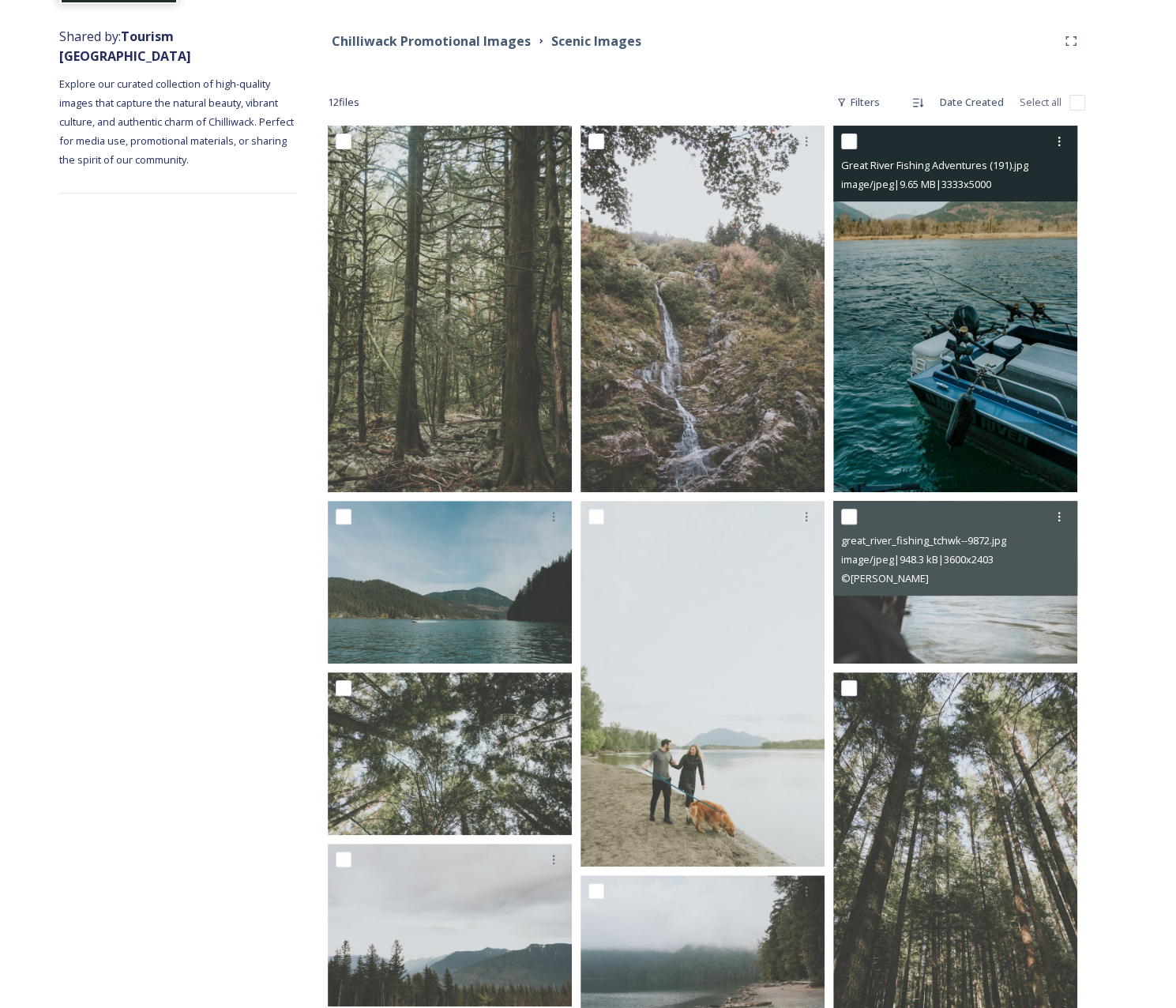
scroll to position [410, 0]
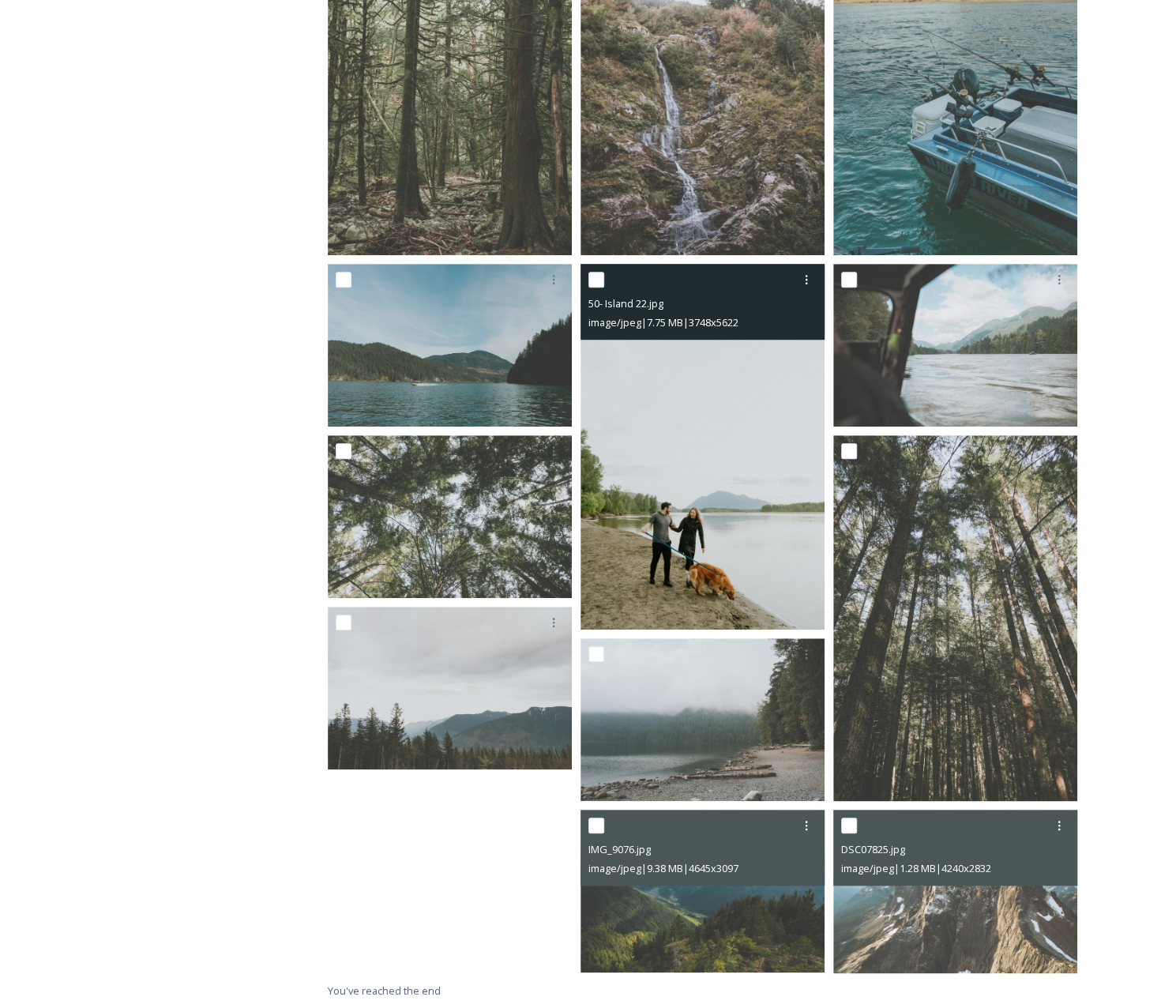
click at [775, 427] on img at bounding box center [702, 447] width 244 height 367
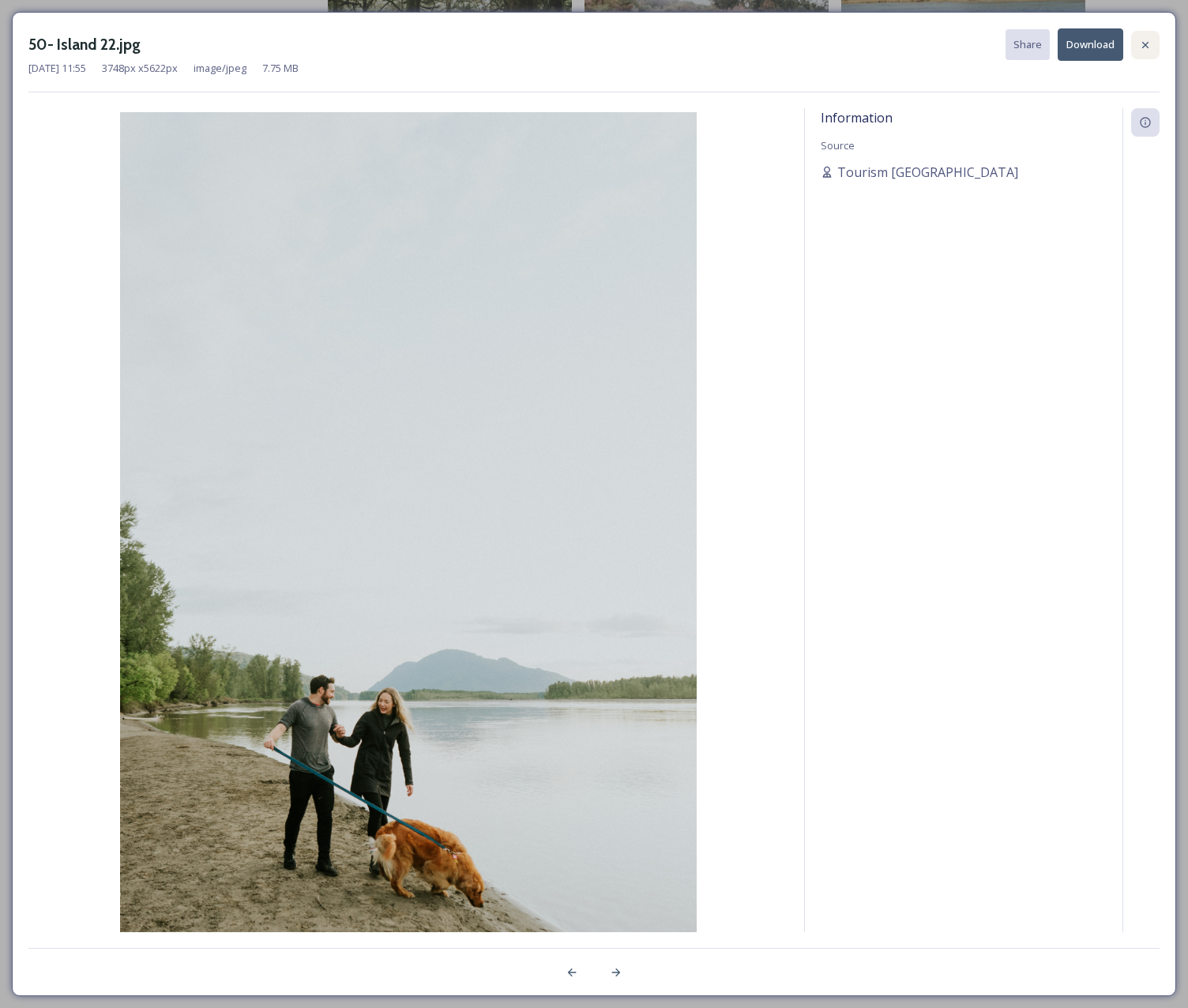
click at [1152, 50] on icon at bounding box center [1145, 45] width 13 height 13
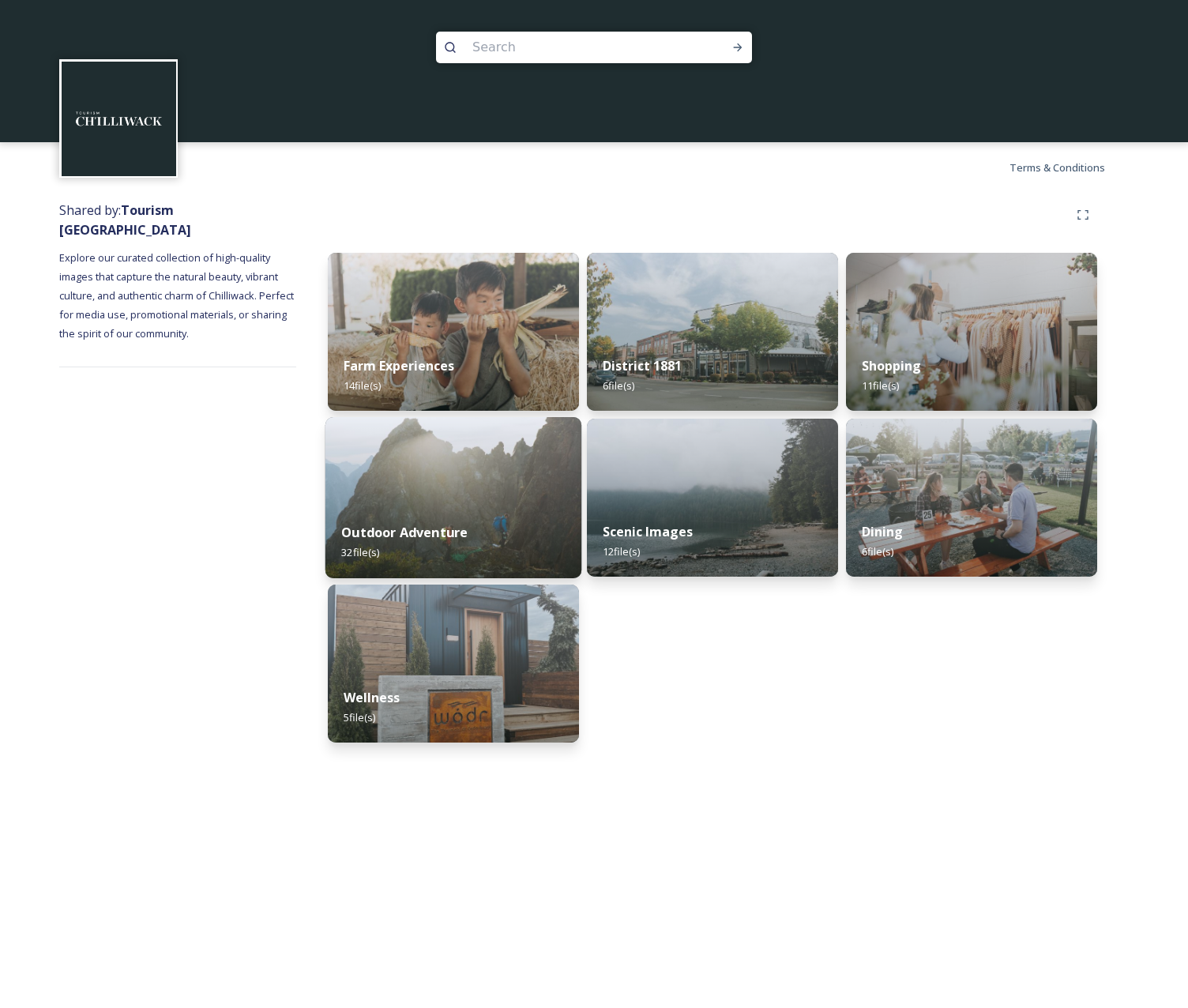
click at [464, 506] on div "Outdoor Adventure 32 file(s)" at bounding box center [453, 541] width 256 height 72
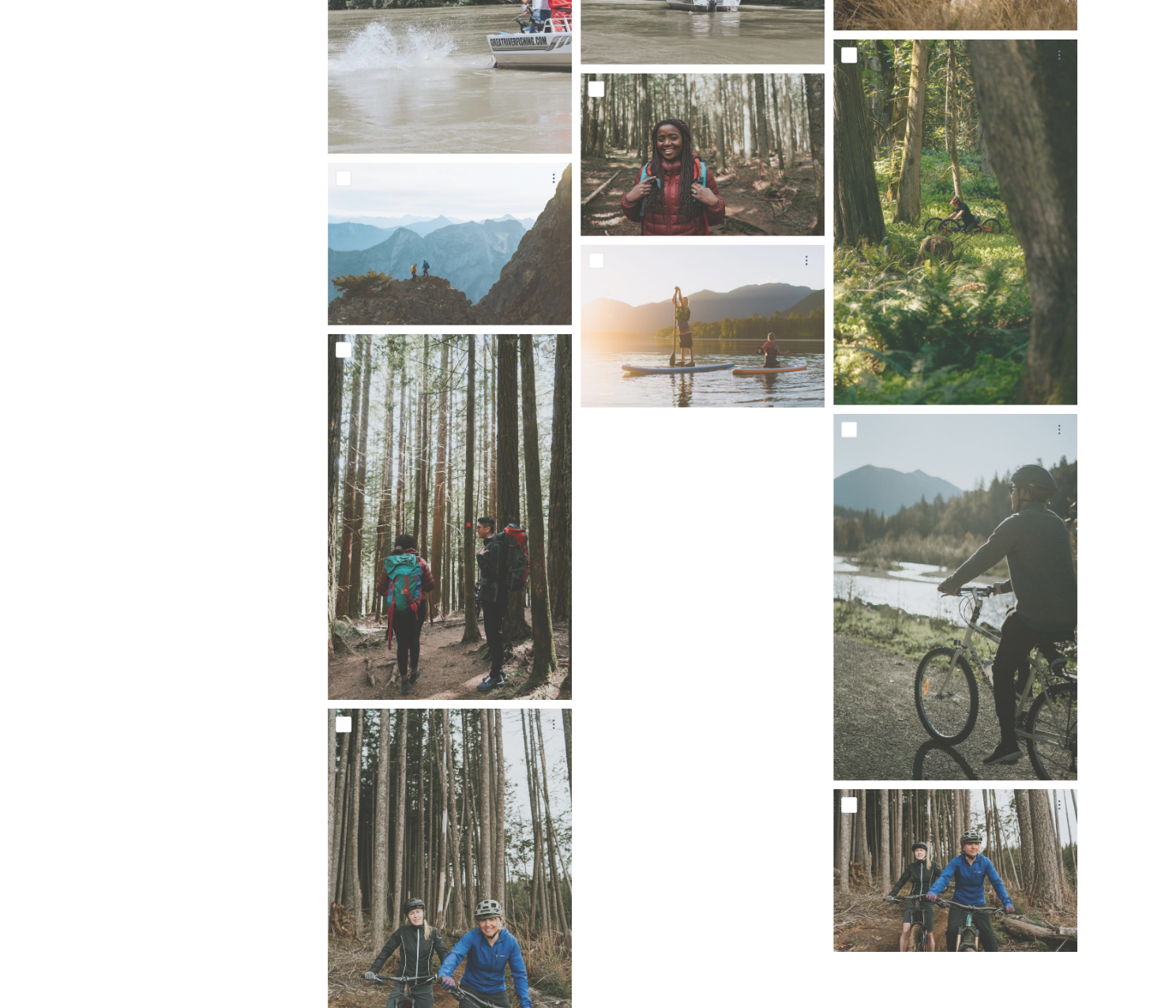
scroll to position [2279, 0]
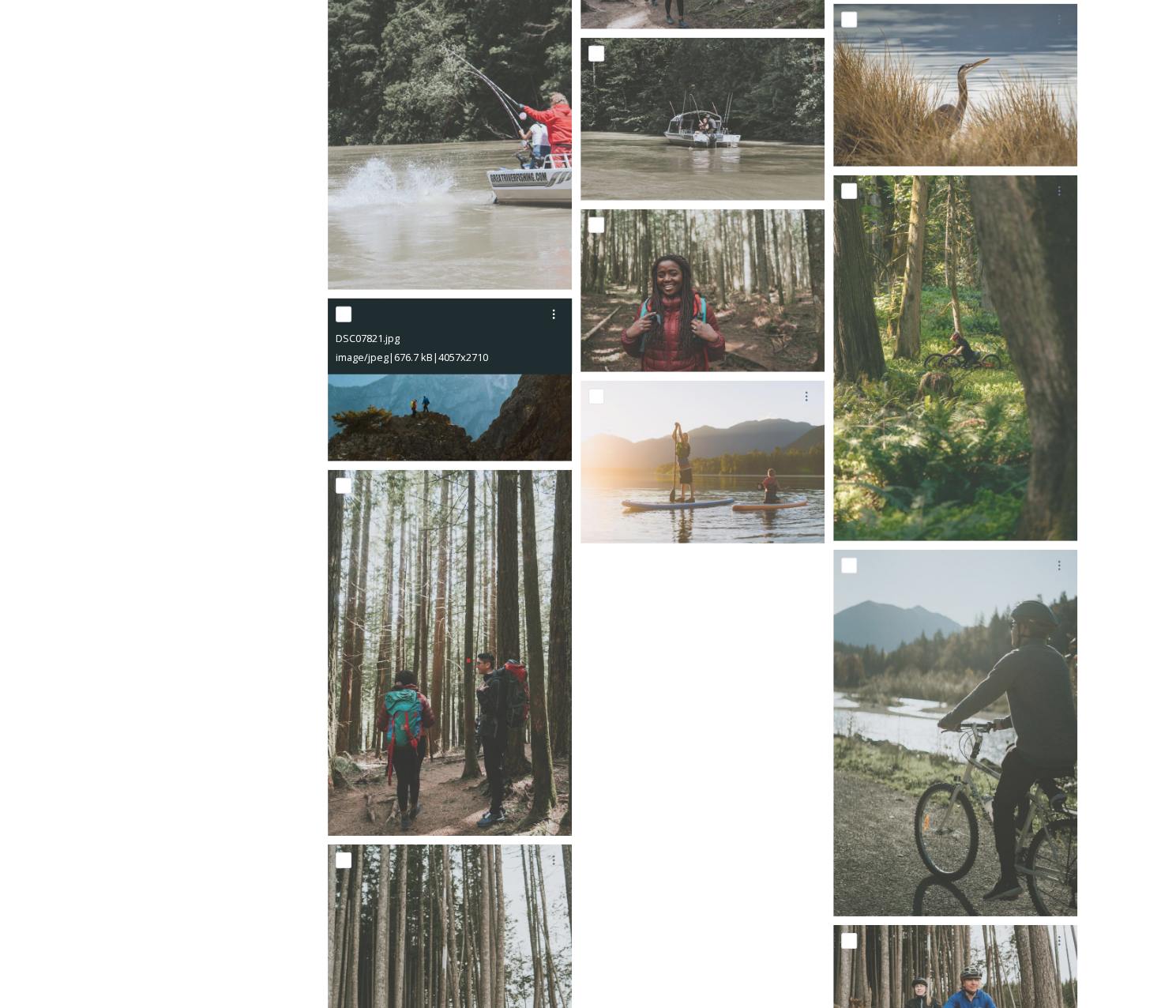
click at [369, 397] on img at bounding box center [449, 380] width 244 height 164
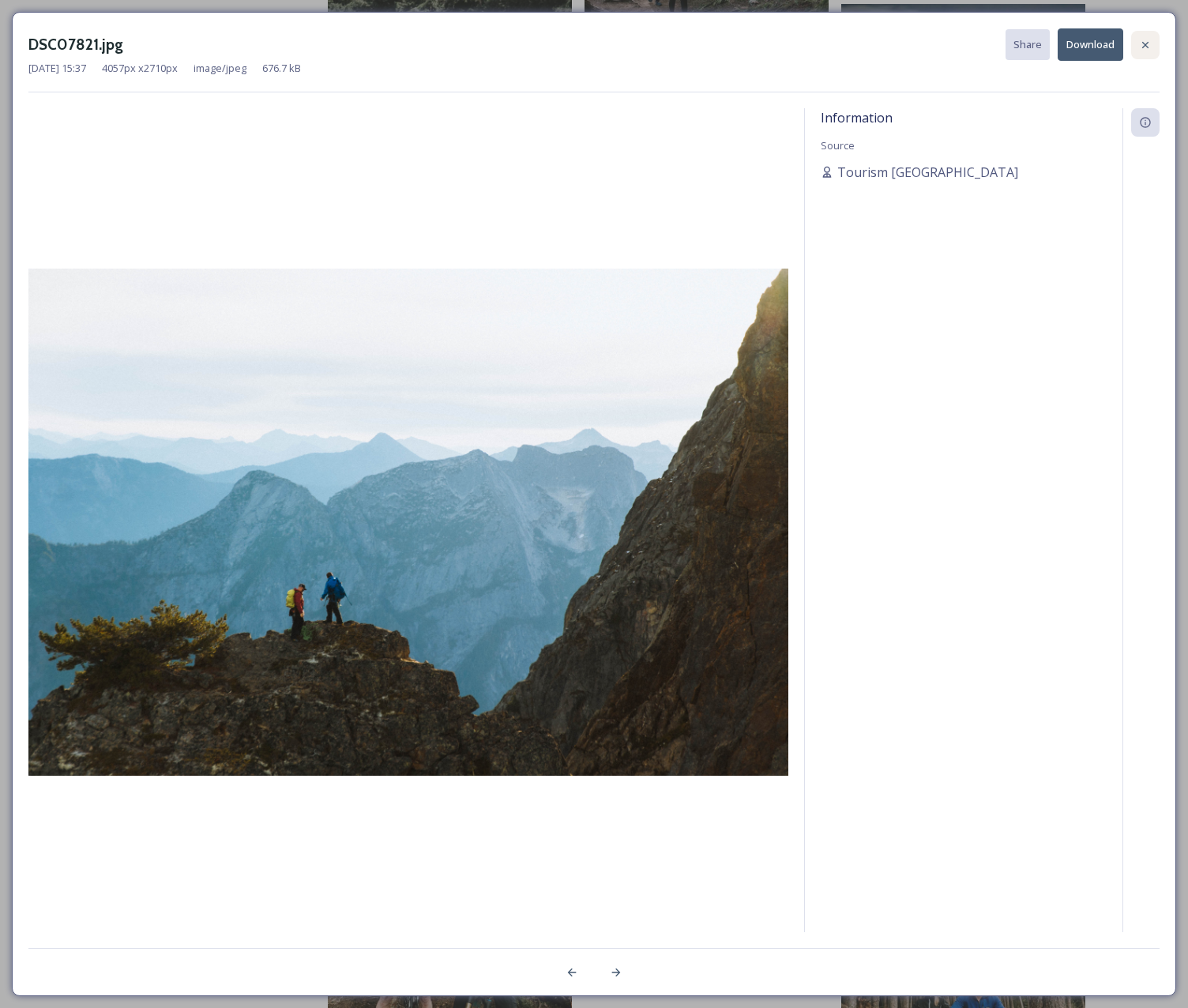
click at [1149, 45] on icon at bounding box center [1145, 45] width 13 height 13
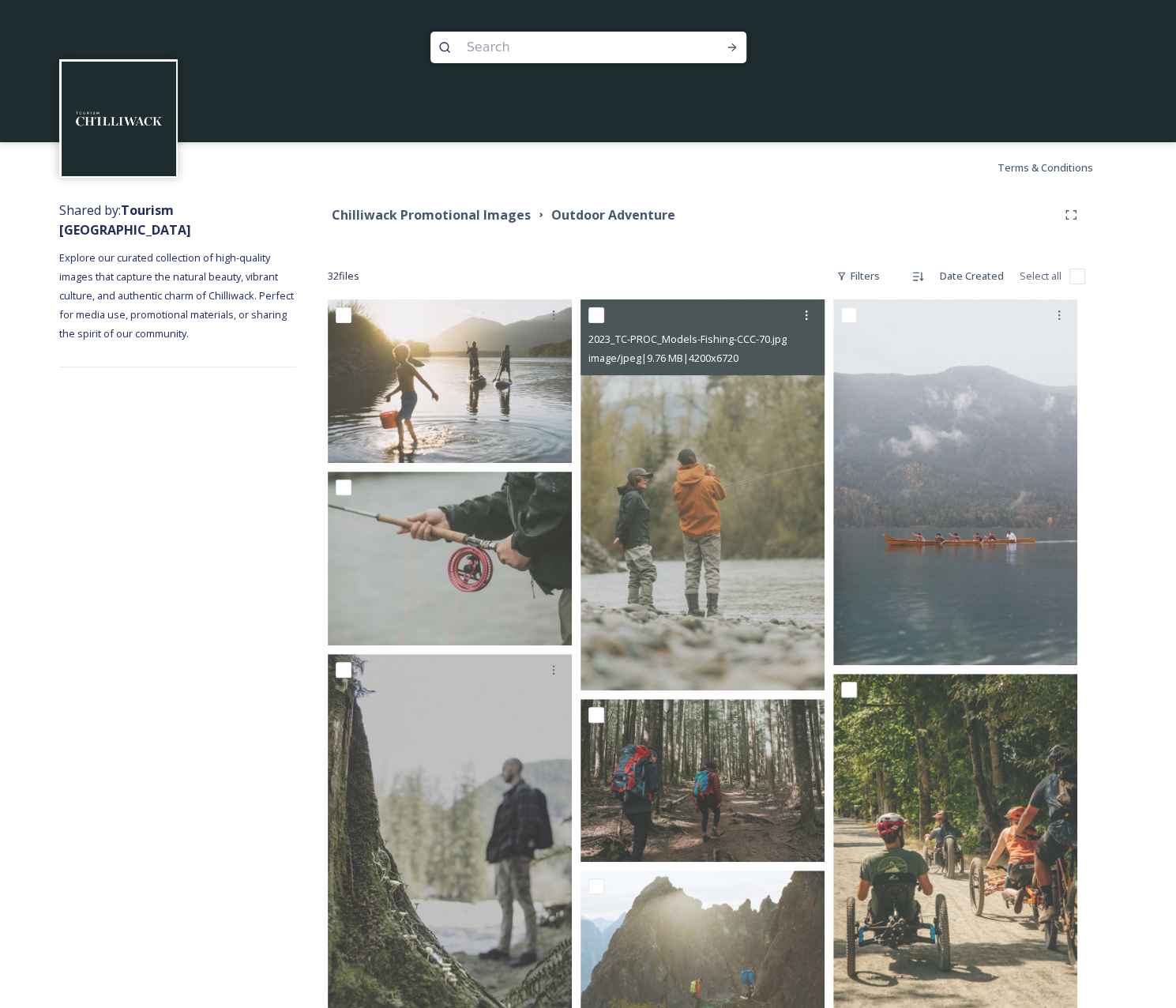
scroll to position [158, 0]
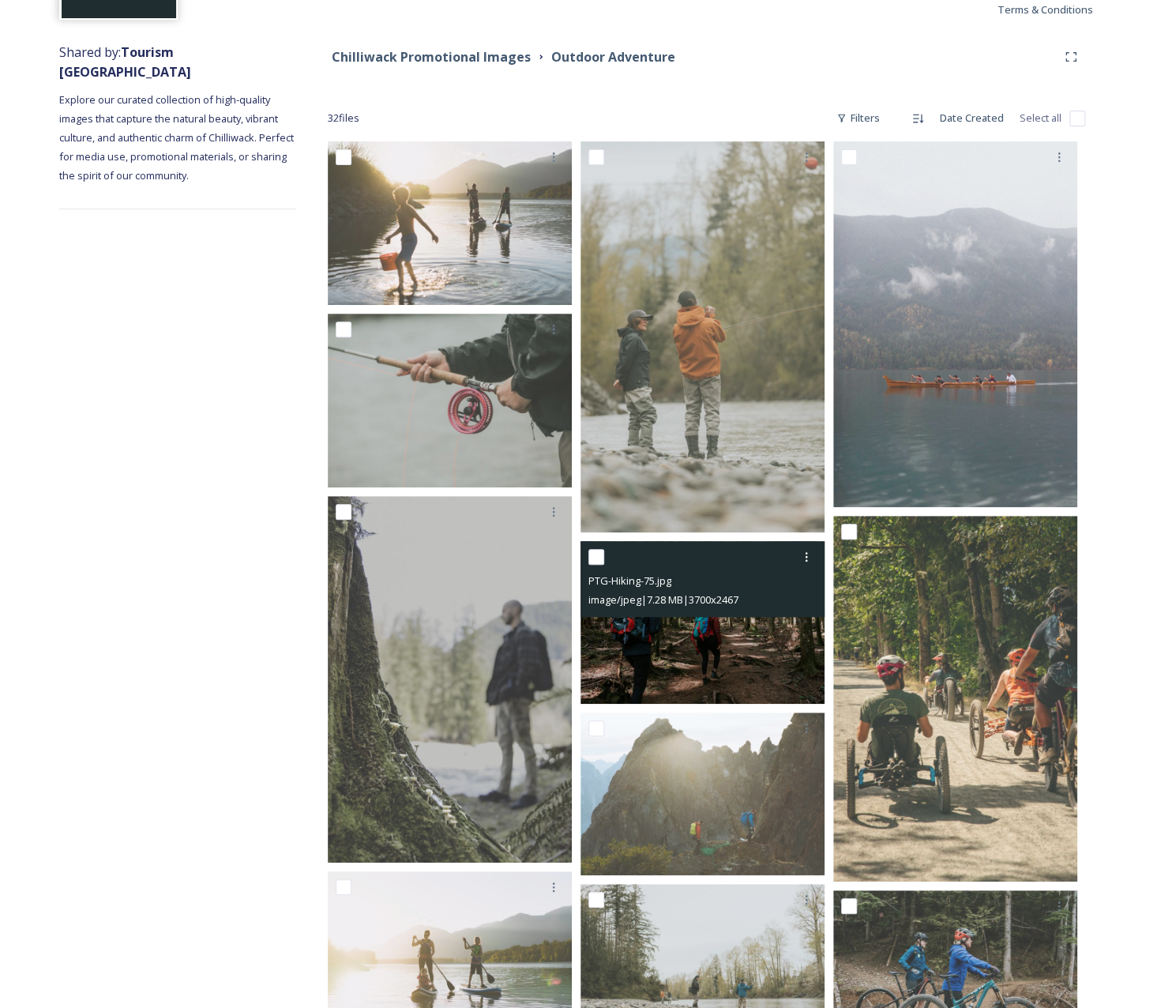
click at [628, 649] on img at bounding box center [702, 622] width 244 height 163
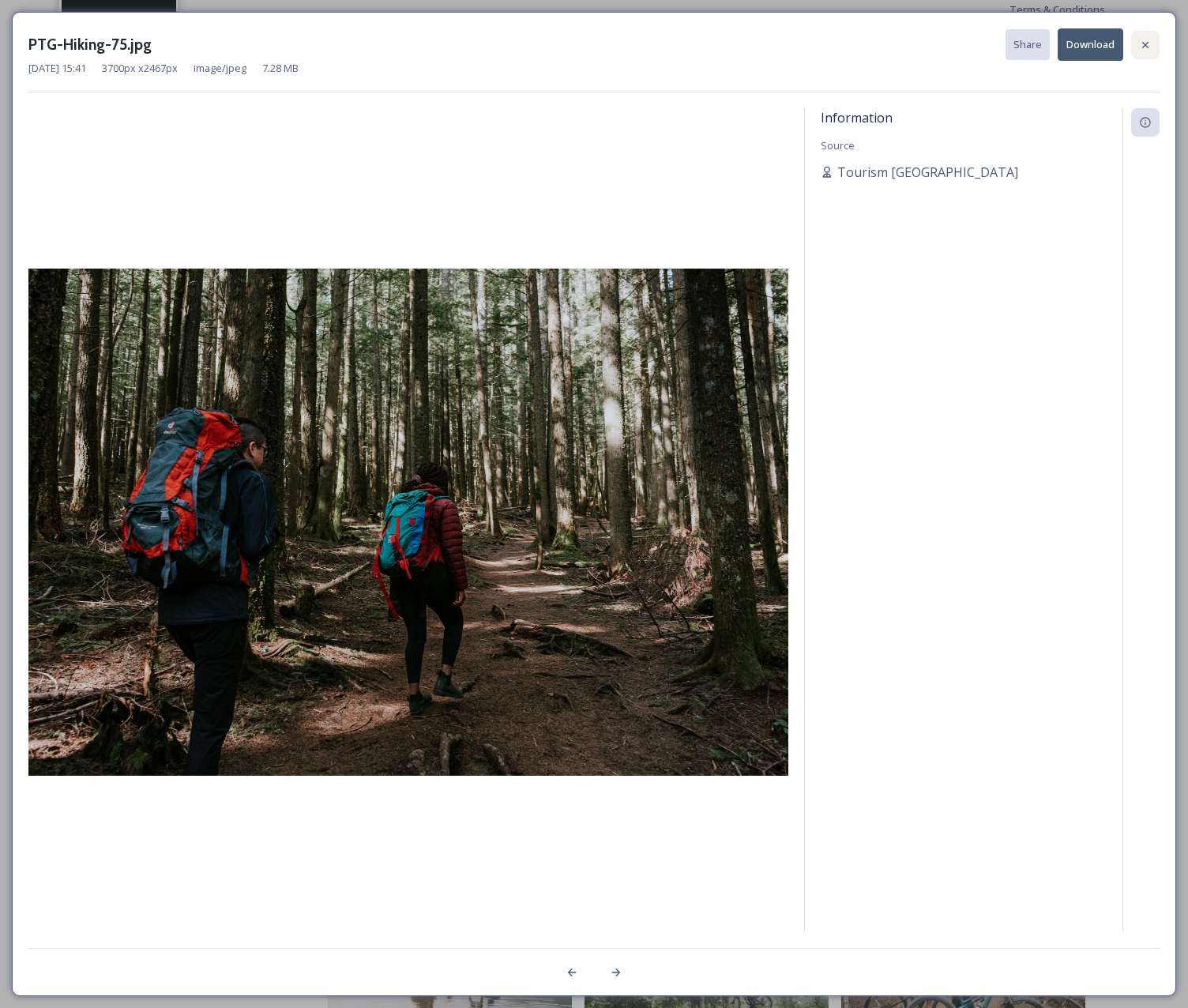
click at [1140, 42] on icon at bounding box center [1145, 45] width 13 height 13
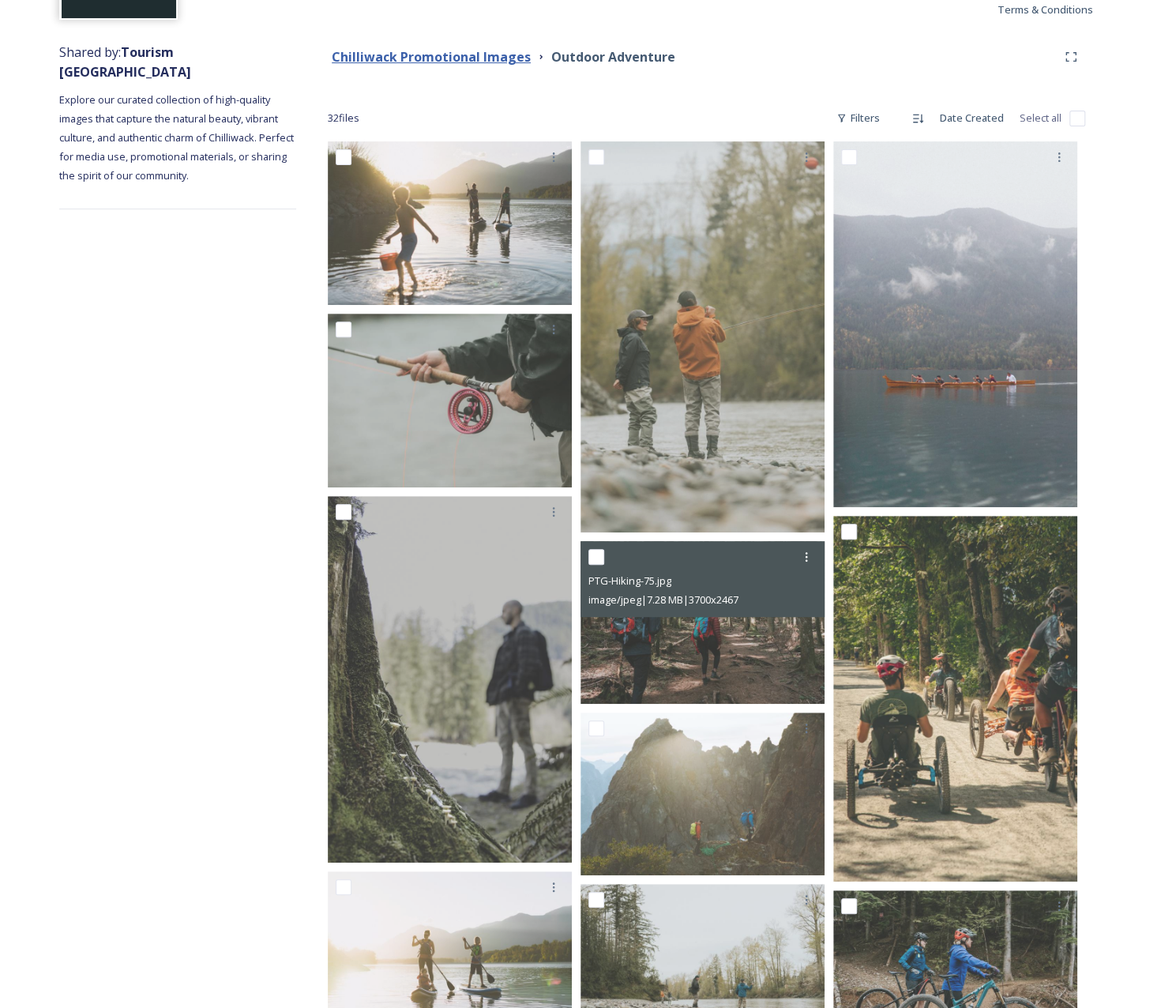
click at [446, 52] on strong "Chilliwack Promotional Images" at bounding box center [431, 56] width 199 height 17
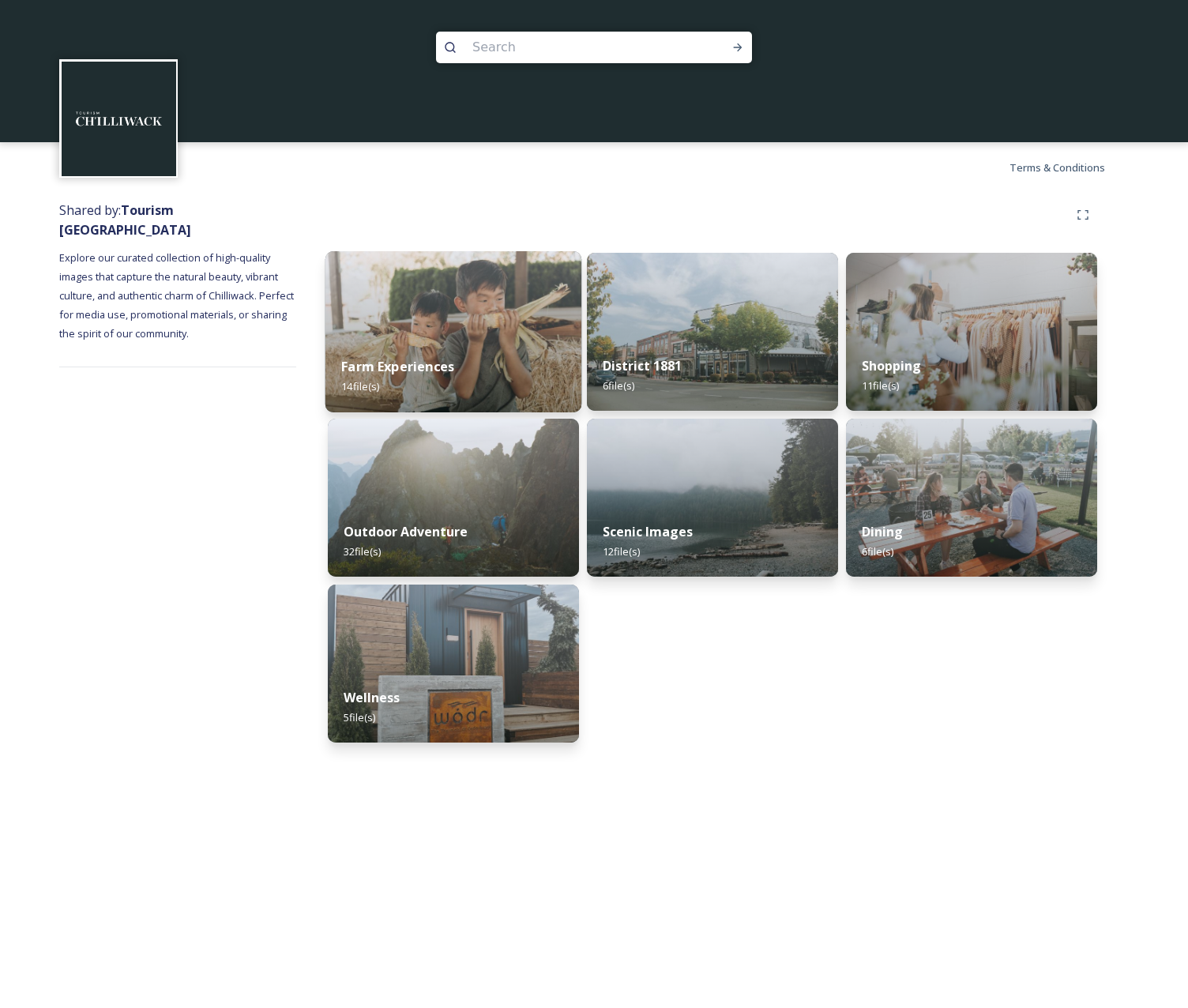
click at [519, 320] on img at bounding box center [453, 331] width 256 height 161
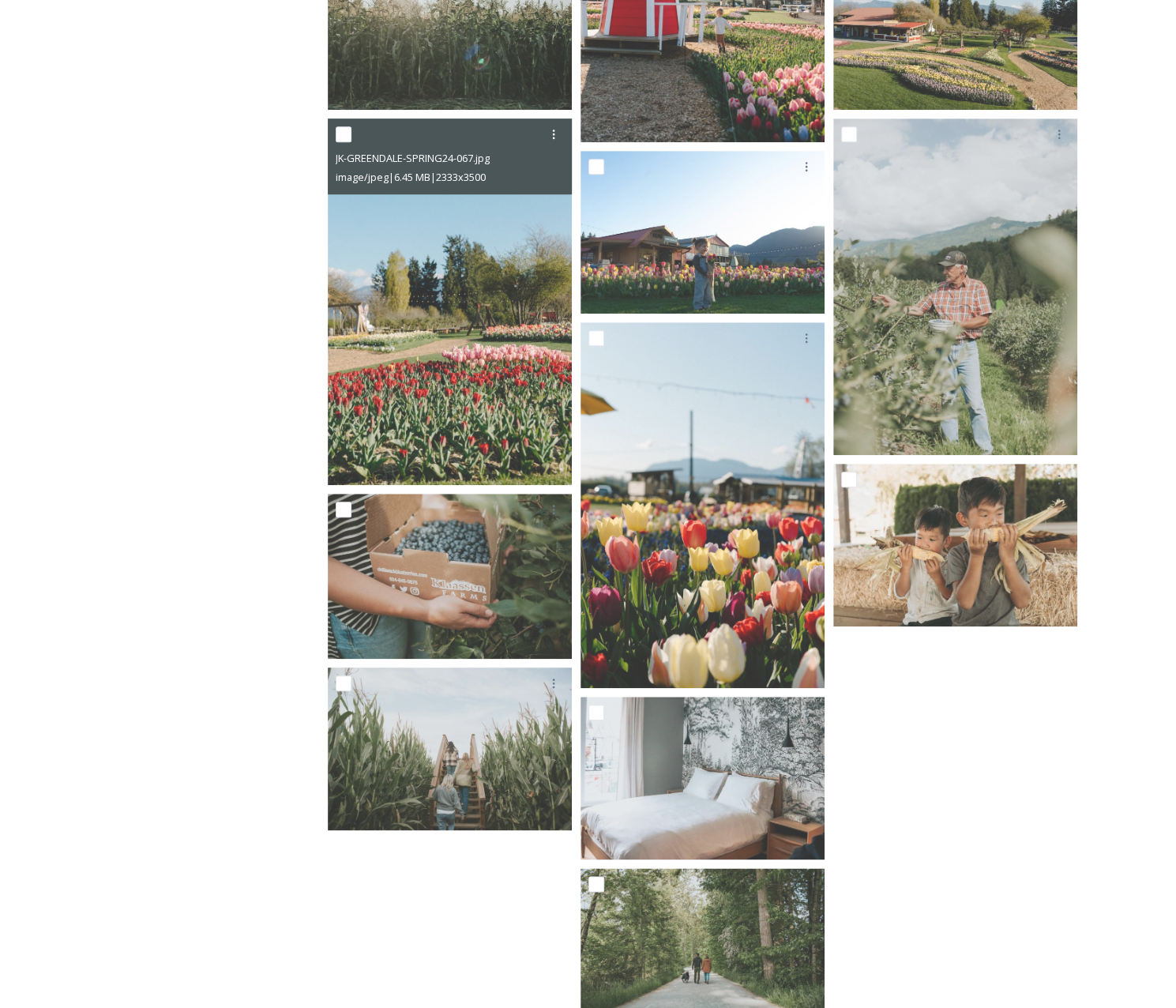
scroll to position [562, 0]
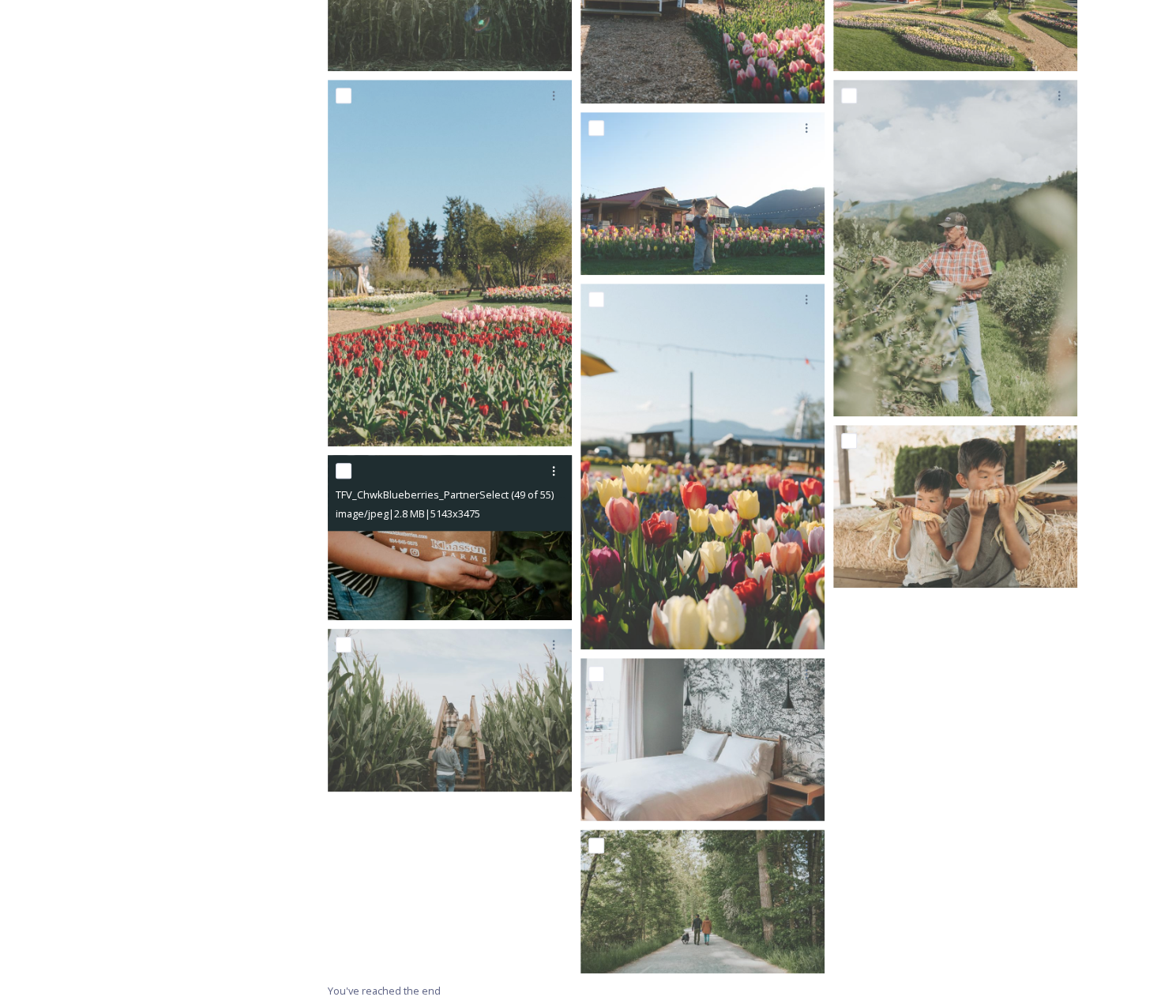
click at [488, 505] on div "image/jpeg | 2.8 MB | 5143 x 3475" at bounding box center [451, 513] width 232 height 19
click at [507, 544] on img at bounding box center [449, 537] width 244 height 165
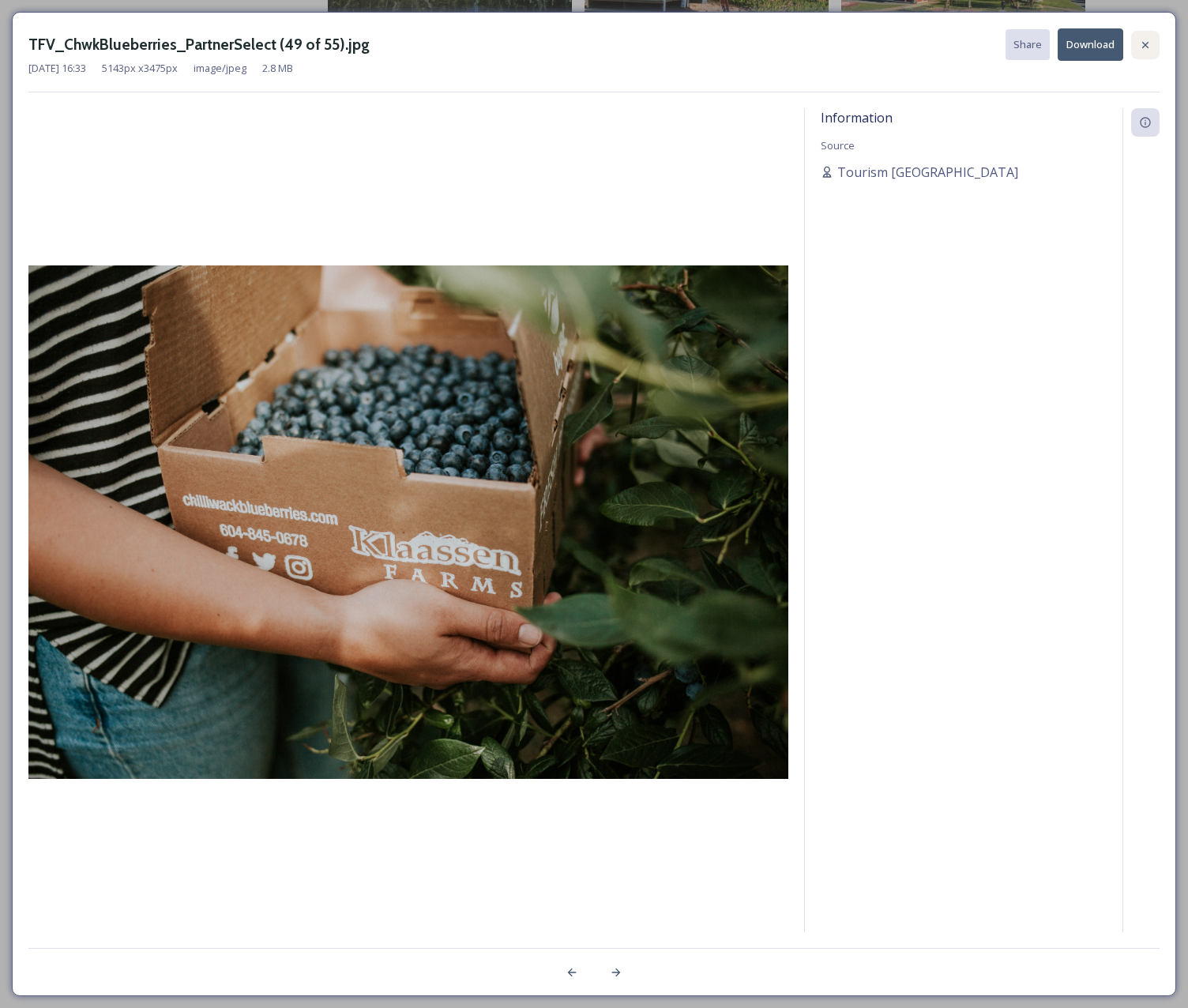
click at [1145, 48] on icon at bounding box center [1145, 45] width 13 height 13
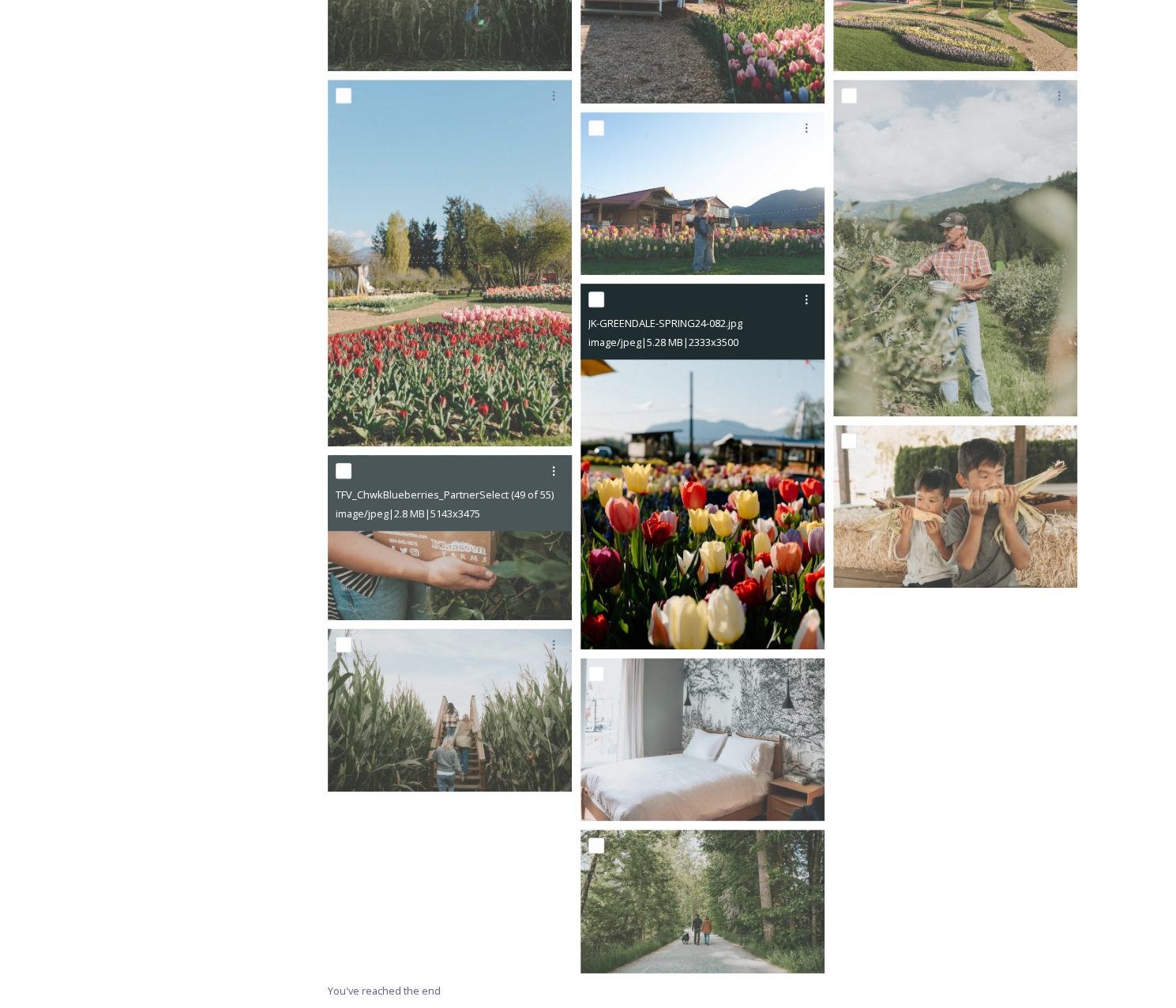
click at [804, 453] on img at bounding box center [702, 467] width 244 height 367
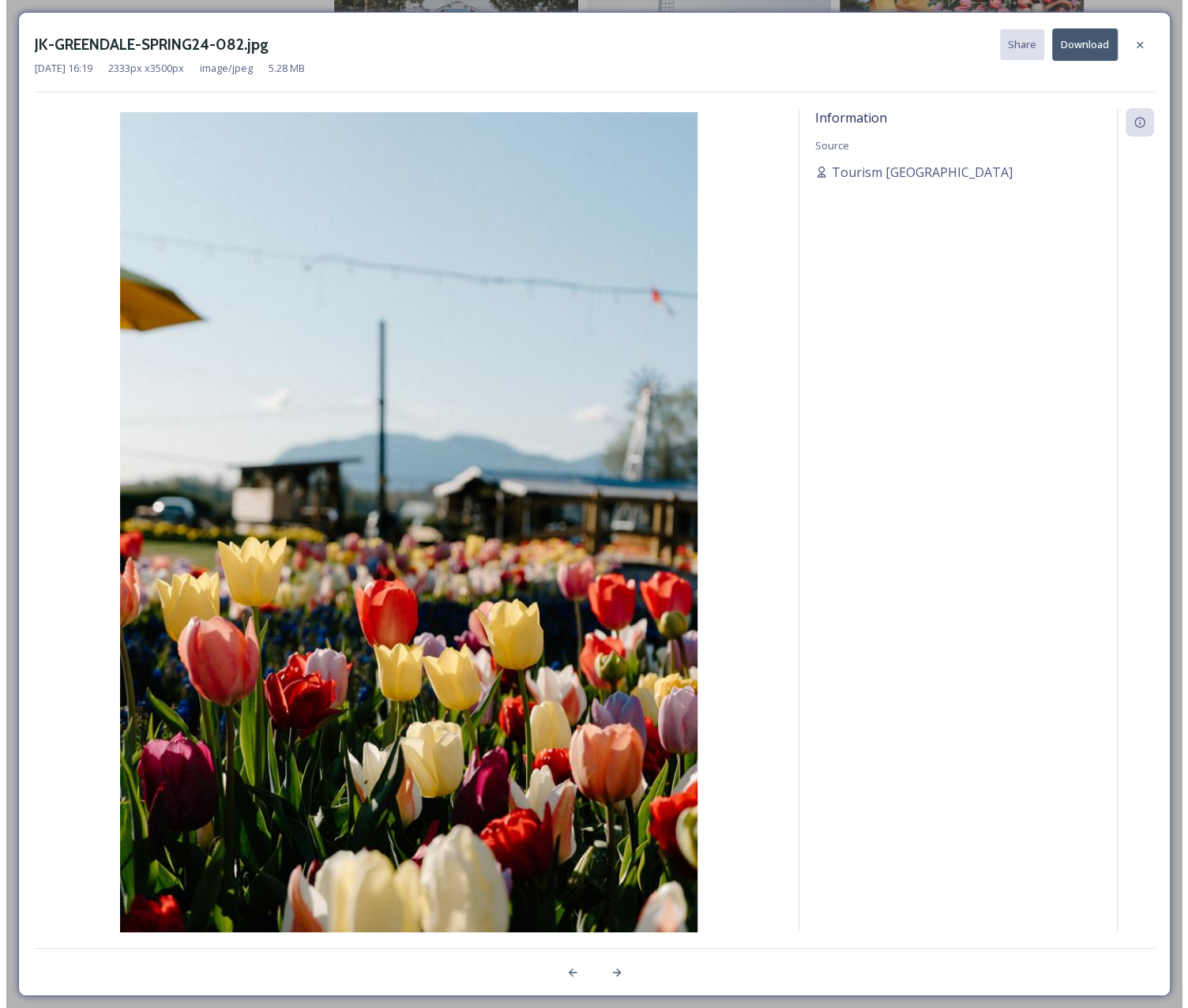
scroll to position [380, 0]
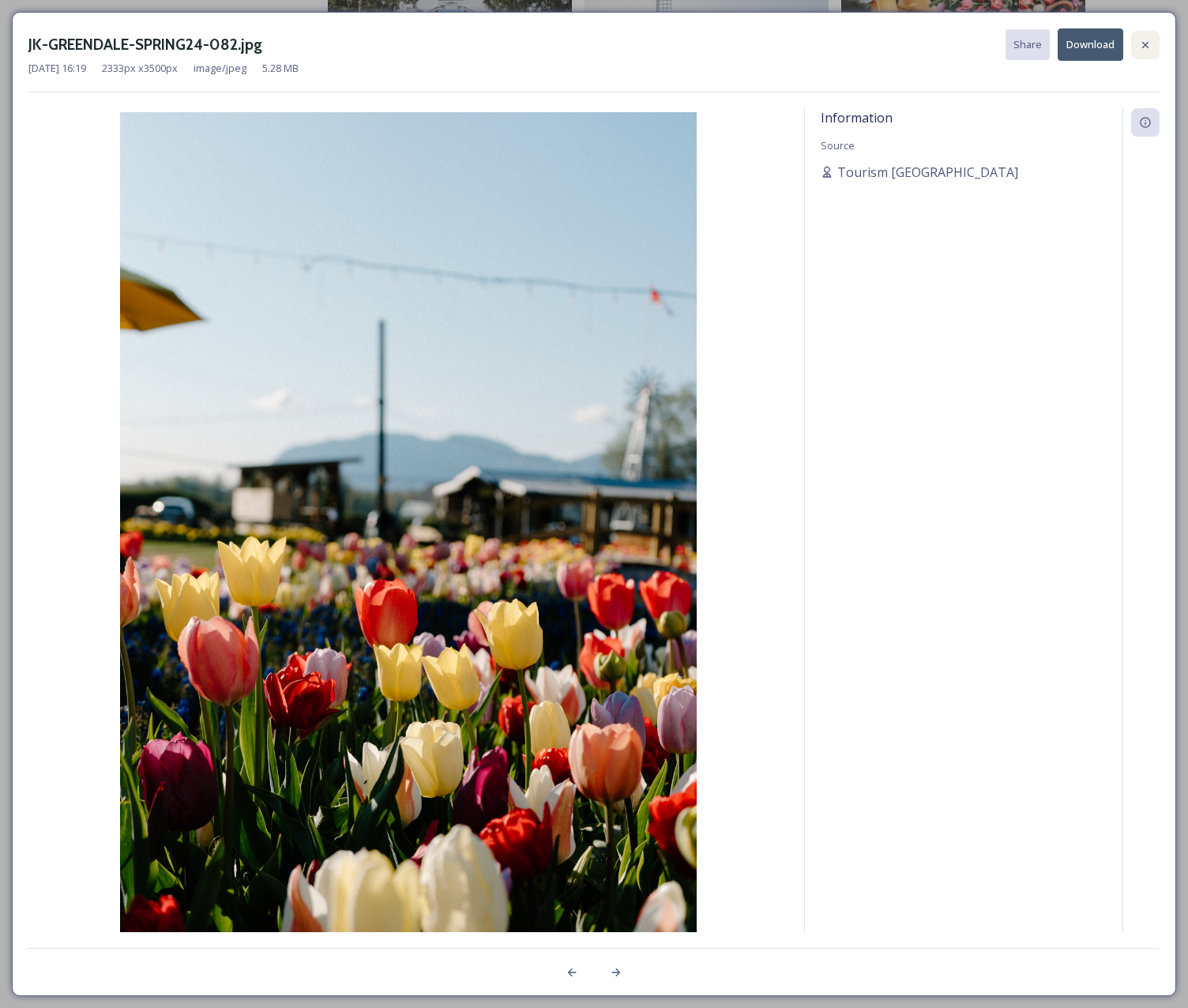
click at [1143, 45] on icon at bounding box center [1145, 45] width 13 height 13
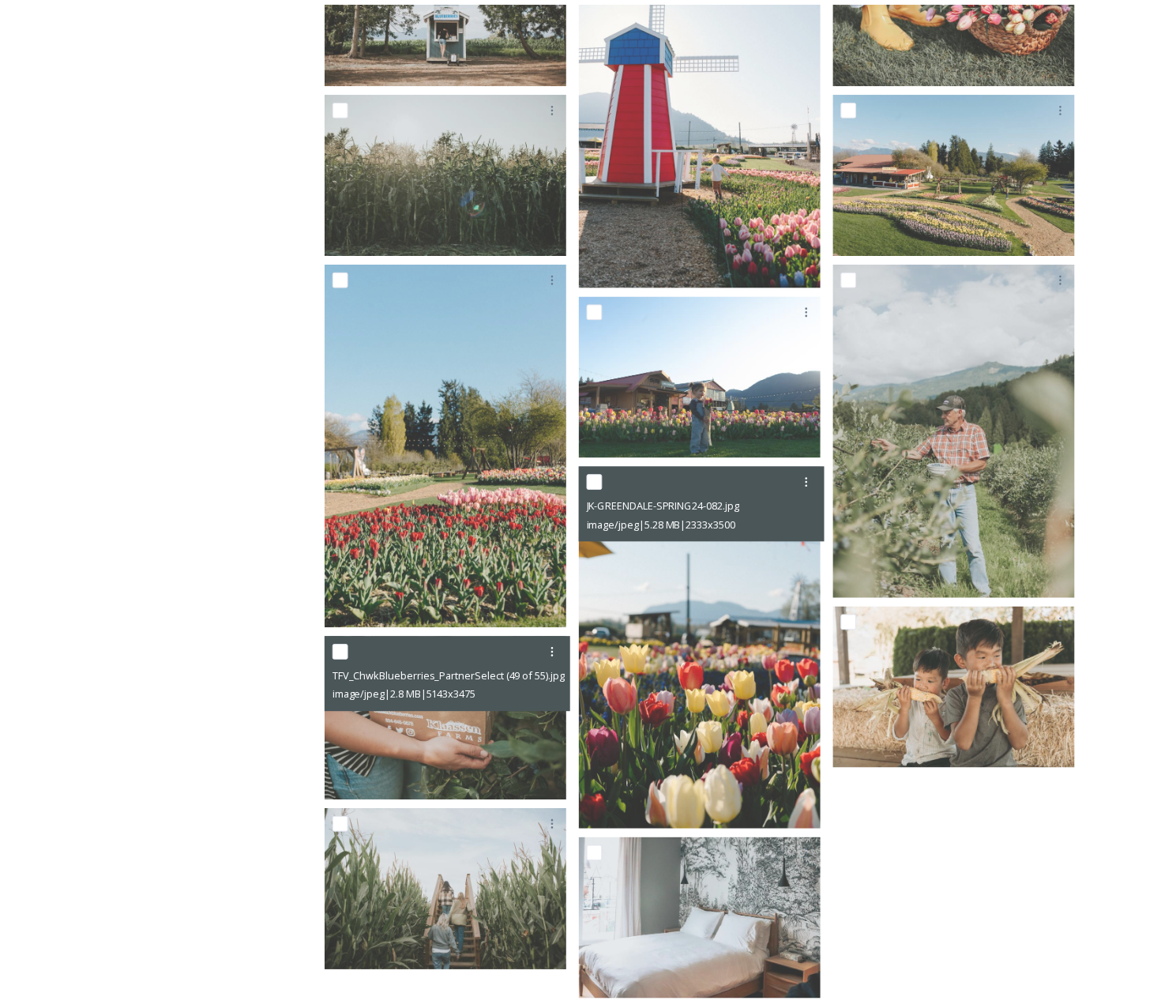
scroll to position [562, 0]
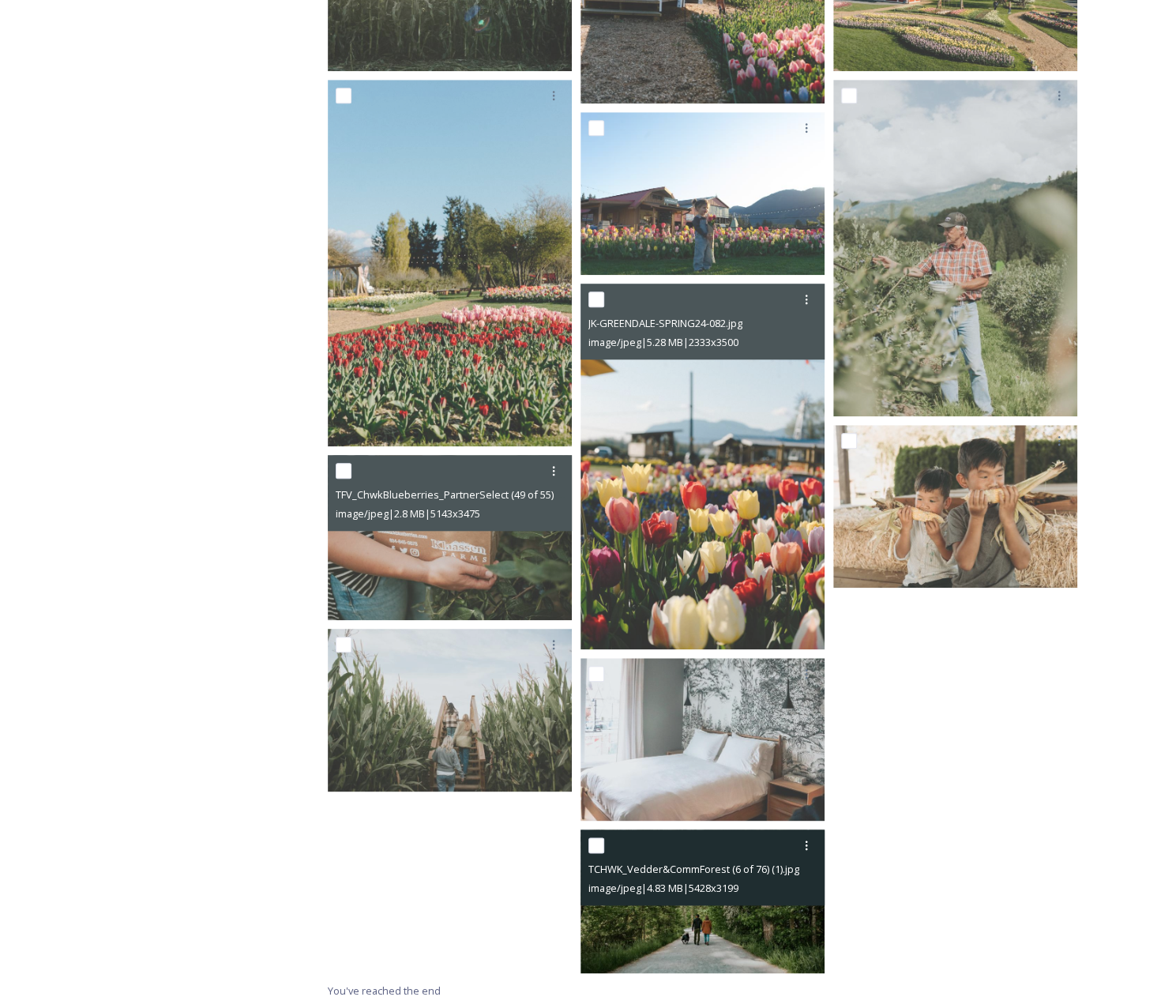
click at [722, 942] on img at bounding box center [702, 901] width 244 height 144
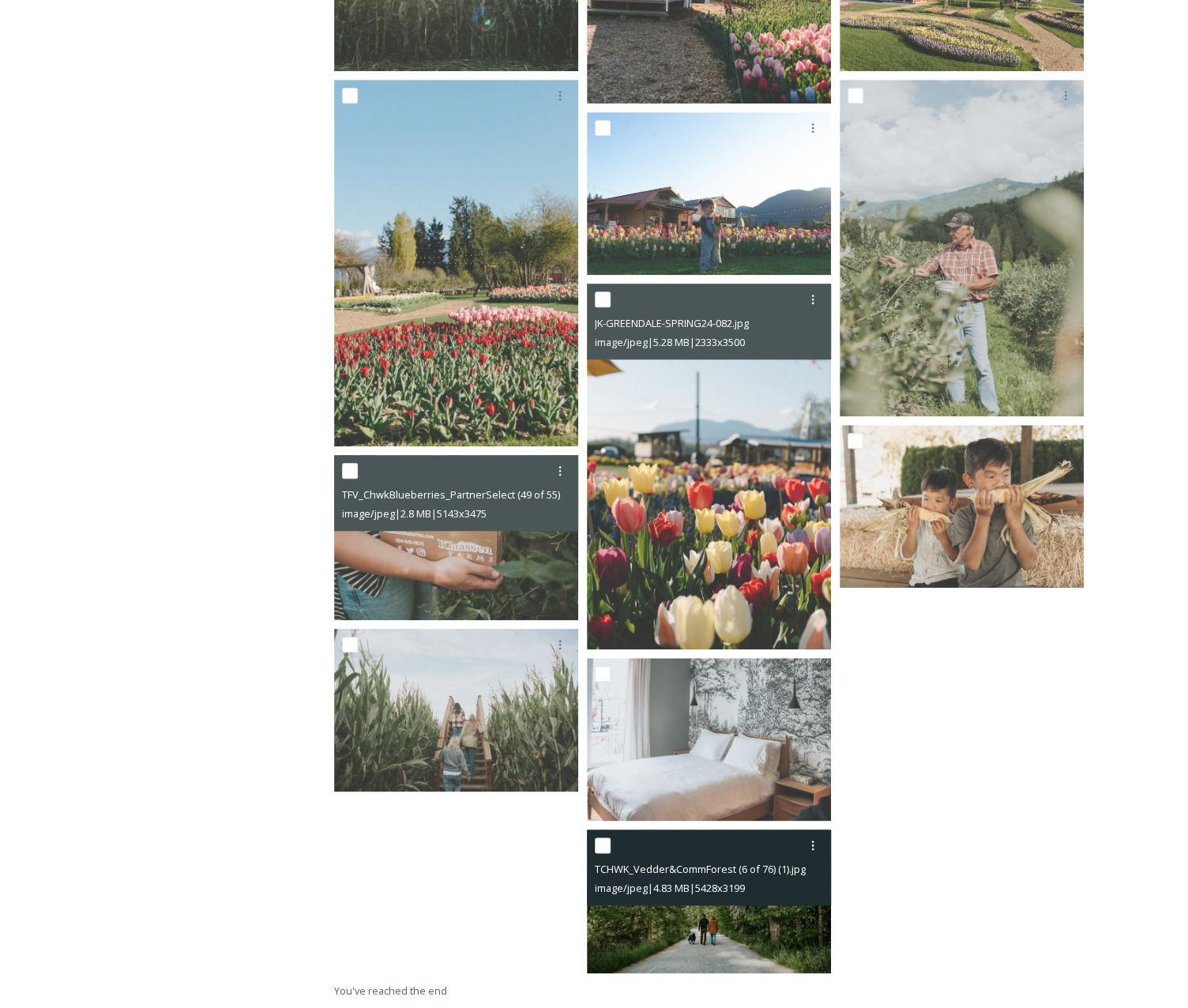
scroll to position [410, 0]
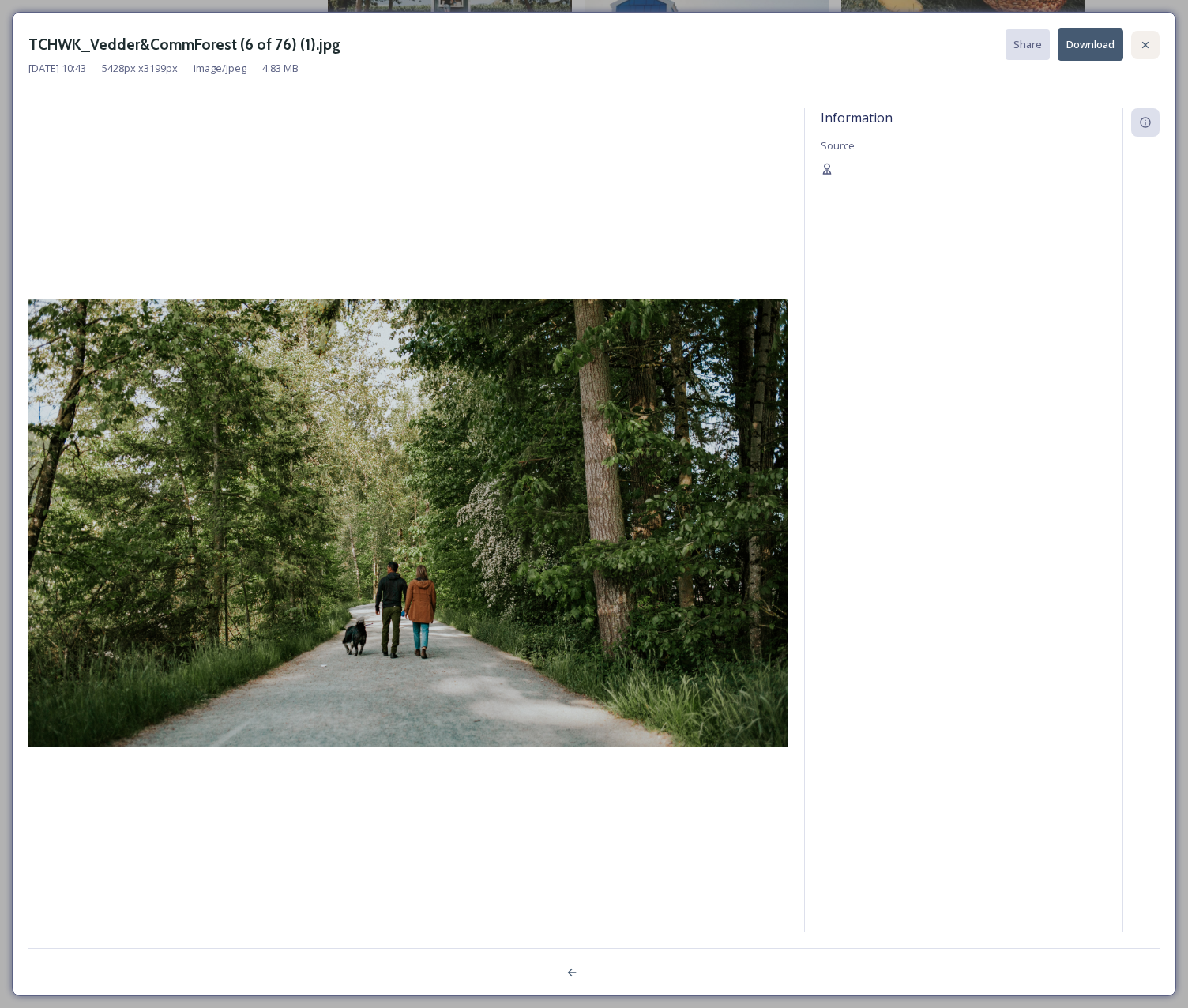
click at [1145, 40] on icon at bounding box center [1145, 45] width 13 height 13
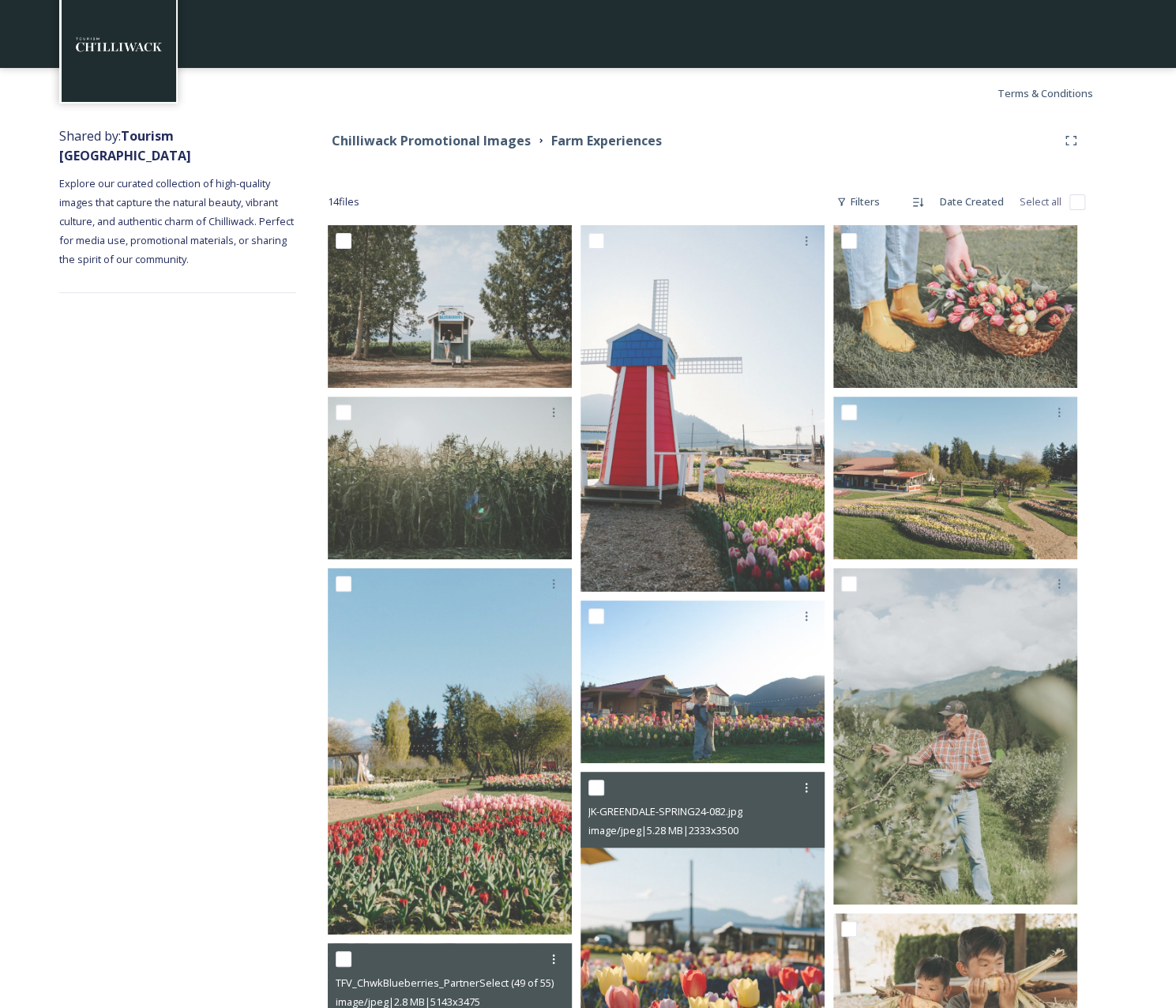
scroll to position [0, 0]
